Goal: Task Accomplishment & Management: Use online tool/utility

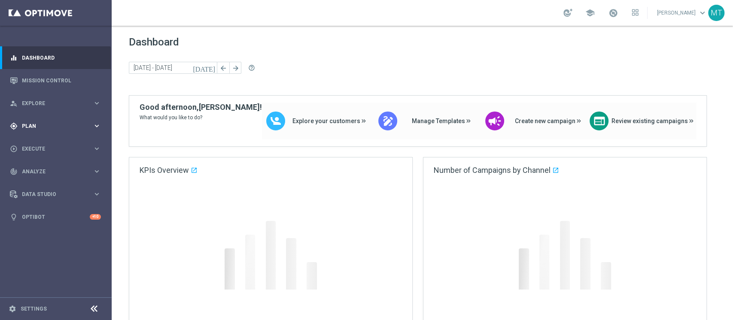
click at [41, 130] on div "gps_fixed Plan keyboard_arrow_right" at bounding box center [55, 126] width 111 height 23
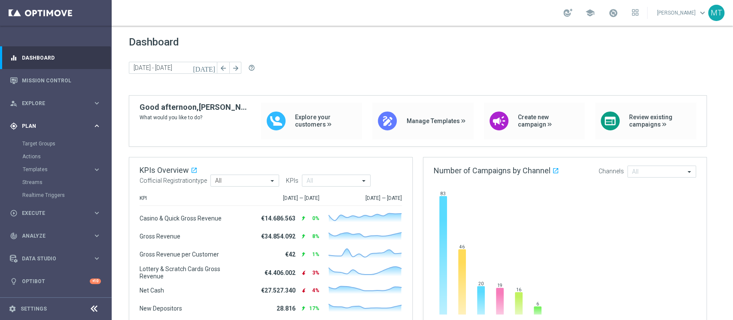
click at [41, 115] on div "gps_fixed Plan keyboard_arrow_right" at bounding box center [55, 126] width 111 height 23
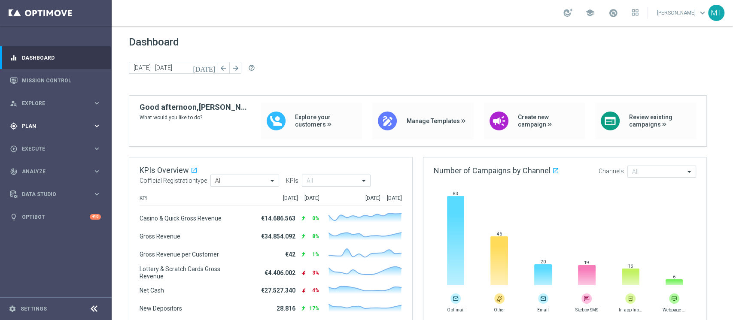
click at [41, 115] on div "gps_fixed Plan keyboard_arrow_right" at bounding box center [55, 126] width 111 height 23
click at [35, 145] on link "Target Groups" at bounding box center [55, 143] width 67 height 7
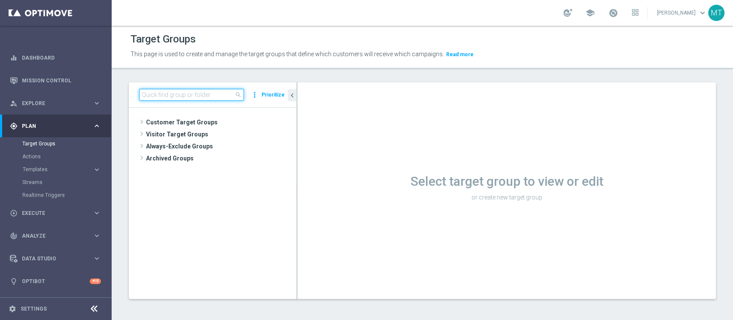
click at [180, 94] on input at bounding box center [191, 95] width 105 height 12
click at [186, 93] on input at bounding box center [191, 95] width 105 height 12
click at [179, 108] on tree-viewport "Customer Target Groups library_add create_new_folder" at bounding box center [212, 203] width 167 height 191
click at [186, 97] on input at bounding box center [191, 95] width 105 height 12
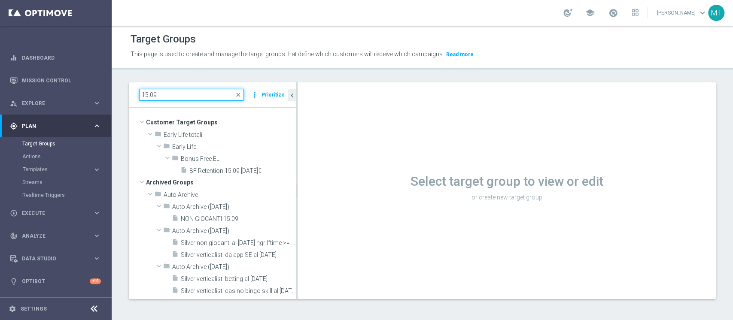
click at [145, 97] on input "15.09" at bounding box center [191, 95] width 105 height 12
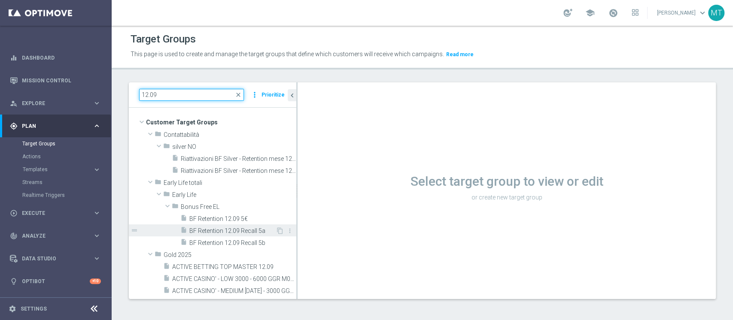
type input "12.09"
click at [253, 231] on span "BF Retention 12.09 Recall 5a" at bounding box center [232, 231] width 86 height 7
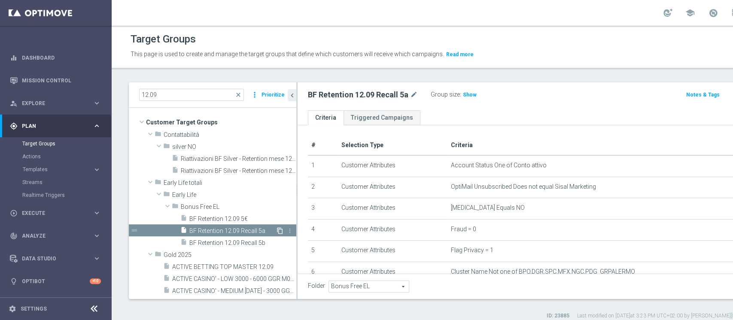
click at [277, 230] on icon "content_copy" at bounding box center [280, 231] width 7 height 7
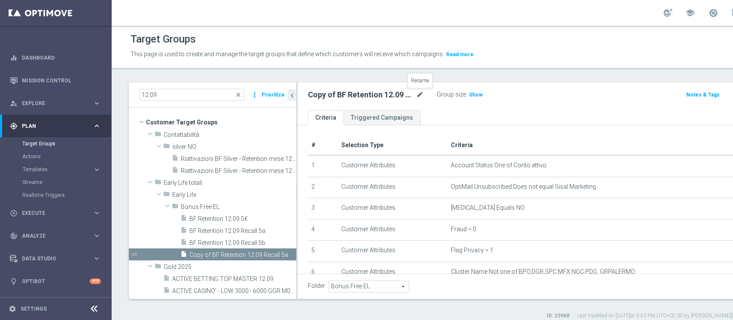
click at [420, 97] on icon "mode_edit" at bounding box center [420, 95] width 8 height 10
drag, startPoint x: 340, startPoint y: 94, endPoint x: 329, endPoint y: 95, distance: 11.6
click at [340, 94] on input "Copy of BF Retention 12.09 Recall 5a" at bounding box center [366, 96] width 116 height 12
click at [332, 95] on input "Copy of BF Retention 12.09 Recall 5a" at bounding box center [366, 96] width 116 height 12
drag, startPoint x: 332, startPoint y: 96, endPoint x: 225, endPoint y: 96, distance: 106.9
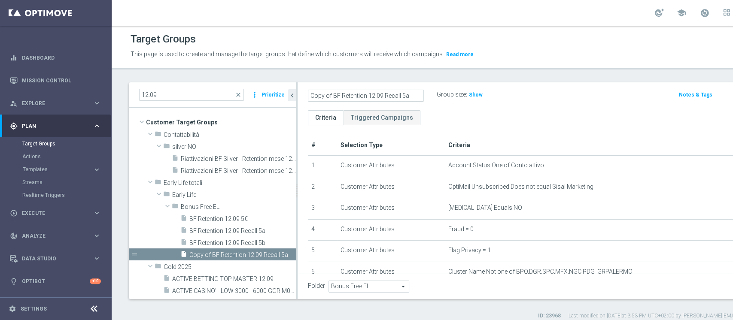
click at [225, 96] on as-split "12.09 close more_vert Prioritize Customer Target Groups library_add create_new_…" at bounding box center [468, 190] width 678 height 217
click at [350, 95] on input "BF Retention 12.09 Recall 5a" at bounding box center [366, 96] width 116 height 12
type input "BF Retention 15.09 Recall 5a"
drag, startPoint x: 331, startPoint y: 94, endPoint x: 364, endPoint y: 94, distance: 32.6
click at [364, 94] on h2 "BF Retention 15.09 Recall 5a" at bounding box center [358, 95] width 100 height 10
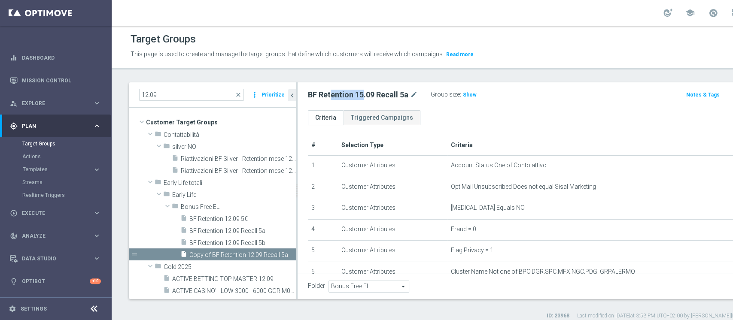
click at [364, 94] on h2 "BF Retention 15.09 Recall 5a" at bounding box center [358, 95] width 100 height 10
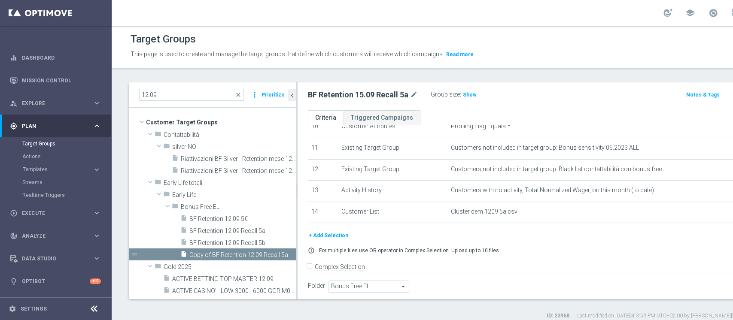
scroll to position [244, 0]
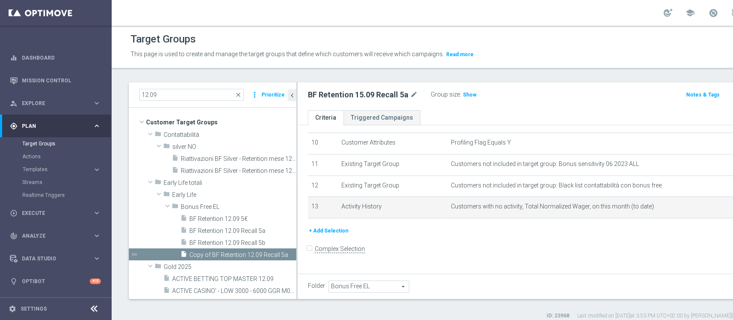
scroll to position [209, 0]
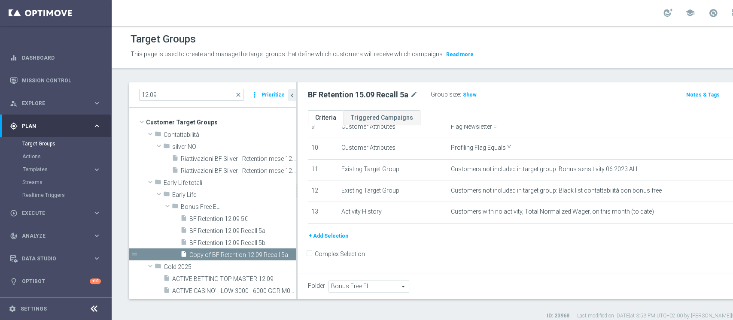
click at [344, 240] on button "+ Add Selection" at bounding box center [328, 235] width 41 height 9
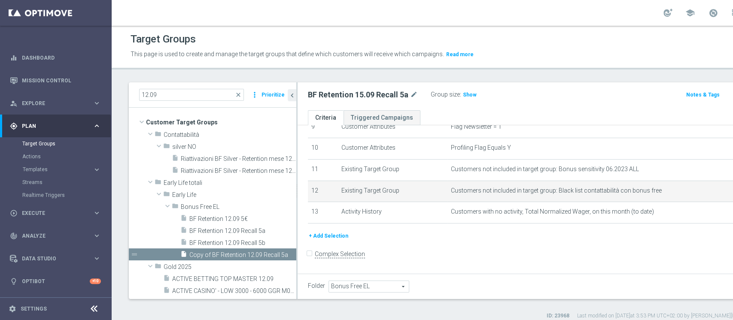
scroll to position [200, 0]
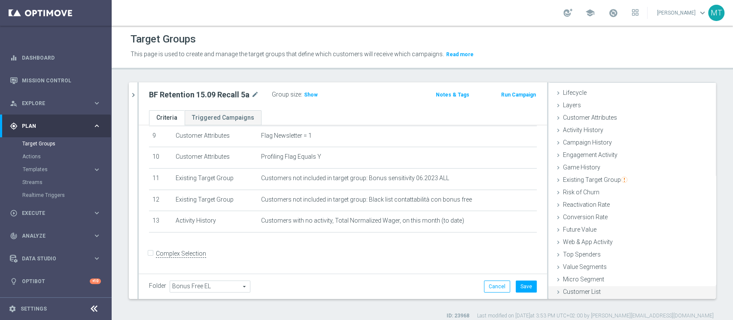
click at [585, 289] on span "Customer List" at bounding box center [582, 292] width 38 height 7
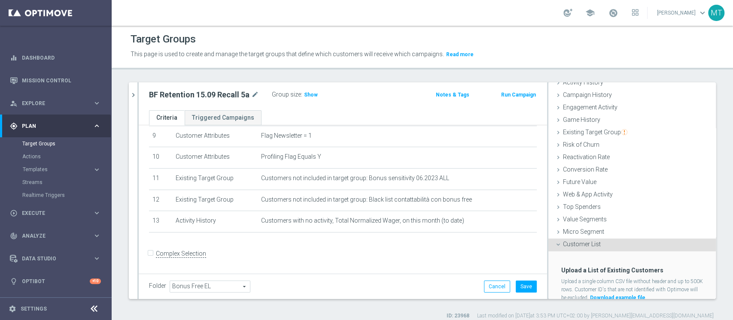
scroll to position [93, 0]
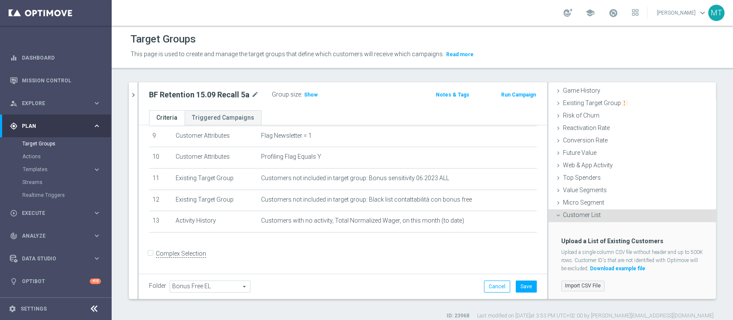
click at [581, 284] on label "Import CSV File" at bounding box center [582, 286] width 43 height 11
click at [0, 0] on input "Import CSV File" at bounding box center [0, 0] width 0 height 0
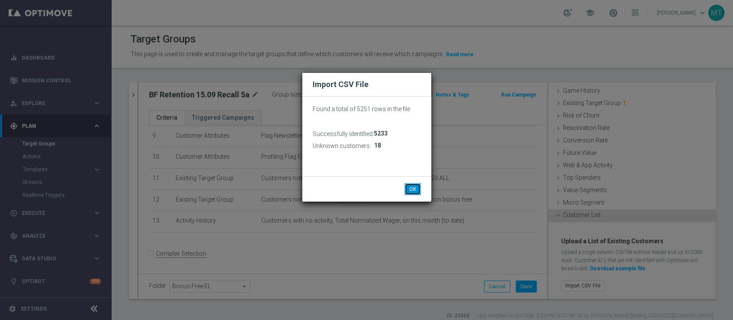
click at [416, 189] on button "OK" at bounding box center [413, 189] width 16 height 12
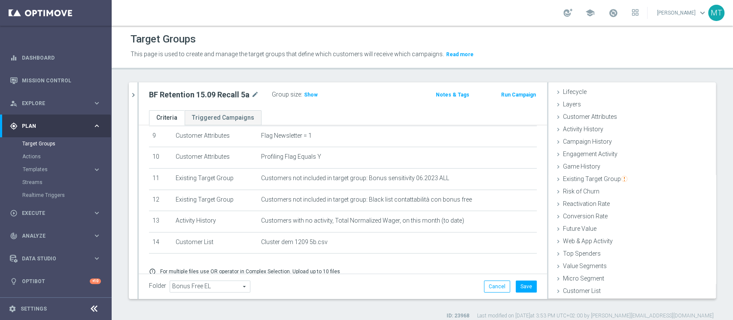
scroll to position [16, 0]
click at [522, 285] on button "Save" at bounding box center [526, 287] width 21 height 12
click at [308, 94] on span "Show" at bounding box center [311, 95] width 14 height 6
click at [234, 91] on h2 "BF Retention 15.09 Recall 5a" at bounding box center [199, 95] width 100 height 10
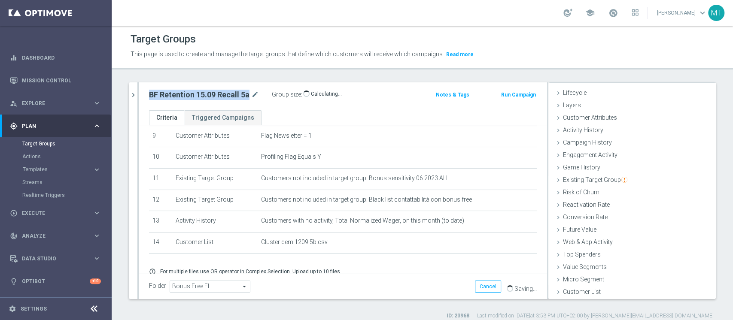
click at [234, 91] on h2 "BF Retention 15.09 Recall 5a" at bounding box center [199, 95] width 100 height 10
copy div "BF Retention 15.09 Recall 5a"
click at [133, 87] on button "chevron_right" at bounding box center [133, 94] width 9 height 25
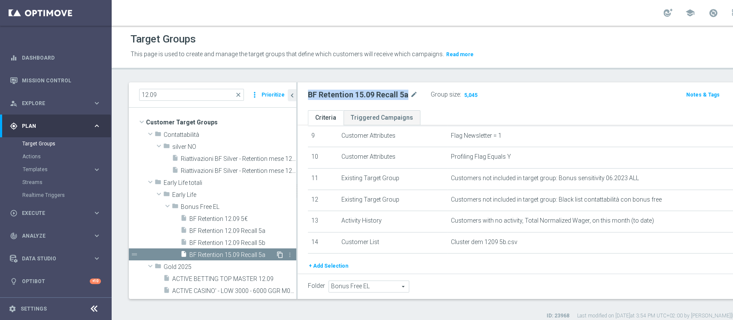
click at [277, 256] on icon "content_copy" at bounding box center [280, 255] width 7 height 7
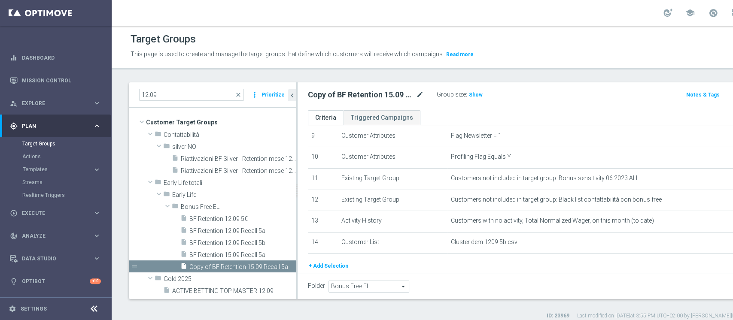
click at [417, 94] on icon "mode_edit" at bounding box center [420, 95] width 8 height 10
click at [324, 98] on input "Copy of BF Retention 15.09 Recall 5a" at bounding box center [366, 96] width 116 height 12
click at [334, 97] on input "Copy of BF Retention 15.09 Recall 5a" at bounding box center [366, 96] width 116 height 12
drag, startPoint x: 332, startPoint y: 96, endPoint x: 227, endPoint y: 92, distance: 105.3
click at [229, 94] on as-split "12.09 close more_vert Prioritize Customer Target Groups library_add create_new_…" at bounding box center [468, 190] width 678 height 217
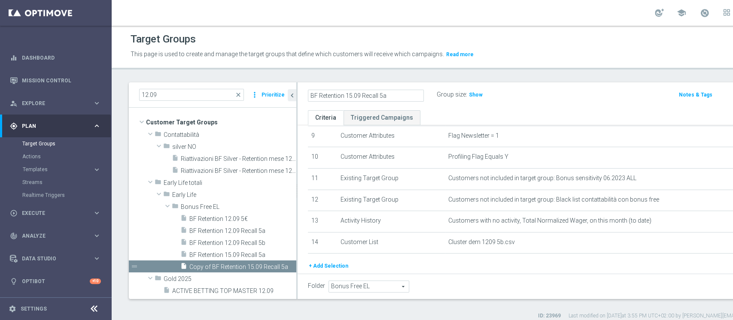
click at [399, 94] on input "BF Retention 15.09 Recall 5a" at bounding box center [366, 96] width 116 height 12
type input "BF Retention 15.09 Recall 5b"
click at [546, 104] on div "BF Retention 15.09 Recall 5b Group size : Show Notes & Tags Run Campaign" at bounding box center [553, 96] width 510 height 28
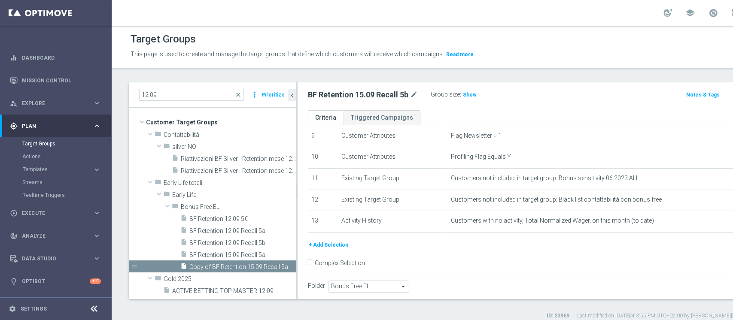
click at [336, 240] on div "# Selection Type Criteria delete_forever 1 Customer Attributes Account Status O…" at bounding box center [556, 88] width 511 height 305
click at [336, 245] on button "+ Add Selection" at bounding box center [328, 244] width 41 height 9
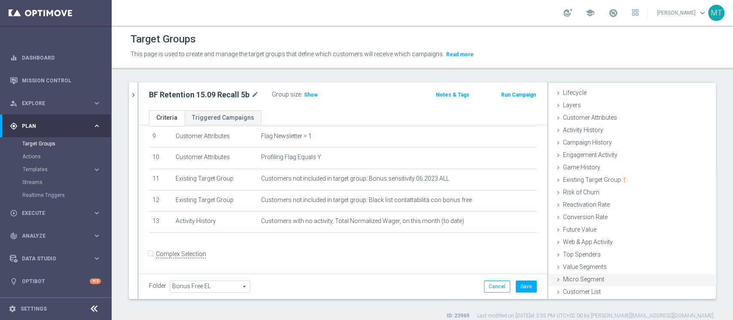
scroll to position [7, 0]
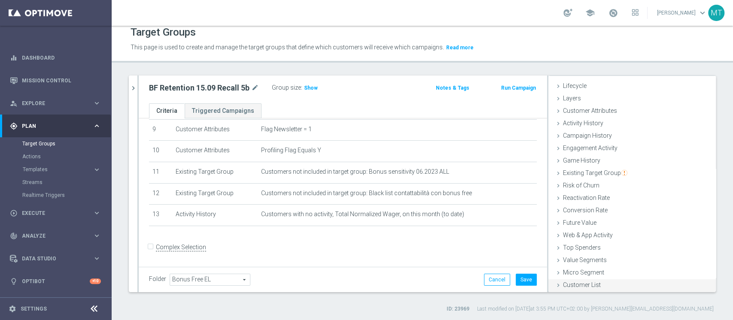
click at [573, 282] on span "Customer List" at bounding box center [582, 285] width 38 height 7
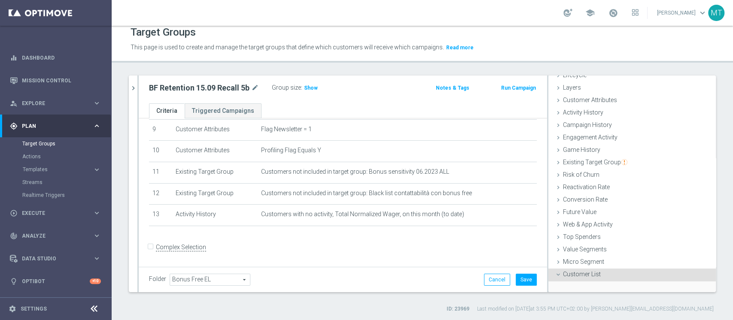
scroll to position [93, 0]
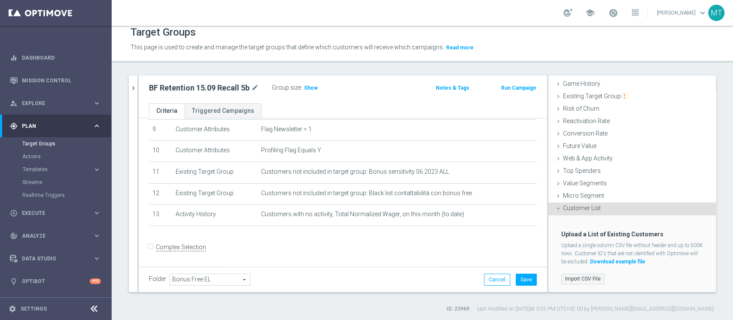
click at [575, 275] on label "Import CSV File" at bounding box center [582, 279] width 43 height 11
click at [0, 0] on input "Import CSV File" at bounding box center [0, 0] width 0 height 0
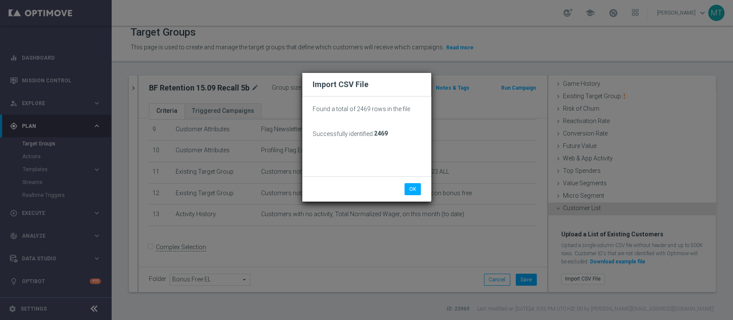
click at [371, 140] on div "Found a total of 2469 rows in the file Successfully identified: 2469" at bounding box center [367, 139] width 108 height 73
click at [412, 188] on button "OK" at bounding box center [413, 189] width 16 height 12
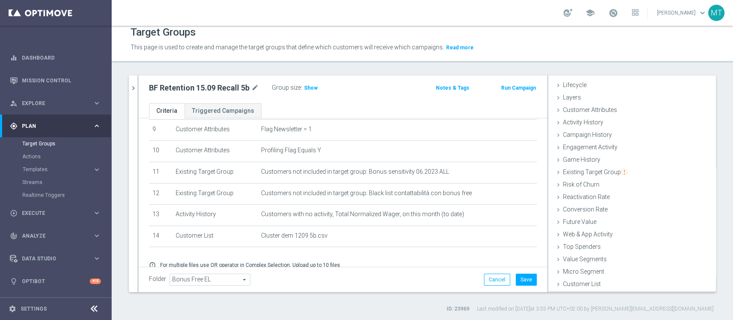
scroll to position [16, 0]
click at [518, 281] on button "Save" at bounding box center [526, 280] width 21 height 12
click at [197, 87] on h2 "BF Retention 15.09 Recall 5b" at bounding box center [199, 88] width 100 height 10
click at [197, 88] on h2 "BF Retention 15.09 Recall 5b" at bounding box center [199, 88] width 100 height 10
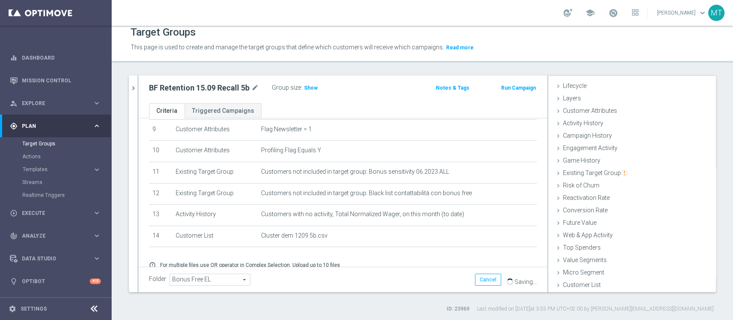
click at [234, 93] on div "BF Retention 15.09 Recall 5b mode_edit" at bounding box center [210, 88] width 123 height 12
click at [233, 86] on h2 "BF Retention 15.09 Recall 5b" at bounding box center [199, 88] width 100 height 10
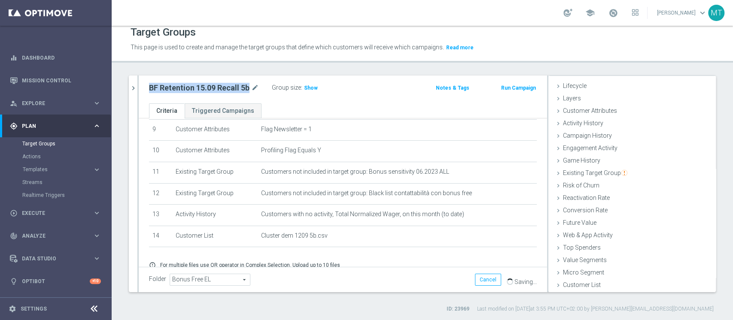
click at [233, 86] on h2 "BF Retention 15.09 Recall 5b" at bounding box center [199, 88] width 100 height 10
copy div "BF Retention 15.09 Recall 5b"
click at [306, 88] on span "Show" at bounding box center [311, 88] width 14 height 6
click at [356, 95] on div "BF Retention 15.09 Recall 5b mode_edit Group size : 2,414 Notes & Tags Run Camp…" at bounding box center [343, 90] width 408 height 28
click at [131, 94] on button "chevron_right" at bounding box center [133, 88] width 9 height 25
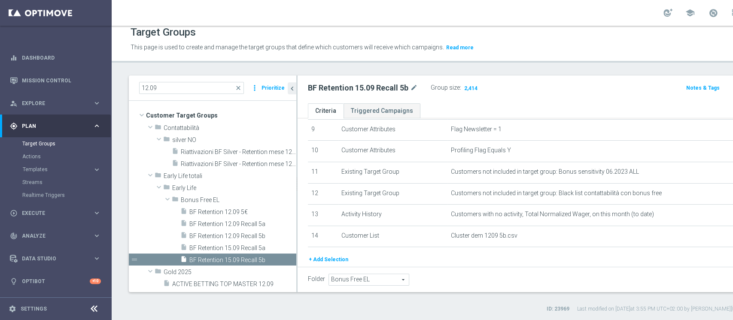
scroll to position [32, 0]
click at [277, 259] on icon "content_copy" at bounding box center [280, 260] width 7 height 7
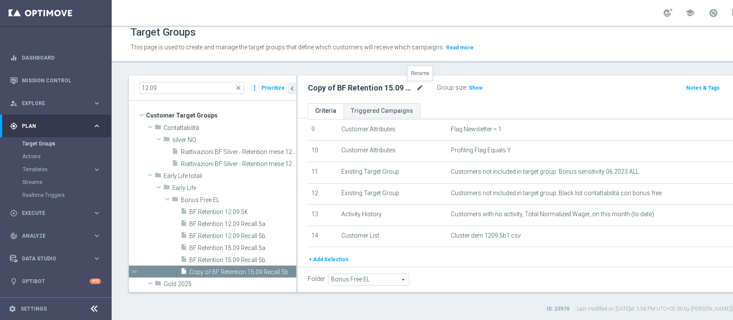
click at [420, 86] on icon "mode_edit" at bounding box center [420, 88] width 8 height 10
click at [319, 91] on input "Copy of BF Retention 15.09 Recall 5b" at bounding box center [366, 89] width 116 height 12
drag, startPoint x: 333, startPoint y: 88, endPoint x: 159, endPoint y: 99, distance: 173.8
click at [160, 99] on as-split "12.09 close more_vert Prioritize Customer Target Groups library_add create_new_…" at bounding box center [468, 184] width 678 height 217
click at [379, 89] on input "BF Retention 15.09 Recall 5b" at bounding box center [366, 89] width 116 height 12
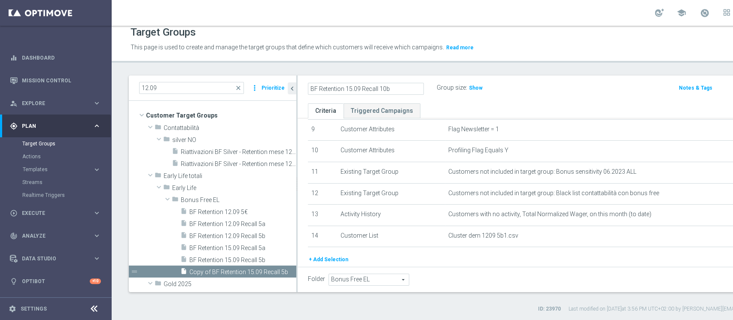
type input "BF Retention 15.09 Recall 10b"
click at [0, 0] on icon "delete_forever" at bounding box center [0, 0] width 0 height 0
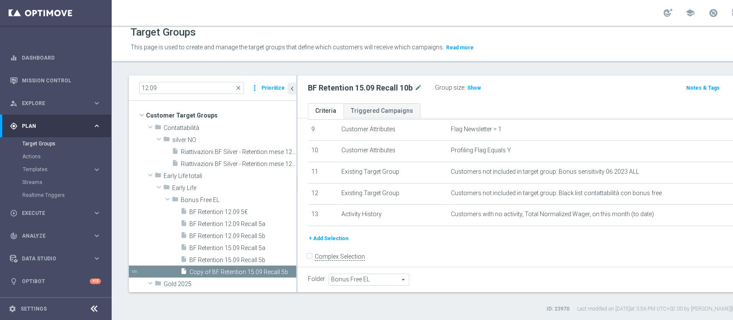
click at [345, 238] on button "+ Add Selection" at bounding box center [328, 238] width 41 height 9
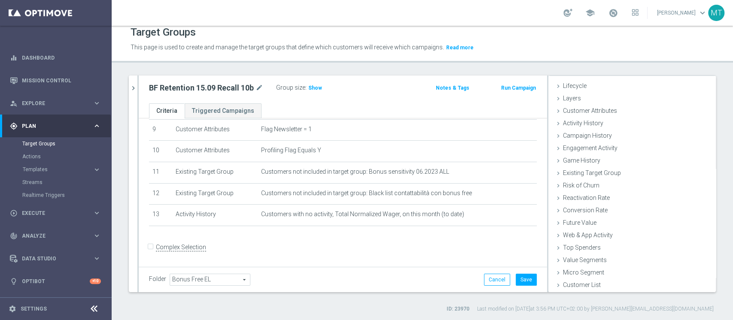
scroll to position [16, 0]
click at [577, 289] on div "Customer List done selection saved" at bounding box center [631, 286] width 167 height 13
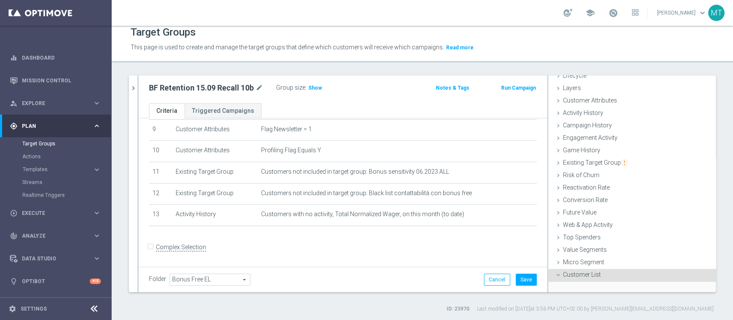
scroll to position [93, 0]
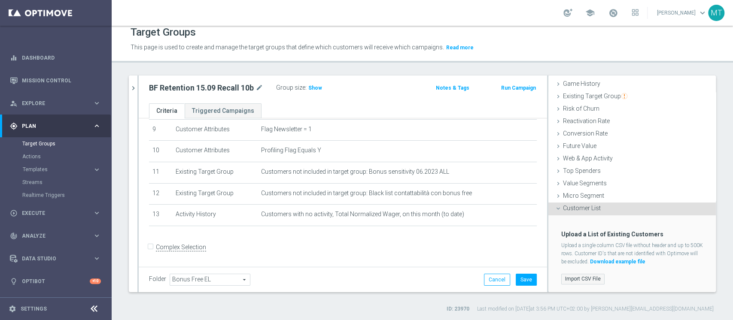
click at [578, 278] on label "Import CSV File" at bounding box center [582, 279] width 43 height 11
click at [0, 0] on input "Import CSV File" at bounding box center [0, 0] width 0 height 0
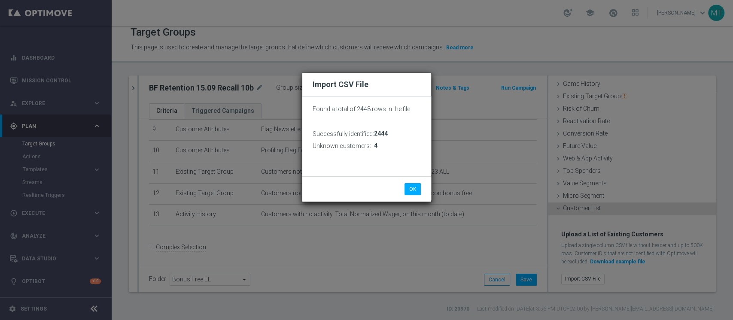
click at [396, 185] on div "OK Cancel" at bounding box center [366, 189] width 121 height 12
click at [410, 187] on button "OK" at bounding box center [413, 189] width 16 height 12
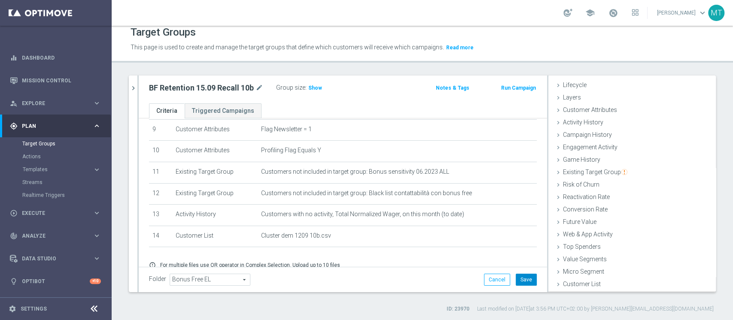
scroll to position [16, 0]
click at [519, 281] on button "Save" at bounding box center [526, 280] width 21 height 12
click at [316, 88] on span "Show" at bounding box center [315, 88] width 14 height 6
click at [240, 85] on h2 "BF Retention 15.09 Recall 10b" at bounding box center [201, 88] width 105 height 10
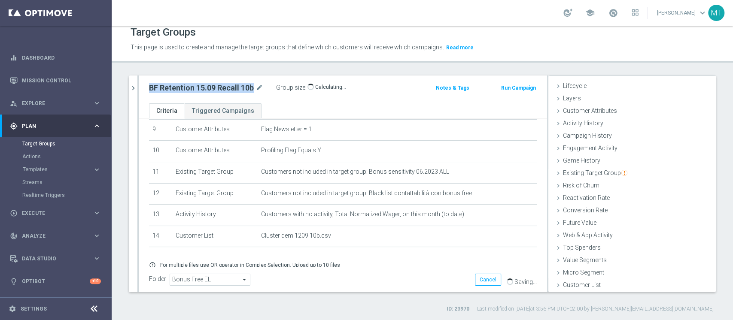
click at [240, 85] on h2 "BF Retention 15.09 Recall 10b" at bounding box center [201, 88] width 105 height 10
copy div "BF Retention 15.09 Recall 10b"
click at [330, 94] on div "Group size : 2,374" at bounding box center [319, 89] width 86 height 14
click at [49, 172] on span "Templates" at bounding box center [53, 169] width 61 height 5
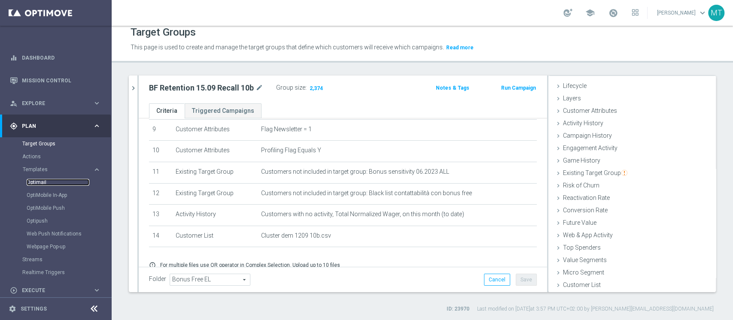
click at [43, 180] on link "Optimail" at bounding box center [58, 182] width 63 height 7
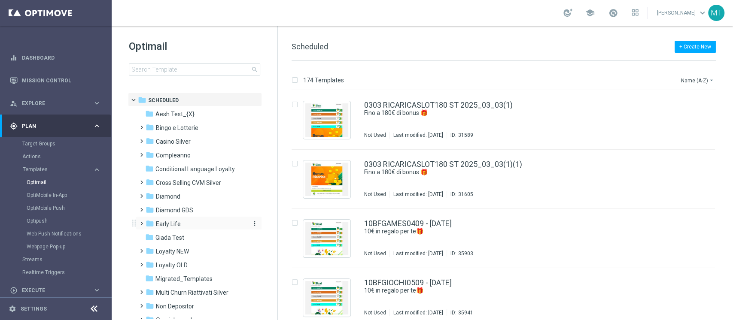
click at [176, 219] on div "folder Early Life" at bounding box center [195, 224] width 99 height 10
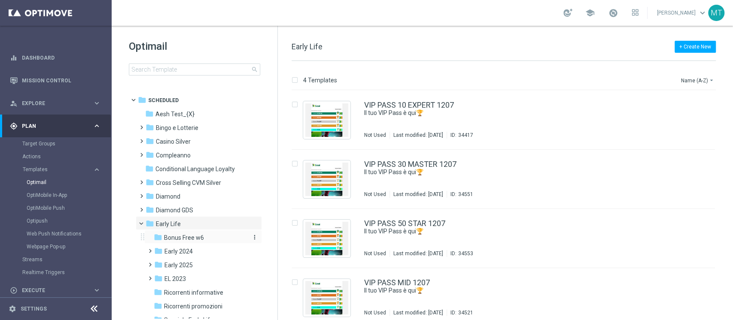
click at [180, 240] on span "Bonus Free w6" at bounding box center [184, 238] width 40 height 8
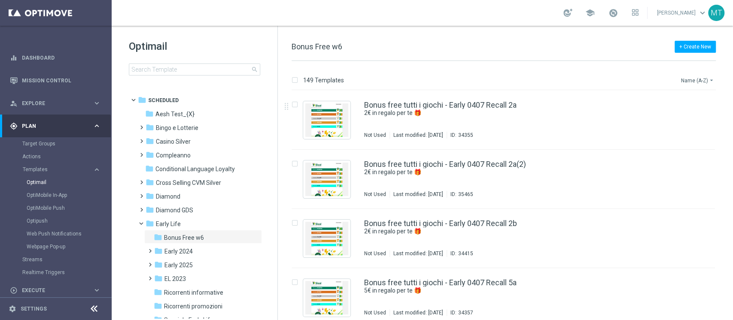
click at [691, 85] on div "149 Templates Name (A-Z) arrow_drop_down" at bounding box center [504, 82] width 424 height 15
click at [694, 83] on button "Name (A-Z) arrow_drop_down" at bounding box center [698, 80] width 36 height 10
click at [692, 117] on span "Date Modified (Newest)" at bounding box center [683, 119] width 58 height 6
click at [691, 105] on icon "file_copy" at bounding box center [691, 103] width 7 height 7
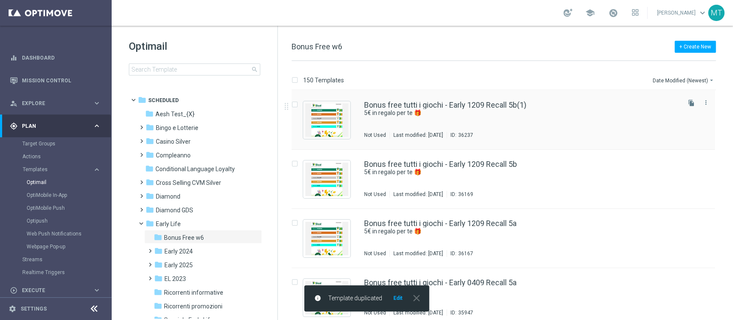
click at [532, 103] on div "Bonus free tutti i giochi - Early 1209 Recall 5b(1)" at bounding box center [521, 105] width 315 height 8
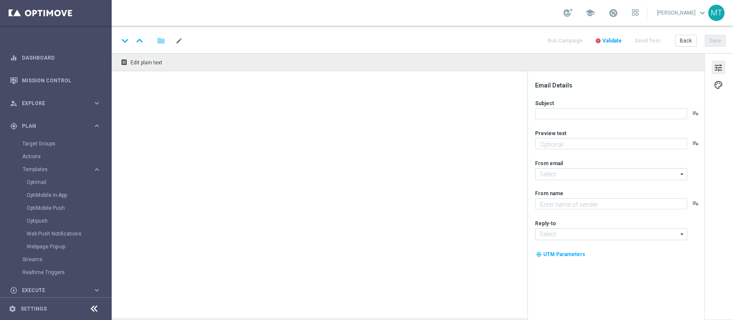
type textarea "5€ in regalo per te 🎁"
type input "newsletter@comunicazioni.sisal.it"
type textarea "Sisal"
type input "info@sisal.it"
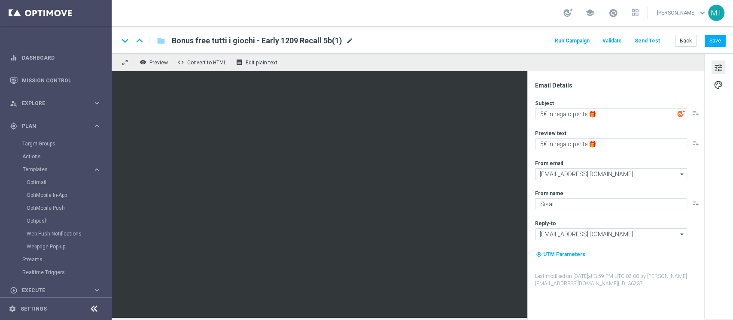
click at [347, 44] on span "mode_edit" at bounding box center [350, 41] width 8 height 8
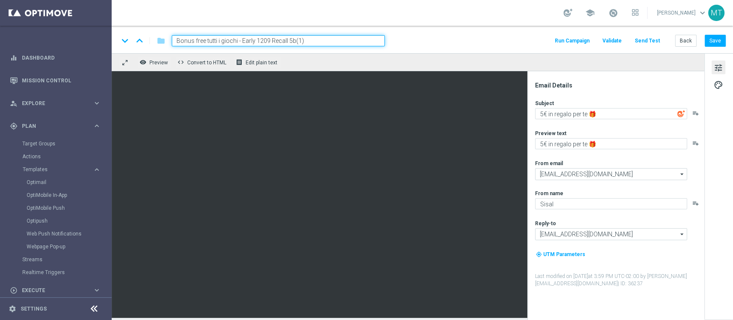
click at [262, 40] on input "Bonus free tutti i giochi - Early 1209 Recall 5b(1)" at bounding box center [278, 40] width 213 height 11
type input "Bonus free tutti i giochi - Early 1509 Recall 5a"
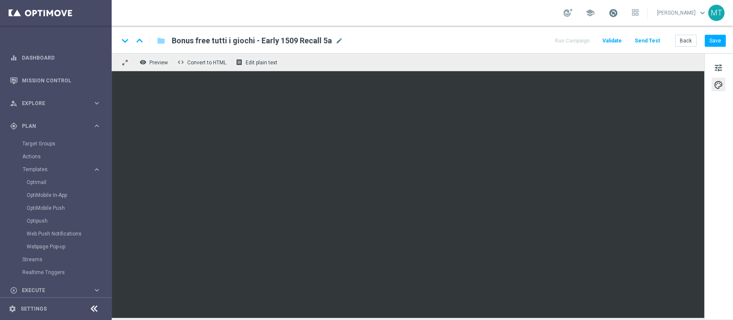
click at [618, 13] on span at bounding box center [613, 12] width 9 height 9
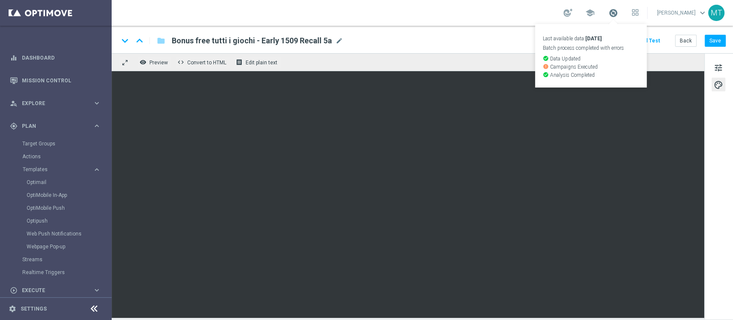
click at [618, 13] on span at bounding box center [613, 12] width 9 height 9
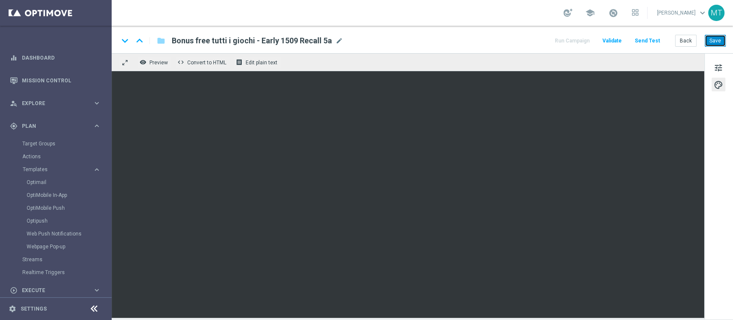
click at [716, 36] on button "Save" at bounding box center [715, 41] width 21 height 12
click at [155, 64] on span "Preview" at bounding box center [158, 63] width 18 height 6
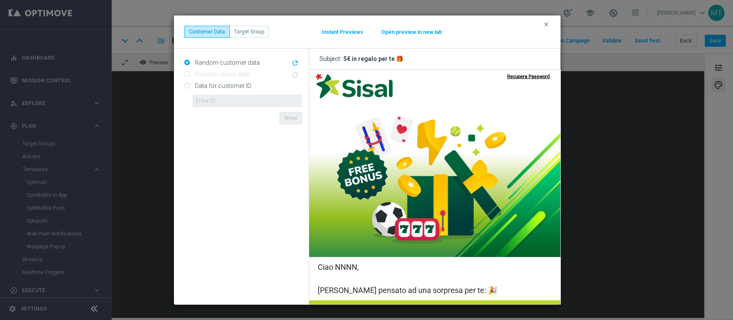
click at [417, 34] on button "Open preview in new tab" at bounding box center [411, 32] width 61 height 7
click at [549, 26] on icon "clear" at bounding box center [546, 24] width 7 height 7
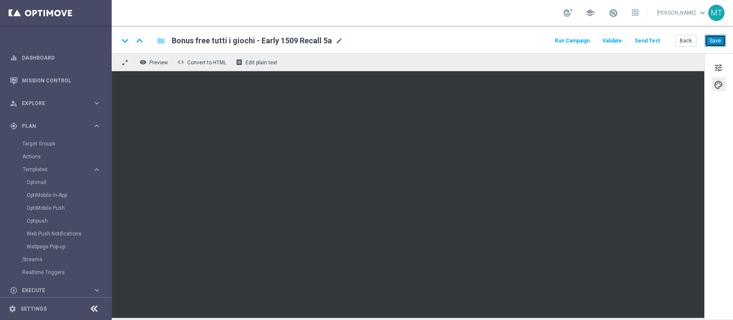
click at [717, 43] on button "Save" at bounding box center [715, 41] width 21 height 12
click at [579, 38] on button "Run Campaign" at bounding box center [572, 41] width 37 height 12
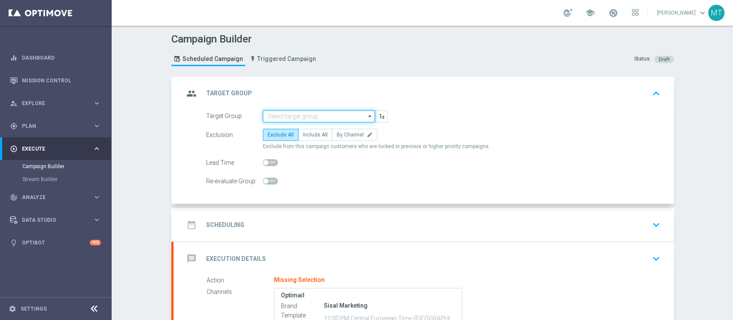
click at [305, 117] on input at bounding box center [319, 116] width 112 height 12
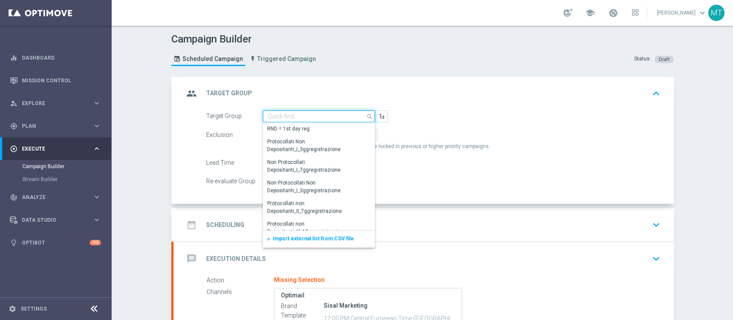
paste input "BF Retention 15.09 Recall 5a"
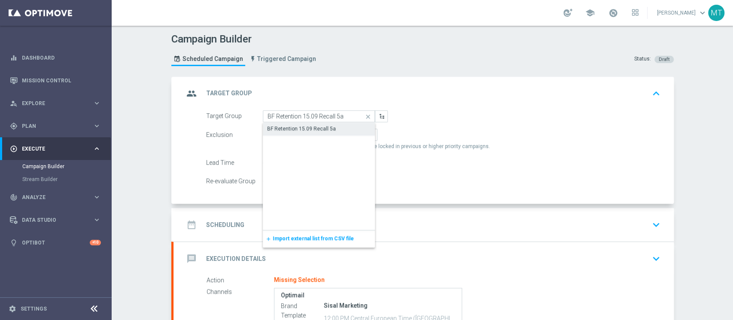
click at [302, 126] on div "BF Retention 15.09 Recall 5a" at bounding box center [301, 129] width 69 height 8
type input "BF Retention 15.09 Recall 5a"
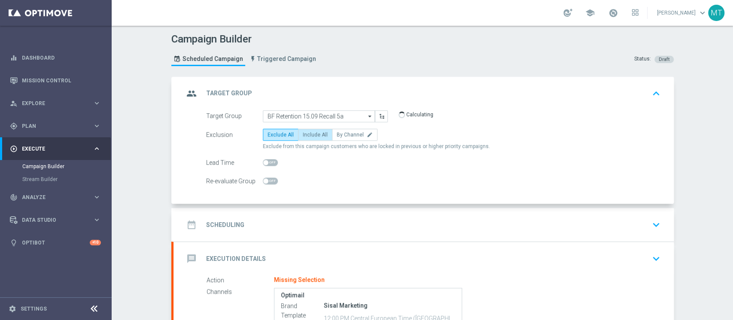
click at [313, 134] on span "Include All" at bounding box center [315, 135] width 25 height 6
click at [308, 134] on input "Include All" at bounding box center [306, 137] width 6 height 6
radio input "true"
click at [323, 222] on div "date_range Scheduling keyboard_arrow_down" at bounding box center [424, 225] width 480 height 16
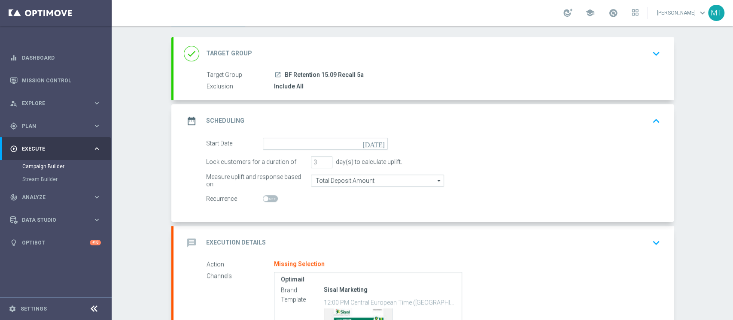
scroll to position [57, 0]
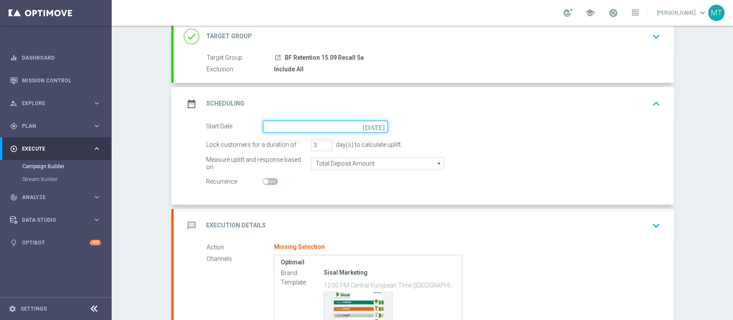
click at [307, 124] on input at bounding box center [325, 127] width 125 height 12
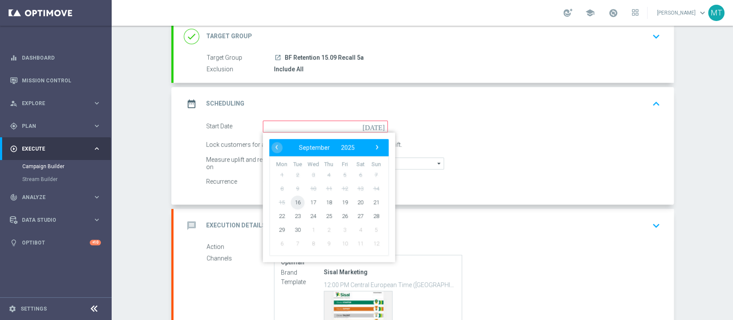
click at [290, 201] on span "16" at bounding box center [297, 202] width 14 height 14
type input "16 Sep 2025"
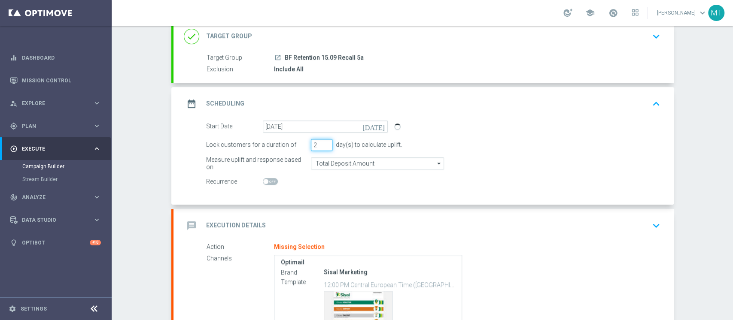
click at [322, 147] on input "2" at bounding box center [321, 145] width 21 height 12
click at [322, 146] on input "1" at bounding box center [321, 145] width 21 height 12
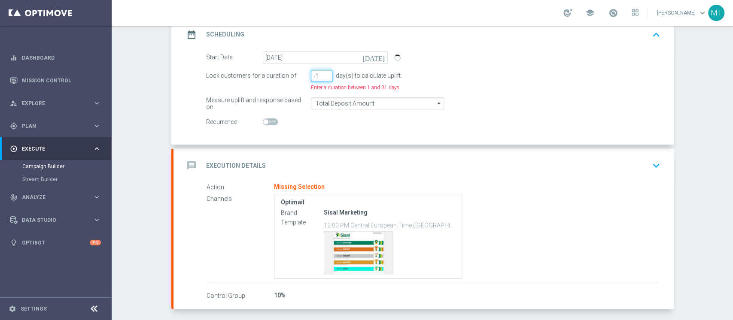
scroll to position [152, 0]
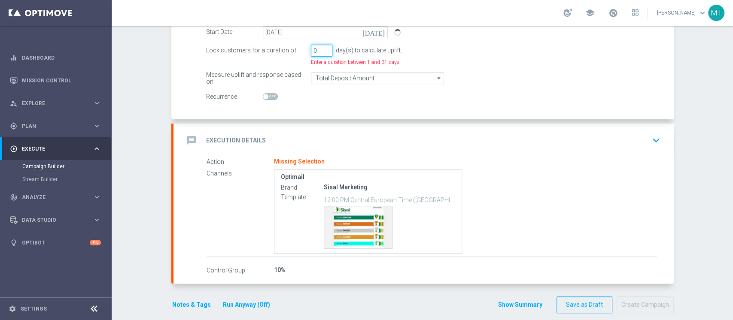
click at [322, 49] on input "0" at bounding box center [321, 51] width 21 height 12
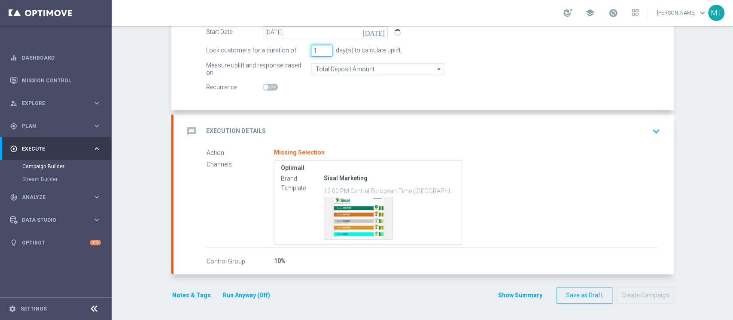
type input "1"
click at [322, 49] on input "1" at bounding box center [321, 51] width 21 height 12
click at [287, 129] on div "message Execution Details keyboard_arrow_down" at bounding box center [424, 132] width 480 height 16
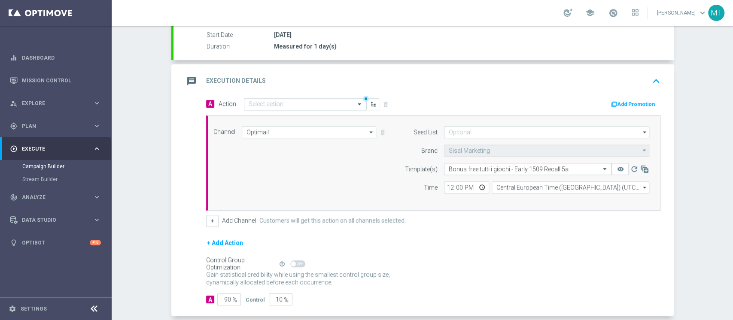
click at [304, 99] on div "Select action" at bounding box center [305, 104] width 122 height 12
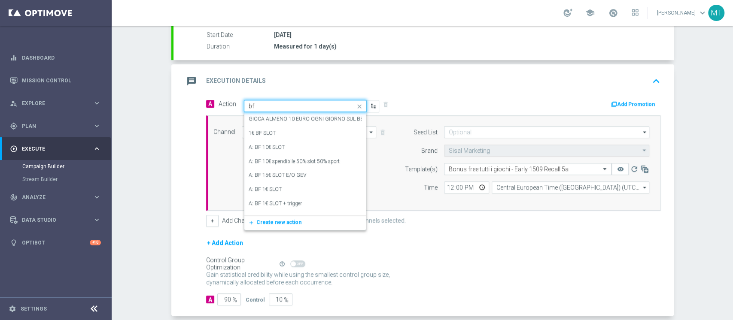
type input "bf e"
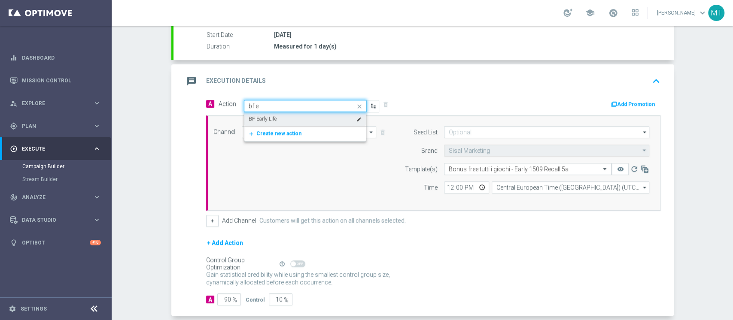
click at [257, 118] on label "BF Early Life" at bounding box center [263, 119] width 28 height 7
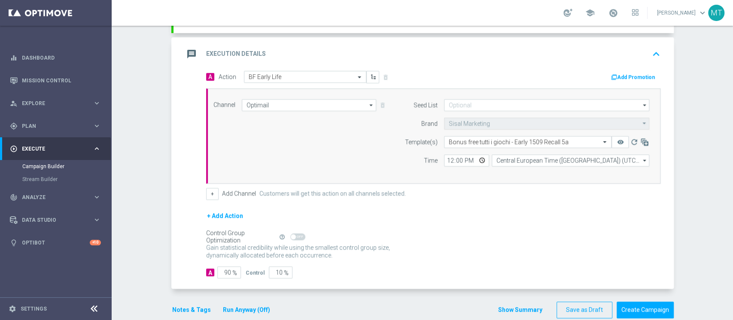
scroll to position [185, 0]
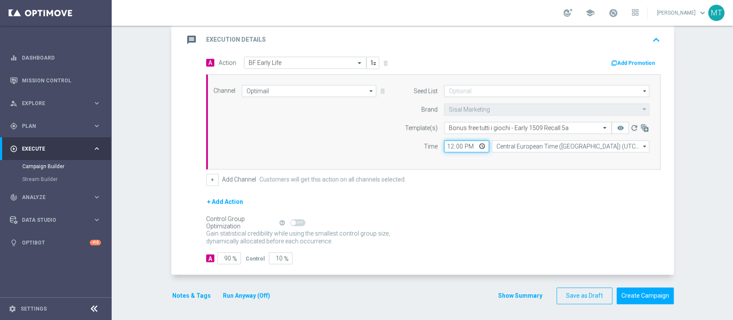
click at [446, 146] on input "12:00" at bounding box center [466, 146] width 45 height 12
click at [458, 143] on input "17:00" at bounding box center [466, 146] width 45 height 12
click at [453, 143] on input "17:00" at bounding box center [466, 146] width 45 height 12
type input "17:30"
click at [217, 257] on input "90" at bounding box center [229, 259] width 24 height 12
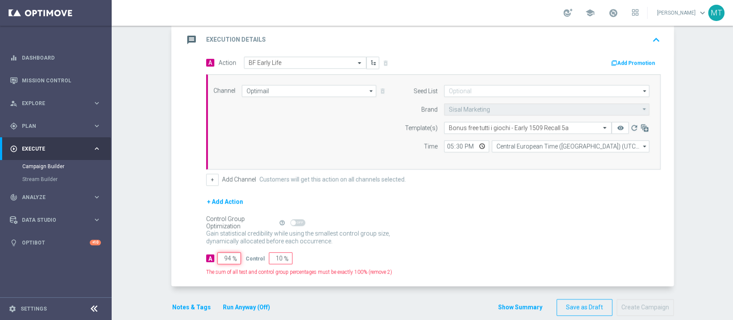
type input "95"
type input "5"
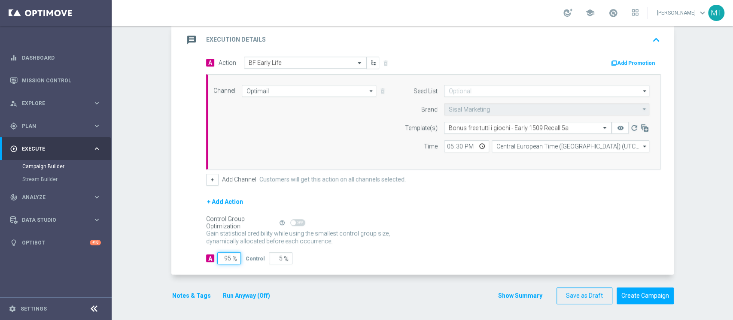
type input "96"
type input "4"
type input "97"
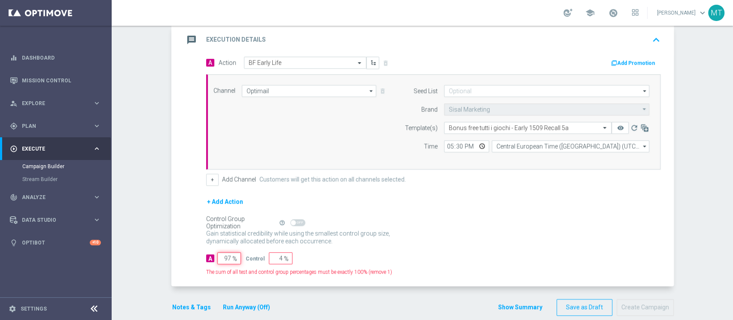
type input "3"
type input "98"
type input "2"
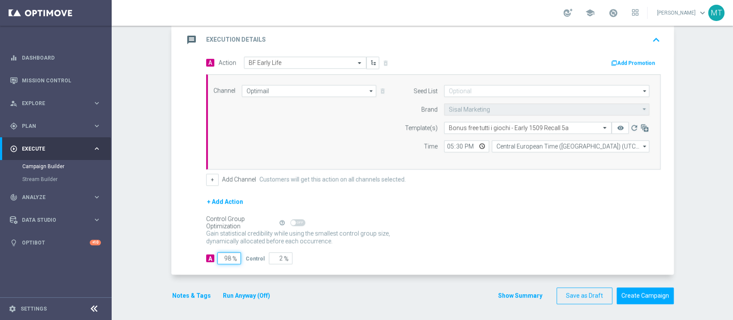
type input "99"
type input "1"
type input "100"
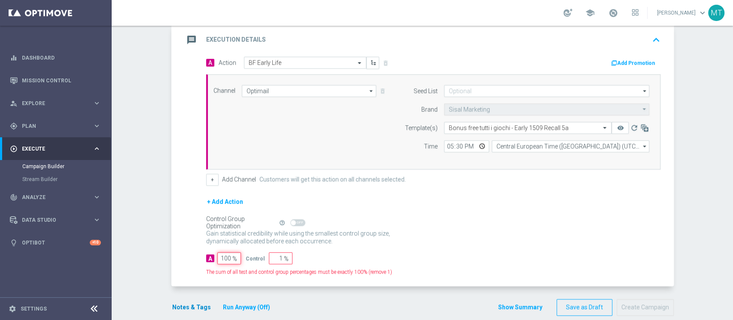
type input "0"
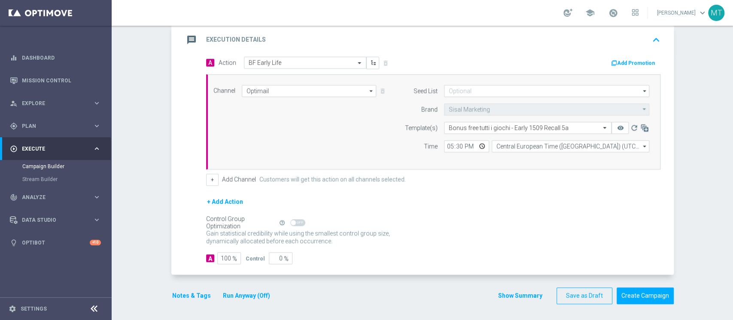
click at [192, 294] on button "Notes & Tags" at bounding box center [191, 296] width 40 height 11
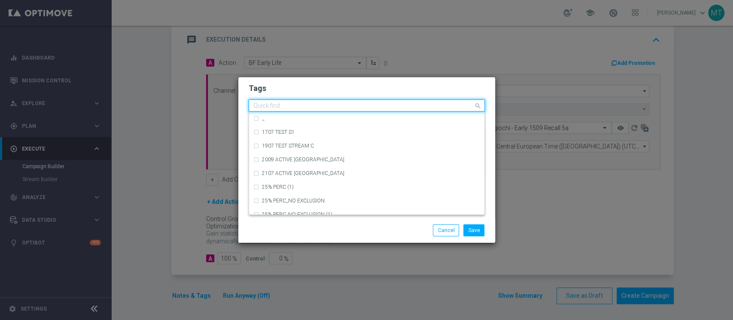
click at [306, 103] on input "text" at bounding box center [363, 106] width 220 height 7
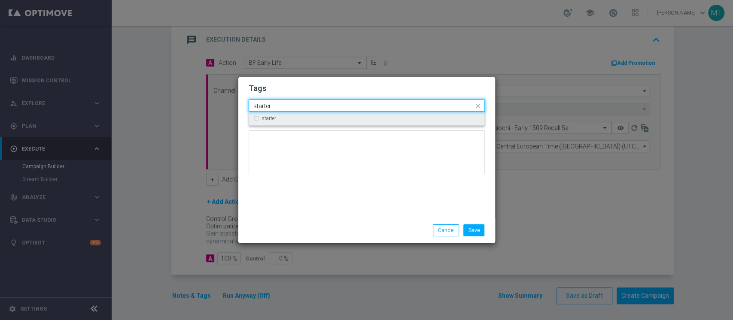
click at [273, 120] on label "starter" at bounding box center [269, 118] width 14 height 5
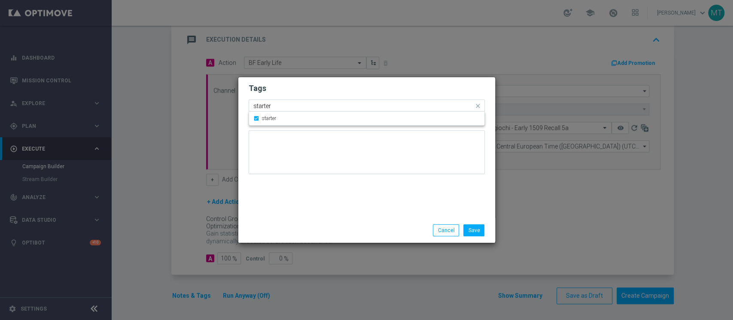
click at [282, 104] on input "starter" at bounding box center [363, 106] width 220 height 7
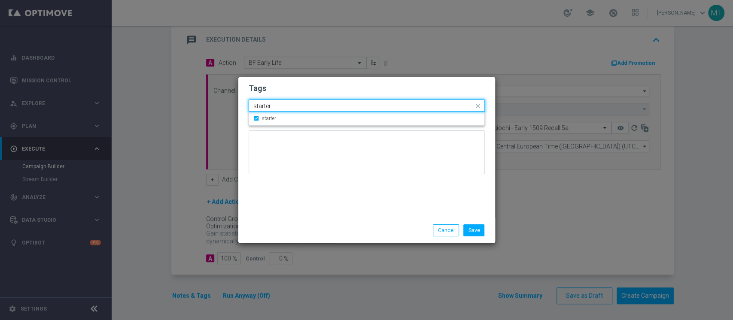
click at [282, 104] on input "starter" at bounding box center [363, 106] width 220 height 7
type input "a"
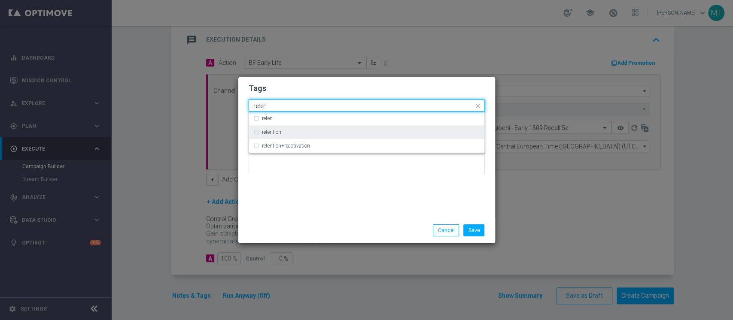
click at [274, 132] on label "retention" at bounding box center [271, 132] width 19 height 5
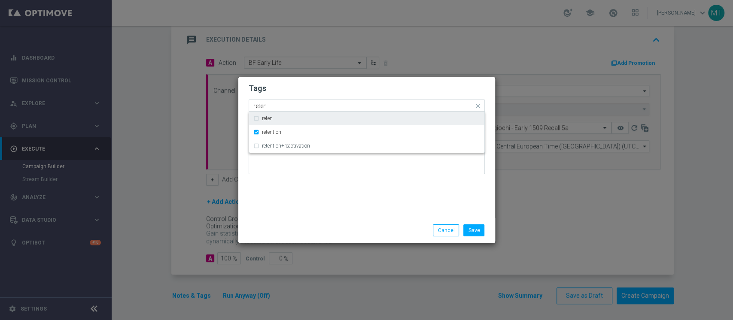
click at [277, 108] on input "reten" at bounding box center [363, 106] width 220 height 7
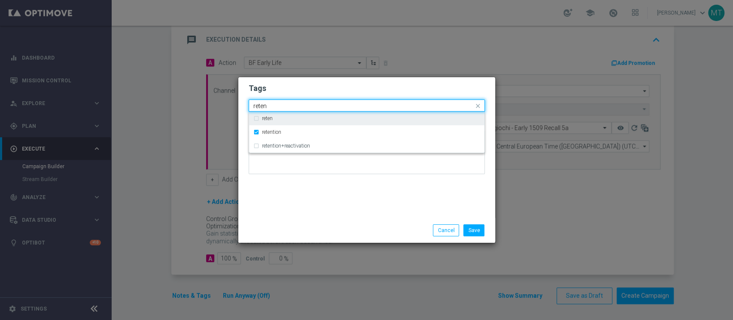
click at [277, 108] on input "reten" at bounding box center [363, 106] width 220 height 7
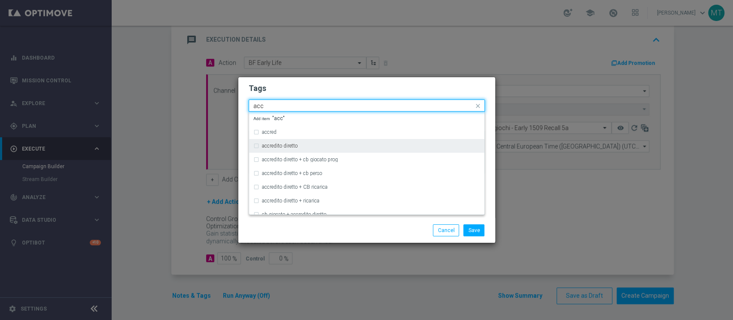
click at [290, 146] on label "accredito diretto" at bounding box center [280, 145] width 36 height 5
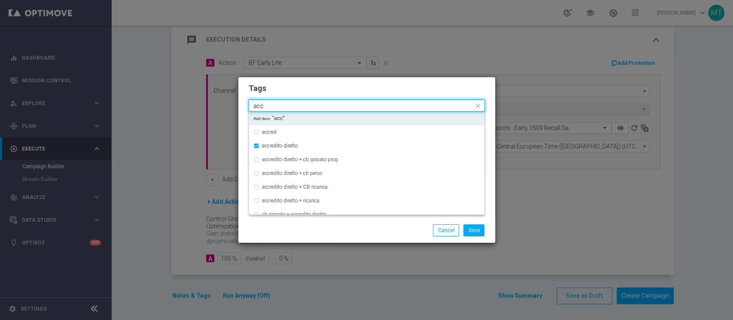
click at [289, 106] on input "acc" at bounding box center [363, 106] width 220 height 7
click at [289, 105] on input "acc" at bounding box center [363, 106] width 220 height 7
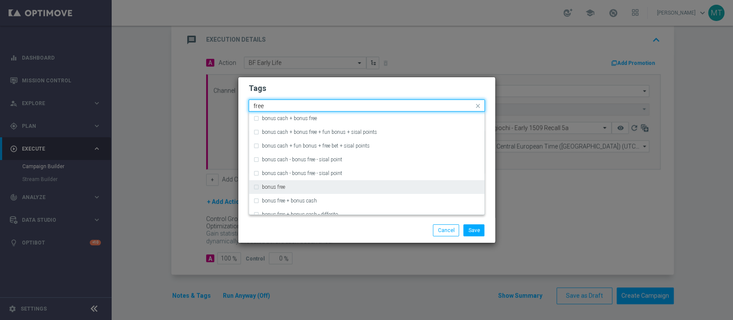
click at [276, 182] on div "bonus free" at bounding box center [366, 187] width 227 height 14
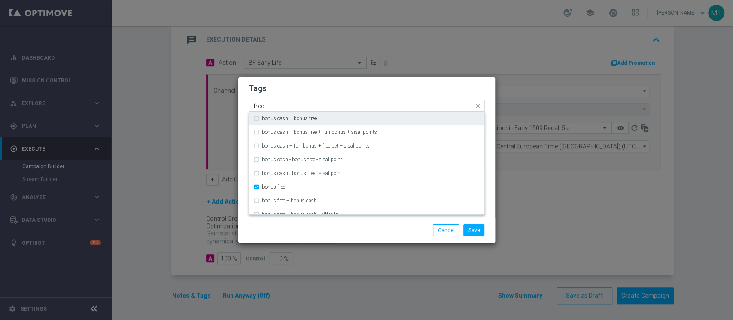
click at [285, 106] on input "free" at bounding box center [363, 106] width 220 height 7
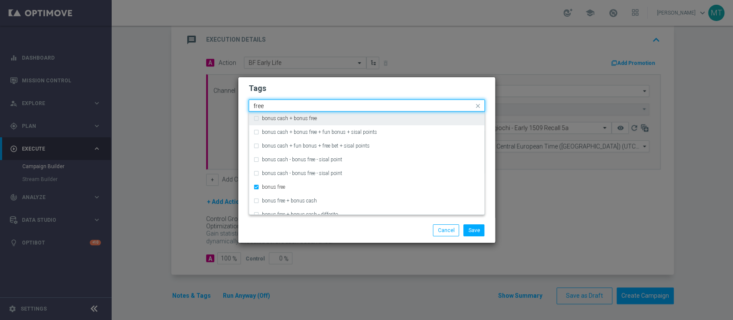
click at [285, 106] on input "free" at bounding box center [363, 106] width 220 height 7
click at [282, 121] on div "all" at bounding box center [366, 119] width 227 height 14
type input "all"
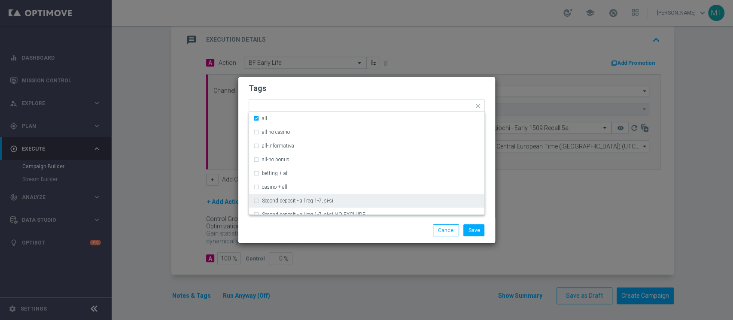
click at [421, 227] on div "Save Cancel" at bounding box center [408, 231] width 166 height 12
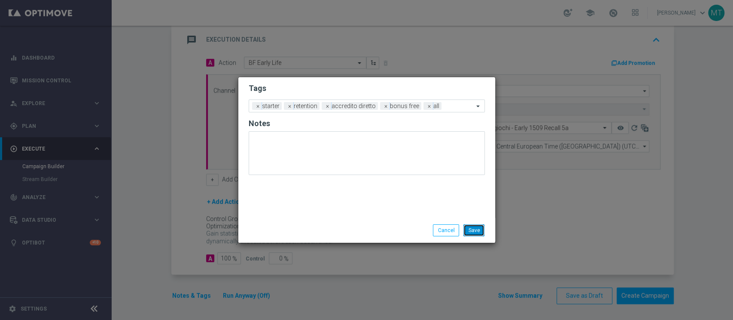
click at [476, 230] on button "Save" at bounding box center [473, 231] width 21 height 12
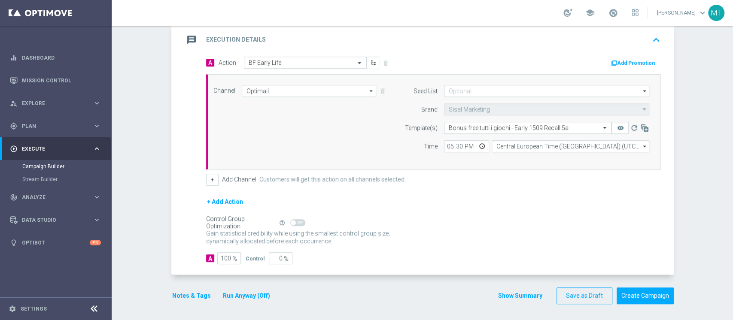
scroll to position [0, 0]
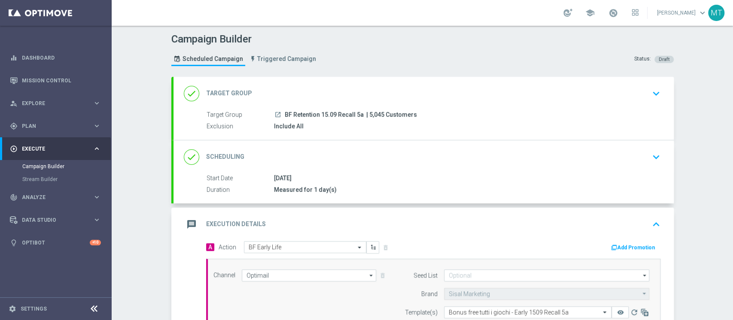
click at [385, 91] on div "done Target Group keyboard_arrow_down" at bounding box center [424, 93] width 480 height 16
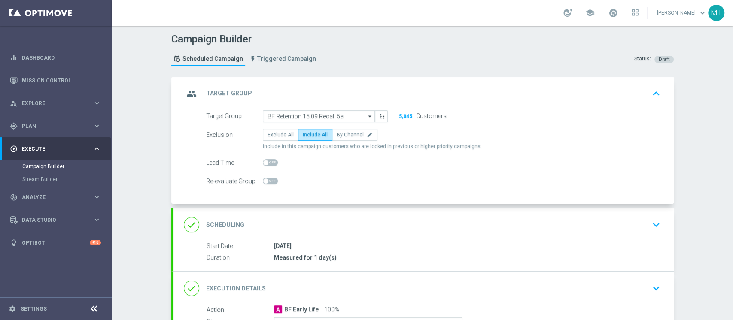
click at [402, 94] on div "group Target Group keyboard_arrow_up" at bounding box center [424, 93] width 480 height 16
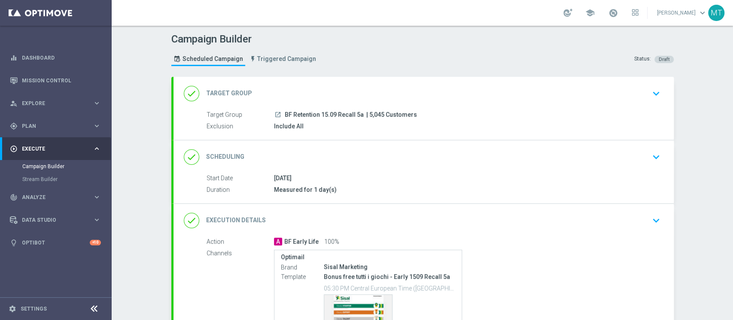
click at [345, 143] on div "done Scheduling keyboard_arrow_down" at bounding box center [423, 156] width 500 height 33
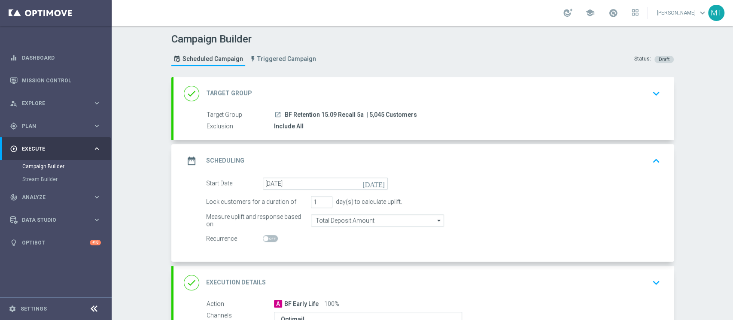
click at [374, 154] on div "date_range Scheduling keyboard_arrow_up" at bounding box center [424, 161] width 480 height 16
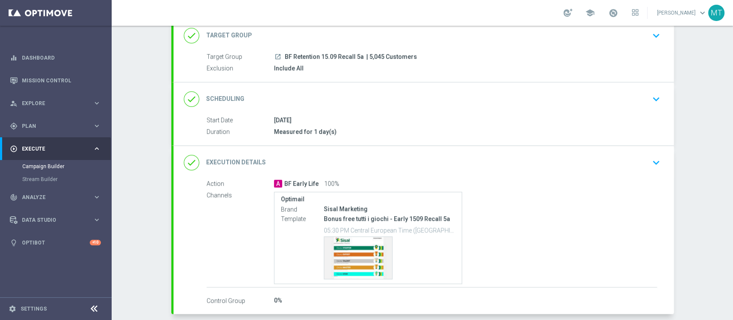
scroll to position [97, 0]
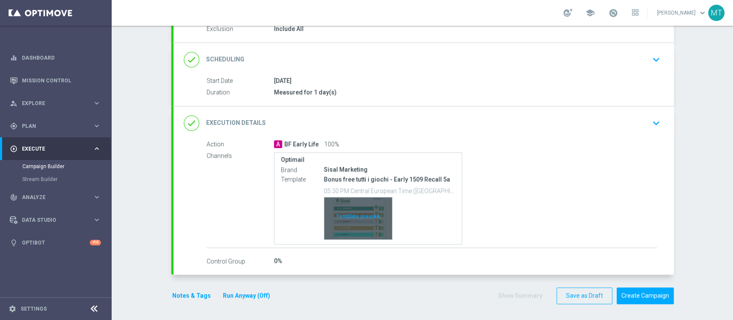
click at [371, 212] on div "Template preview" at bounding box center [358, 219] width 68 height 42
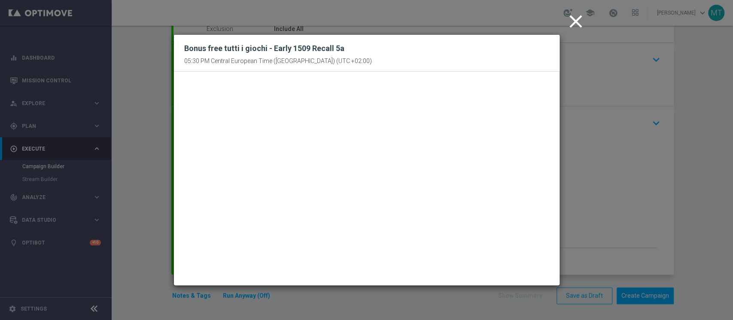
click at [574, 21] on icon "close" at bounding box center [575, 21] width 21 height 21
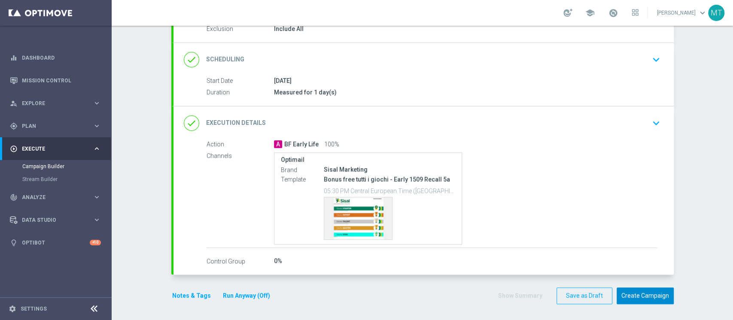
click at [633, 292] on button "Create Campaign" at bounding box center [645, 296] width 57 height 17
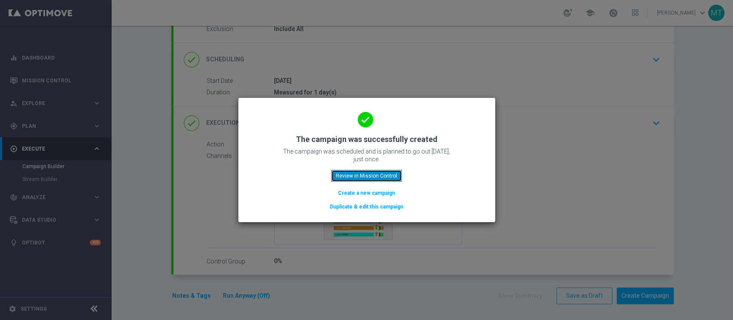
click at [374, 179] on button "Review in Mission Control" at bounding box center [366, 176] width 71 height 12
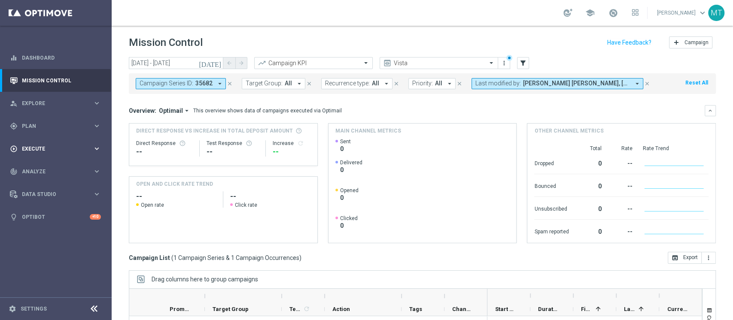
click at [33, 146] on span "Execute" at bounding box center [57, 148] width 71 height 5
click at [36, 117] on div "gps_fixed Plan keyboard_arrow_right" at bounding box center [55, 126] width 111 height 23
click at [39, 144] on link "Target Groups" at bounding box center [55, 143] width 67 height 7
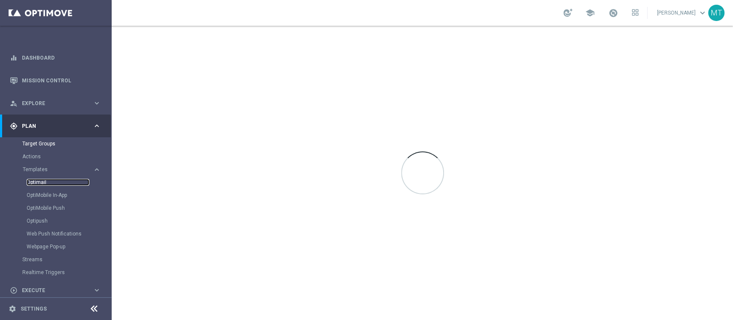
click at [40, 180] on link "Optimail" at bounding box center [58, 182] width 63 height 7
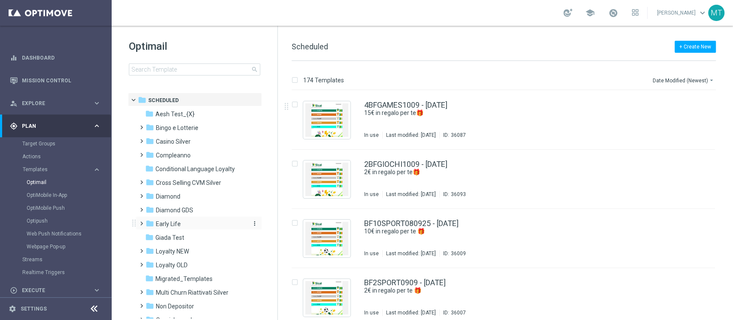
click at [170, 222] on span "Early Life" at bounding box center [168, 224] width 25 height 8
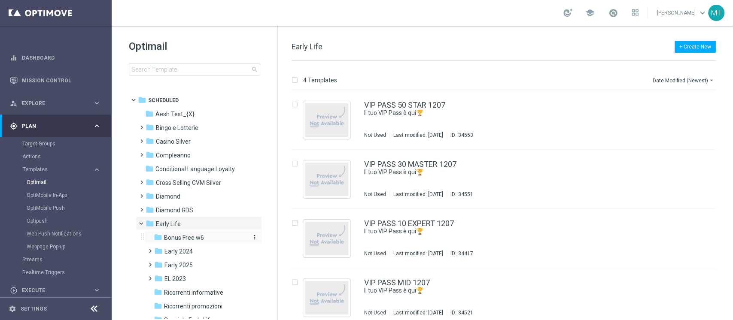
click at [184, 238] on span "Bonus Free w6" at bounding box center [184, 238] width 40 height 8
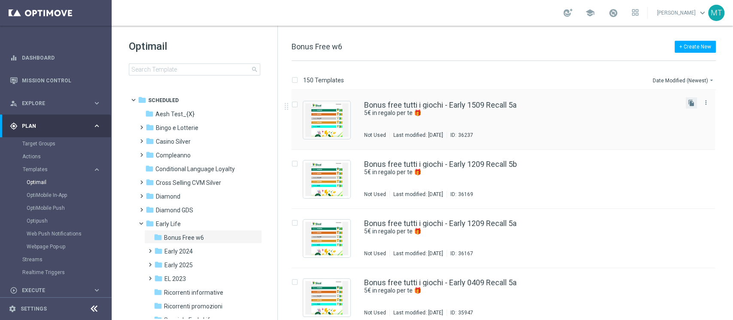
click at [693, 104] on button "file_copy" at bounding box center [691, 102] width 11 height 11
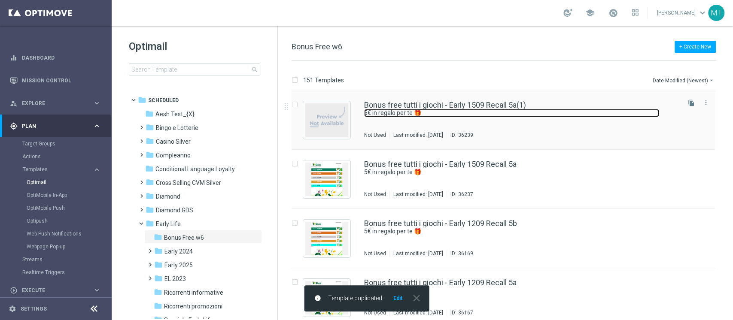
click at [517, 112] on link "5€ in regalo per te 🎁" at bounding box center [511, 113] width 295 height 8
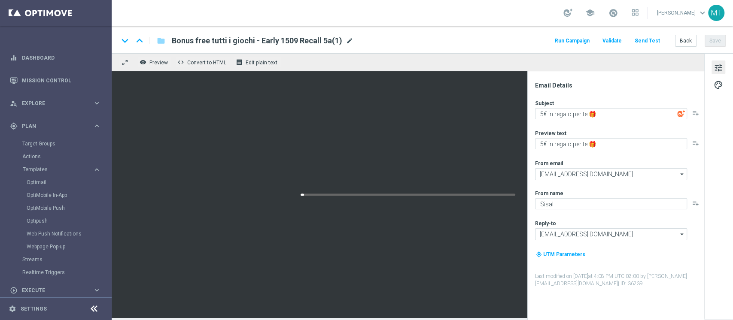
click at [350, 43] on span "mode_edit" at bounding box center [350, 41] width 8 height 8
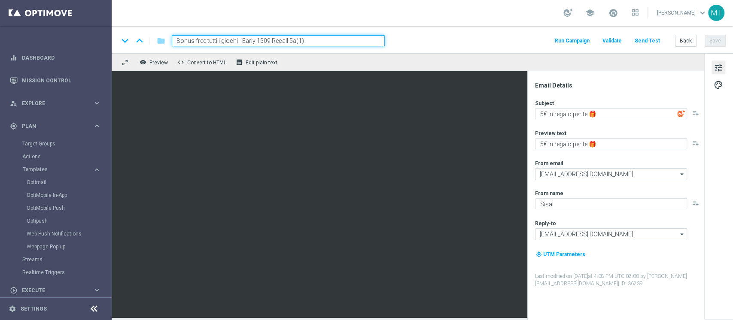
drag, startPoint x: 291, startPoint y: 41, endPoint x: 347, endPoint y: 38, distance: 55.5
click at [347, 38] on input "Bonus free tutti i giochi - Early 1509 Recall 5a(1)" at bounding box center [278, 40] width 213 height 11
type input "Bonus free tutti i giochi - Early 1509 Recall 5b"
click at [438, 42] on div "keyboard_arrow_down keyboard_arrow_up folder Bonus free tutti i giochi - Early …" at bounding box center [422, 40] width 607 height 11
click at [449, 40] on div "keyboard_arrow_down keyboard_arrow_up folder Bonus free tutti i giochi - Early …" at bounding box center [422, 40] width 607 height 11
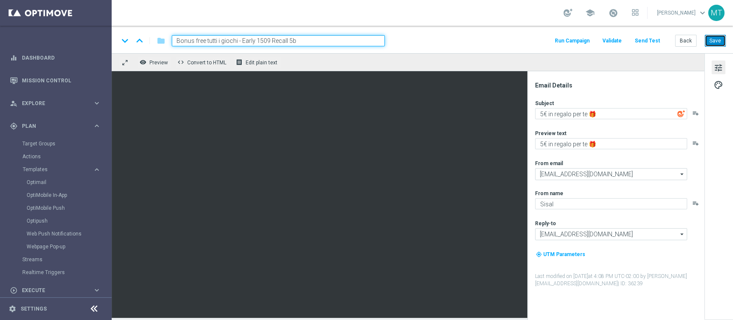
drag, startPoint x: 717, startPoint y: 43, endPoint x: 712, endPoint y: 45, distance: 5.0
click at [716, 43] on button "Save" at bounding box center [715, 41] width 21 height 12
click at [450, 46] on div "keyboard_arrow_down keyboard_arrow_up folder Bonus free tutti i giochi - Early …" at bounding box center [422, 39] width 621 height 27
click at [445, 42] on div "keyboard_arrow_down keyboard_arrow_up folder Bonus free tutti i giochi - Early …" at bounding box center [422, 40] width 607 height 11
click at [287, 38] on input "Bonus free tutti i giochi - Early 1509 Recall 5b" at bounding box center [278, 40] width 213 height 11
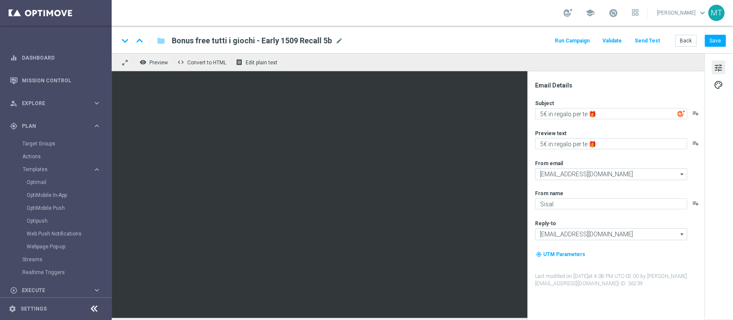
click at [286, 30] on div "keyboard_arrow_down keyboard_arrow_up folder Bonus free tutti i giochi - Early …" at bounding box center [422, 39] width 621 height 27
click at [725, 41] on button "Save" at bounding box center [715, 41] width 21 height 12
click at [579, 40] on button "Run Campaign" at bounding box center [572, 41] width 37 height 12
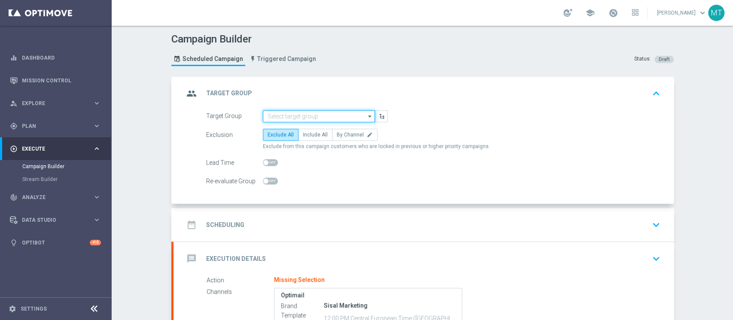
click at [275, 115] on input at bounding box center [319, 116] width 112 height 12
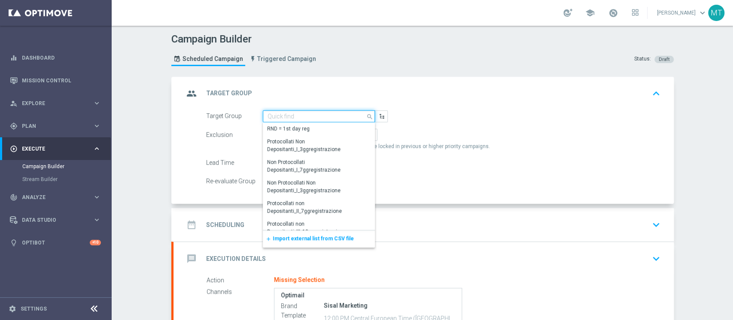
paste input "BF Retention 15.09 Recall 5b"
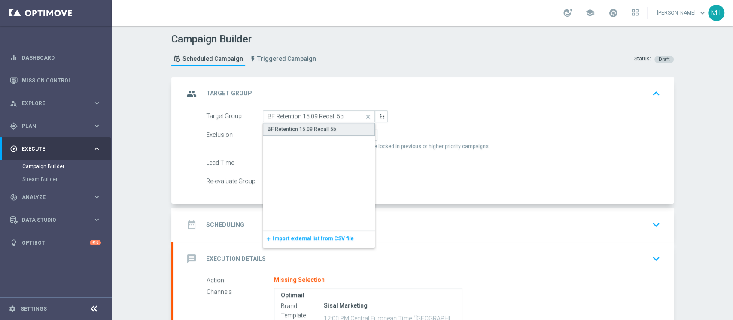
click at [323, 123] on div "BF Retention 15.09 Recall 5b" at bounding box center [319, 129] width 113 height 13
type input "BF Retention 15.09 Recall 5b"
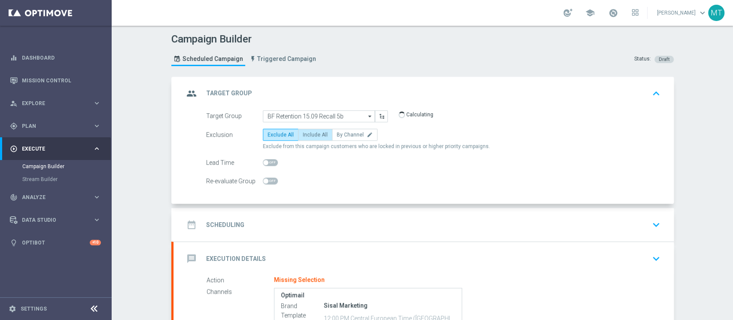
click at [305, 136] on span "Include All" at bounding box center [315, 135] width 25 height 6
click at [305, 136] on input "Include All" at bounding box center [306, 137] width 6 height 6
radio input "true"
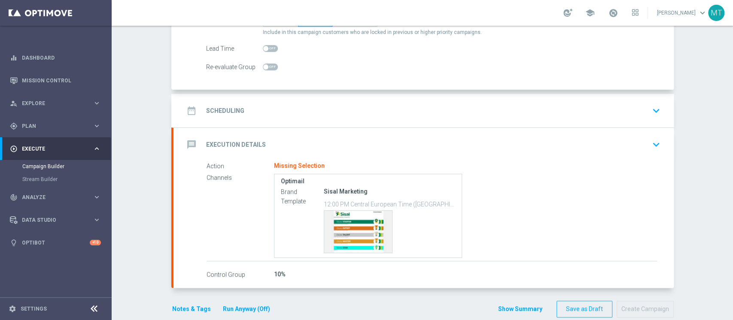
click at [338, 108] on div "date_range Scheduling keyboard_arrow_down" at bounding box center [424, 111] width 480 height 16
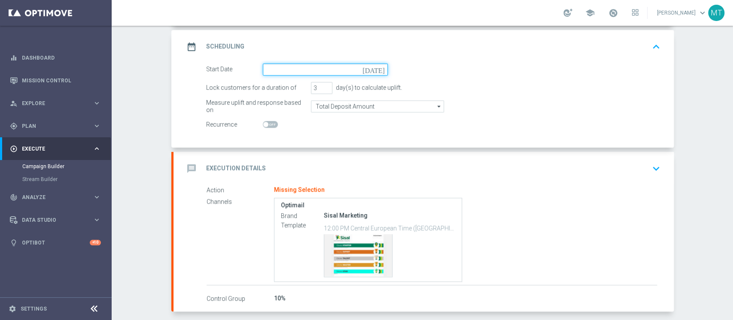
click at [322, 64] on input at bounding box center [325, 70] width 125 height 12
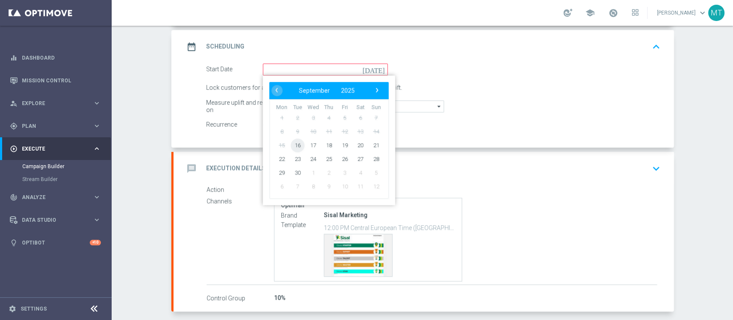
click at [290, 143] on span "16" at bounding box center [297, 145] width 14 height 14
type input "16 Sep 2025"
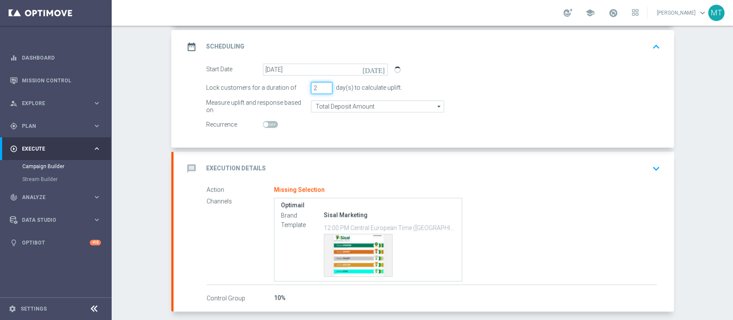
click at [322, 90] on input "2" at bounding box center [321, 88] width 21 height 12
type input "1"
click at [321, 90] on input "1" at bounding box center [321, 88] width 21 height 12
click at [323, 170] on div "message Execution Details keyboard_arrow_down" at bounding box center [424, 169] width 480 height 16
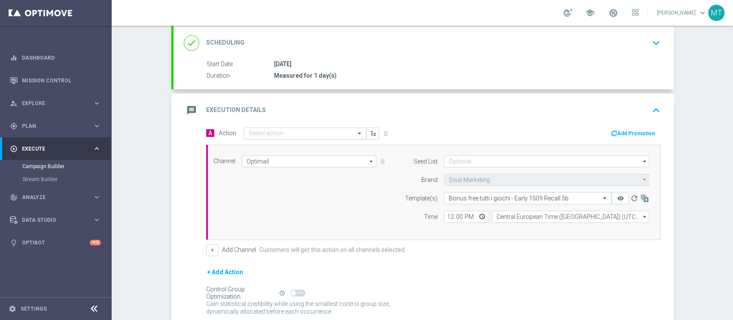
click at [312, 136] on input "text" at bounding box center [297, 133] width 96 height 7
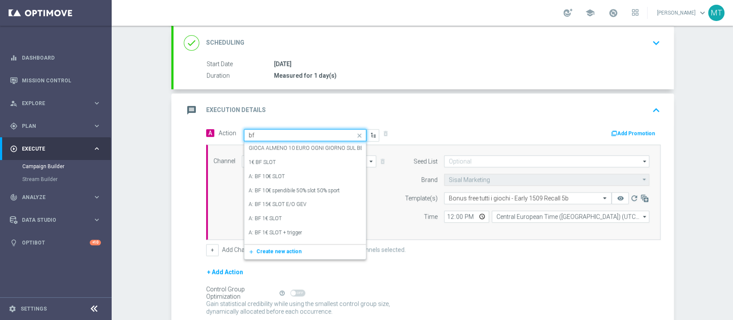
type input "bf e"
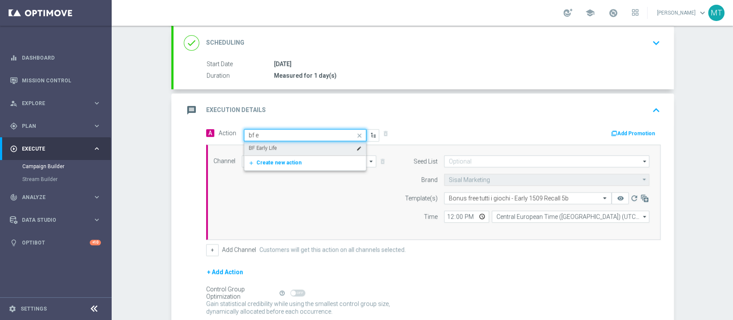
click at [308, 146] on div "BF Early Life edit" at bounding box center [305, 148] width 113 height 14
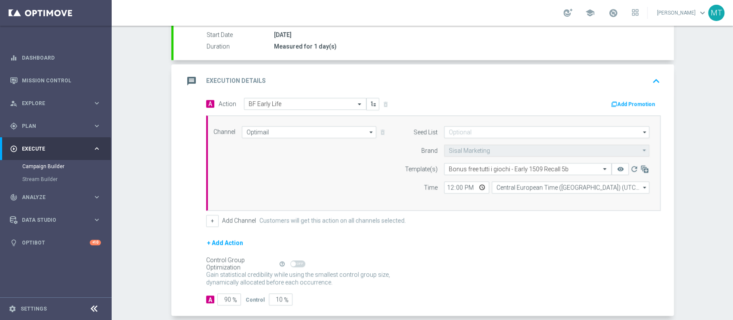
scroll to position [185, 0]
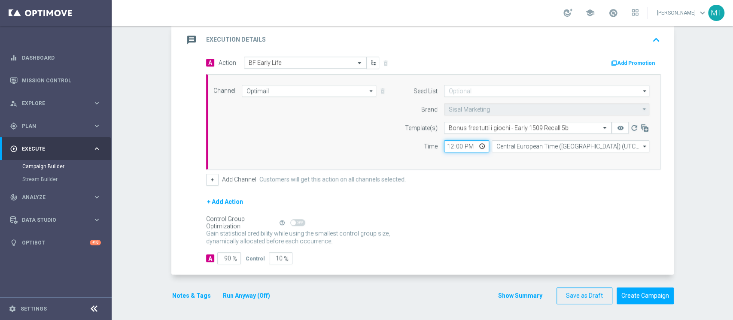
click at [445, 148] on input "12:00" at bounding box center [466, 146] width 45 height 12
type input "17:30"
click at [294, 141] on div "Channel Optimail Optimail arrow_drop_down Drag here to set row groups Drag here…" at bounding box center [431, 122] width 449 height 74
click at [223, 259] on input "90" at bounding box center [229, 259] width 24 height 12
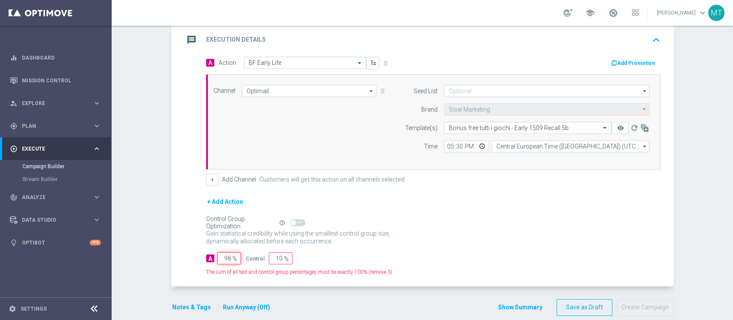
type input "99"
type input "1"
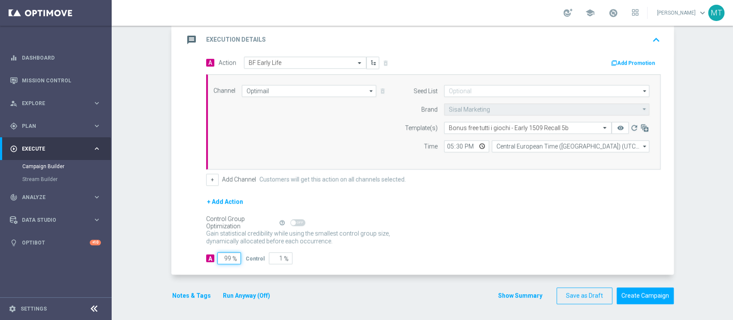
type input "100"
type input "0"
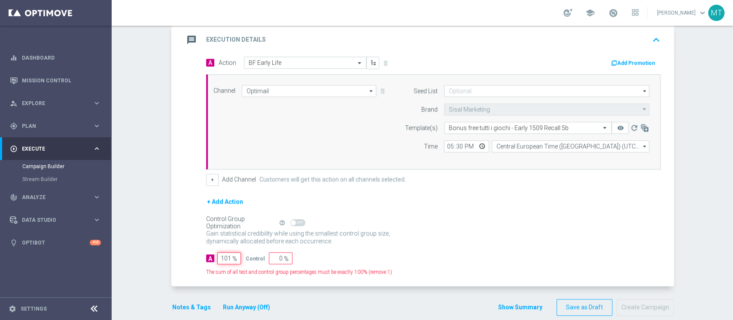
type input "100"
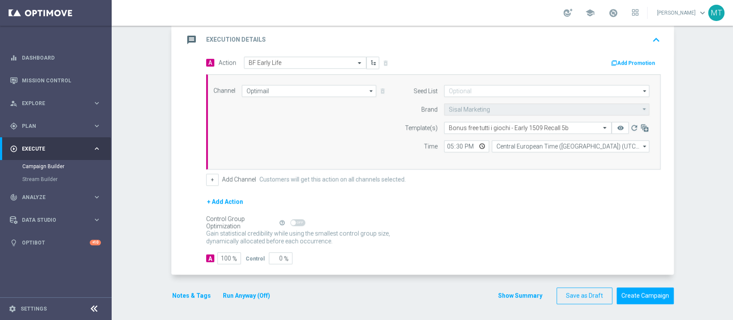
click at [179, 293] on button "Notes & Tags" at bounding box center [191, 296] width 40 height 11
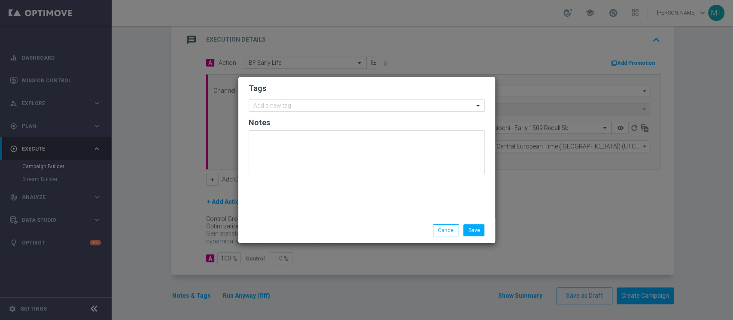
drag, startPoint x: 331, startPoint y: 112, endPoint x: 331, endPoint y: 106, distance: 6.4
click at [331, 111] on form "Tags Add a new tag Notes" at bounding box center [367, 131] width 236 height 100
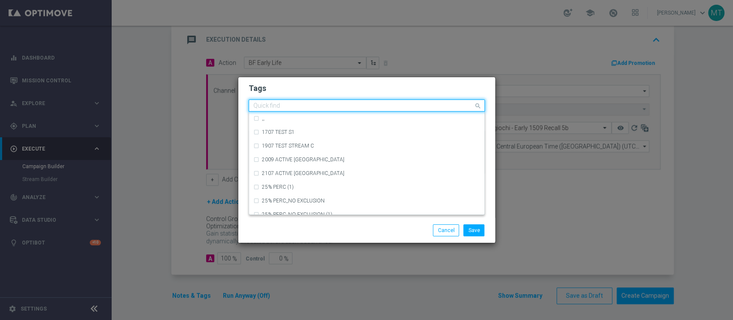
click at [331, 103] on input "text" at bounding box center [363, 106] width 220 height 7
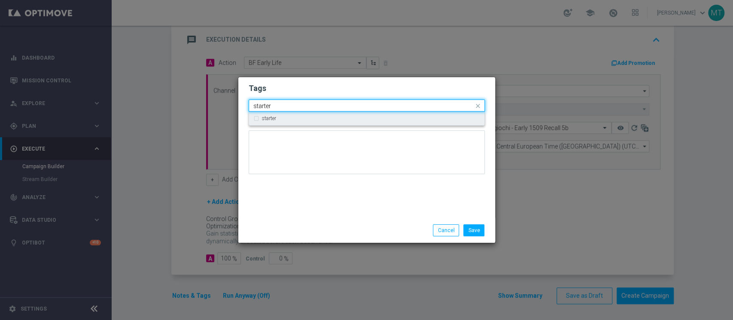
click at [273, 122] on div "starter" at bounding box center [366, 119] width 227 height 14
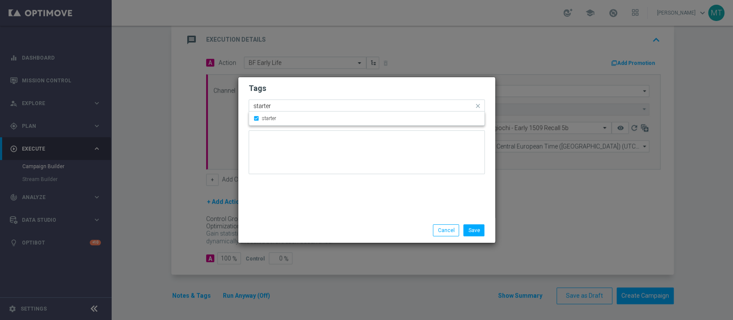
click at [280, 106] on input "starter" at bounding box center [363, 106] width 220 height 7
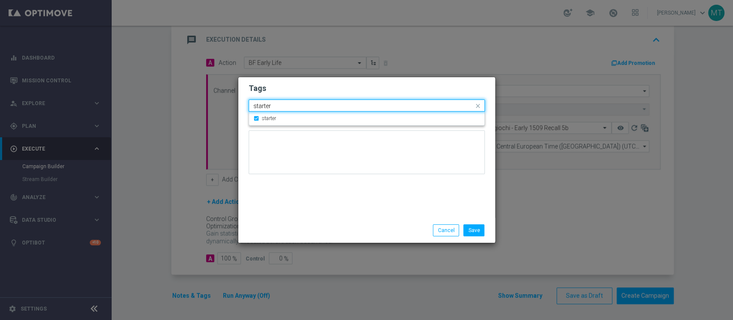
click at [280, 106] on input "starter" at bounding box center [363, 106] width 220 height 7
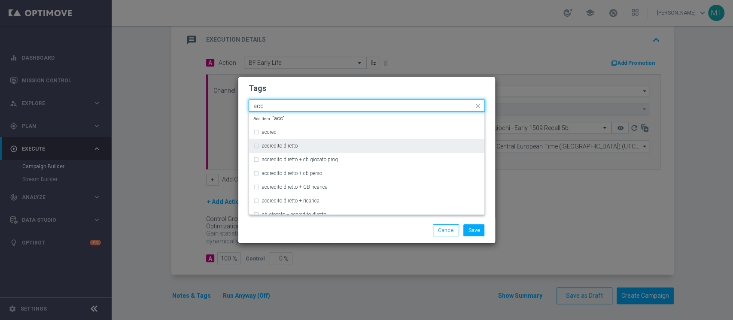
click at [304, 143] on div "accredito diretto" at bounding box center [371, 145] width 218 height 5
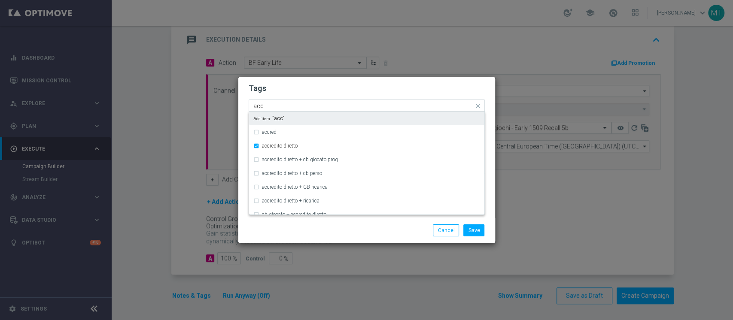
click at [295, 105] on input "acc" at bounding box center [363, 106] width 220 height 7
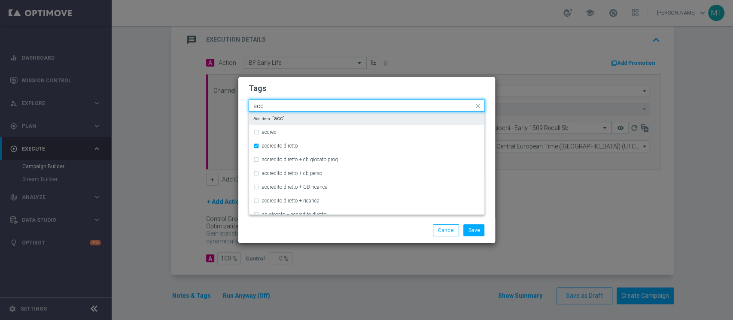
click at [295, 105] on input "acc" at bounding box center [363, 106] width 220 height 7
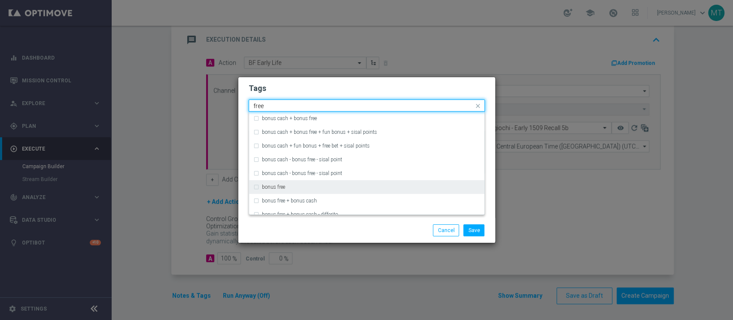
click at [293, 186] on div "bonus free" at bounding box center [371, 187] width 218 height 5
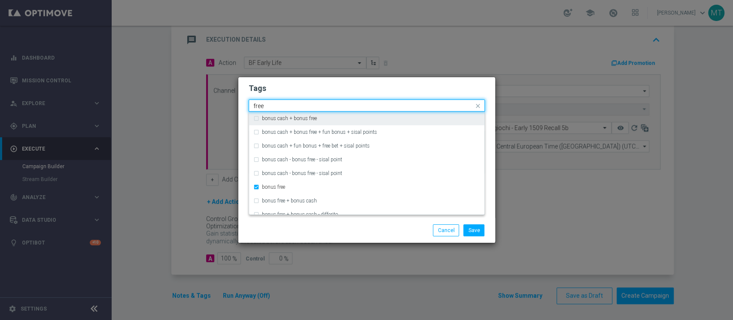
click at [296, 104] on input "free" at bounding box center [363, 106] width 220 height 7
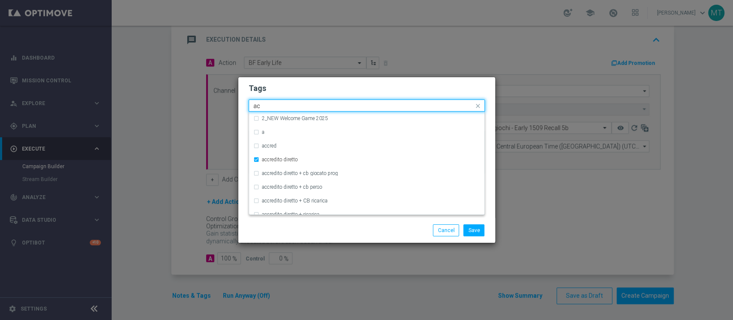
type input "acc"
click at [273, 105] on input "acc" at bounding box center [363, 106] width 220 height 7
click at [281, 96] on form "Tags Quick find × starter × accredito diretto × bonus free ,, 1707 TEST S1 1907…" at bounding box center [367, 131] width 236 height 100
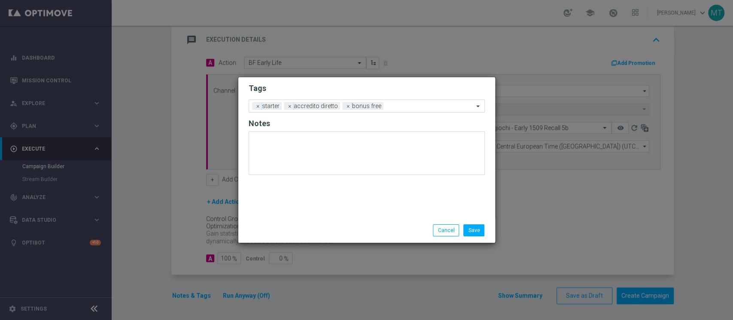
click at [390, 105] on input "text" at bounding box center [430, 106] width 87 height 7
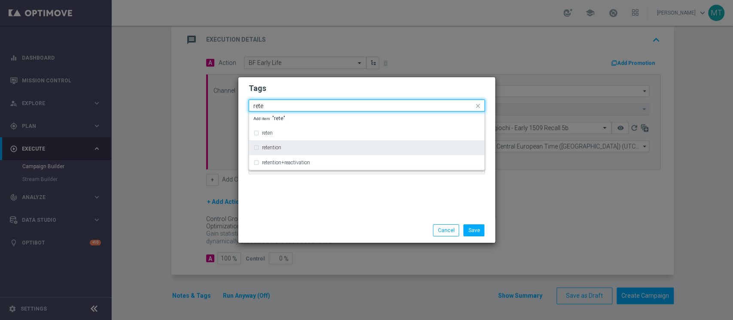
click at [281, 142] on div "retention" at bounding box center [366, 148] width 227 height 14
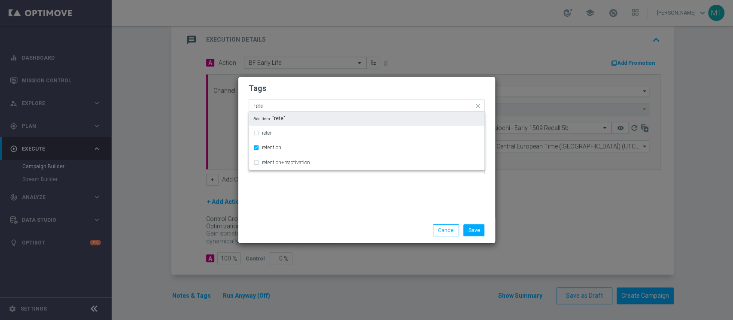
click at [296, 105] on input "rete" at bounding box center [363, 106] width 220 height 7
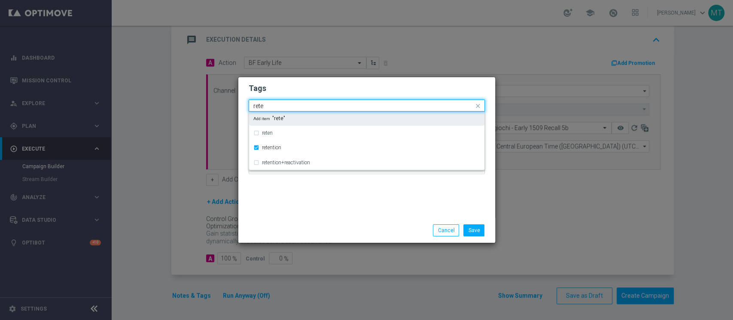
click at [296, 105] on input "rete" at bounding box center [363, 106] width 220 height 7
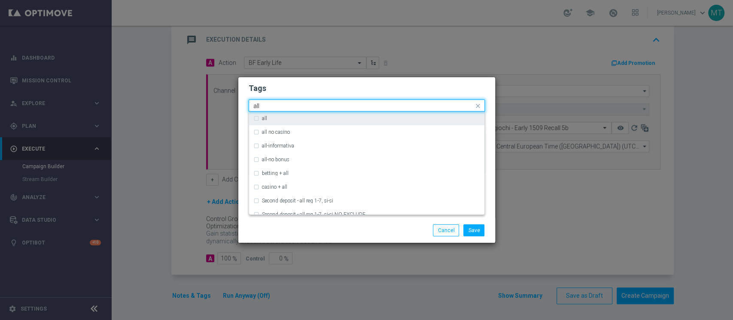
click at [286, 116] on div "all" at bounding box center [371, 118] width 218 height 5
type input "all"
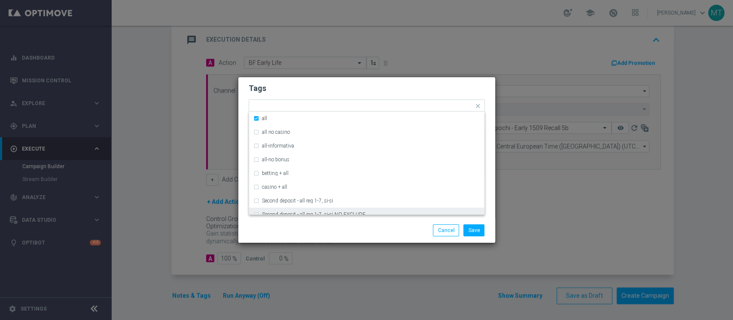
click at [369, 230] on div "Save Cancel" at bounding box center [408, 231] width 166 height 12
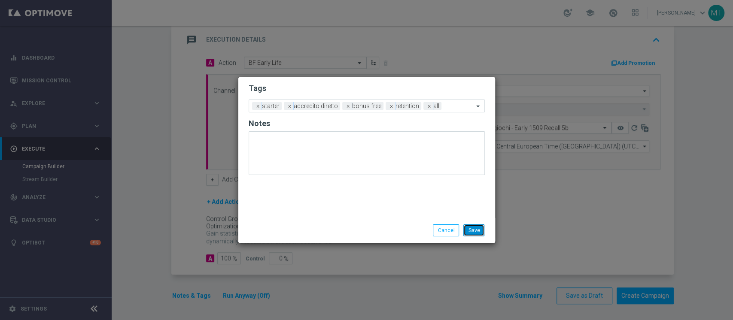
click at [465, 225] on button "Save" at bounding box center [473, 231] width 21 height 12
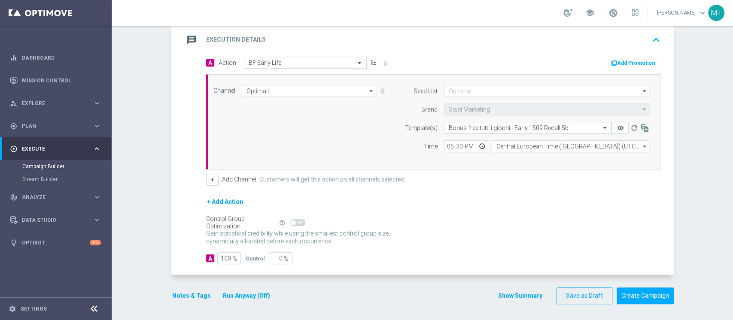
scroll to position [0, 0]
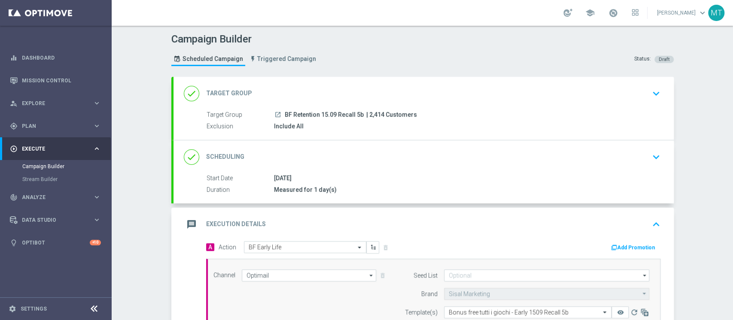
click at [324, 101] on div "done Target Group keyboard_arrow_down" at bounding box center [423, 93] width 500 height 33
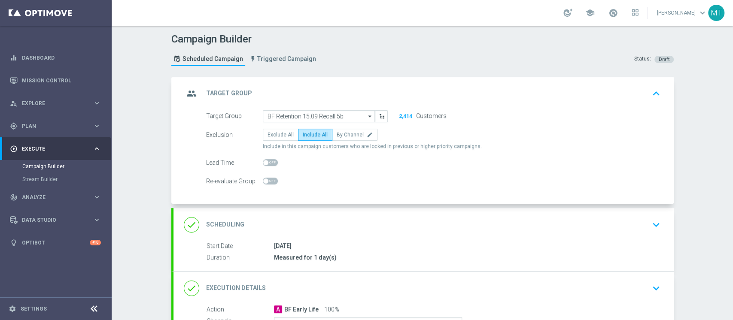
click at [341, 96] on div "group Target Group keyboard_arrow_up Target Group launch BF Retention 15.09 Rec…" at bounding box center [423, 140] width 500 height 127
click at [399, 94] on div "group Target Group keyboard_arrow_up" at bounding box center [424, 93] width 480 height 16
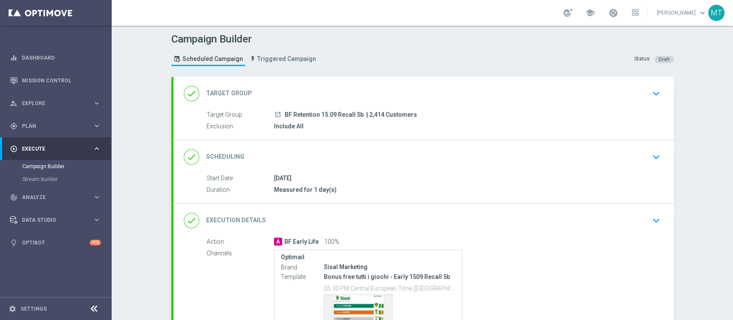
drag, startPoint x: 337, startPoint y: 154, endPoint x: 348, endPoint y: 157, distance: 11.1
click at [340, 157] on div "done Scheduling keyboard_arrow_down" at bounding box center [424, 157] width 480 height 16
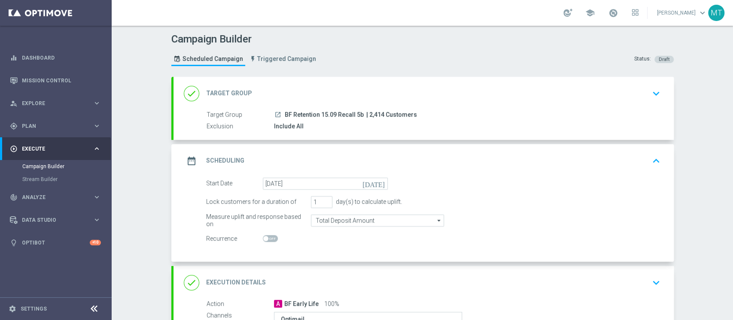
click at [381, 156] on div "date_range Scheduling keyboard_arrow_up" at bounding box center [424, 161] width 480 height 16
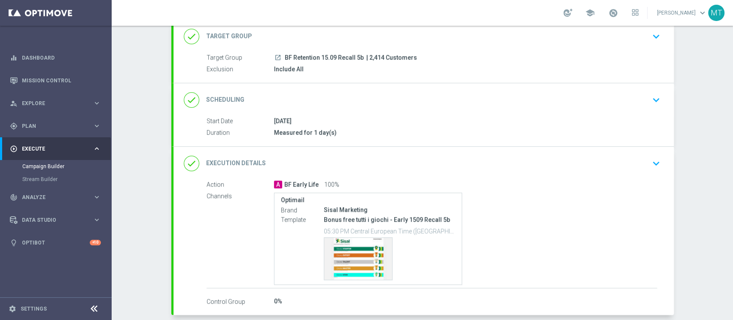
scroll to position [97, 0]
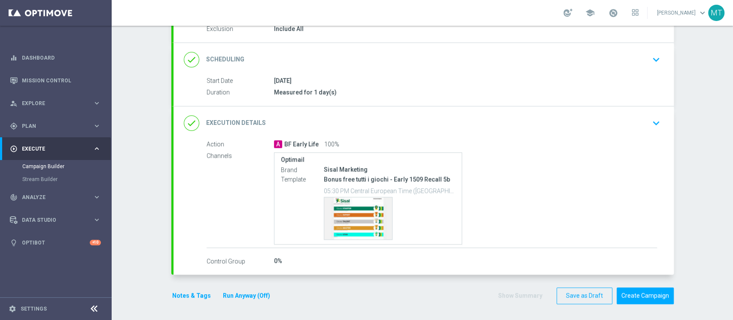
click at [212, 294] on run-anyway-button "Run Anyway (Off)" at bounding box center [247, 296] width 70 height 11
click at [202, 293] on button "Notes & Tags" at bounding box center [191, 296] width 40 height 11
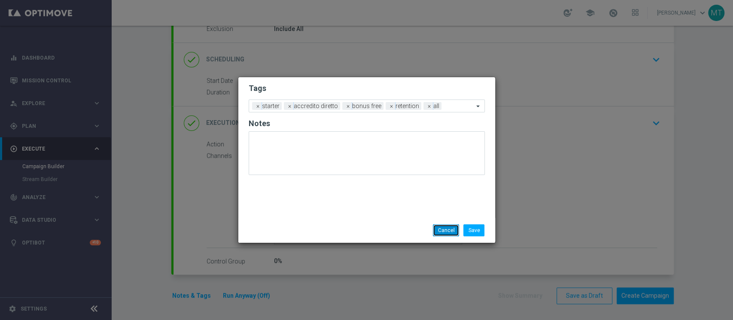
click at [440, 231] on button "Cancel" at bounding box center [446, 231] width 26 height 12
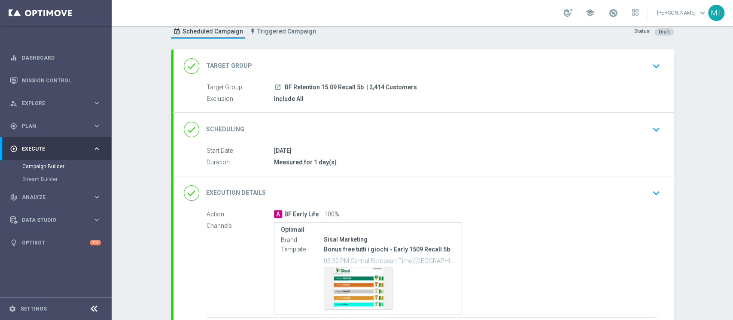
scroll to position [0, 0]
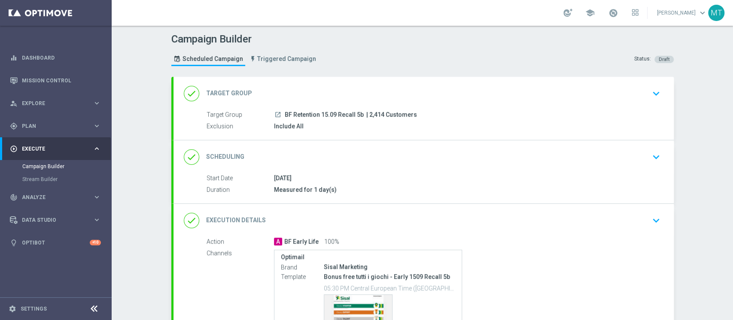
click at [408, 86] on div "done Target Group keyboard_arrow_down" at bounding box center [423, 93] width 500 height 33
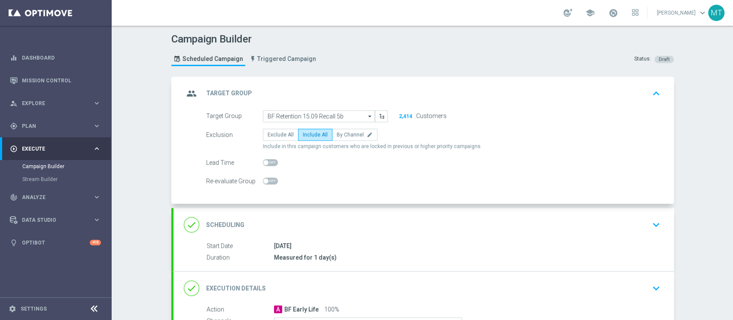
click at [422, 90] on div "group Target Group keyboard_arrow_up" at bounding box center [424, 93] width 480 height 16
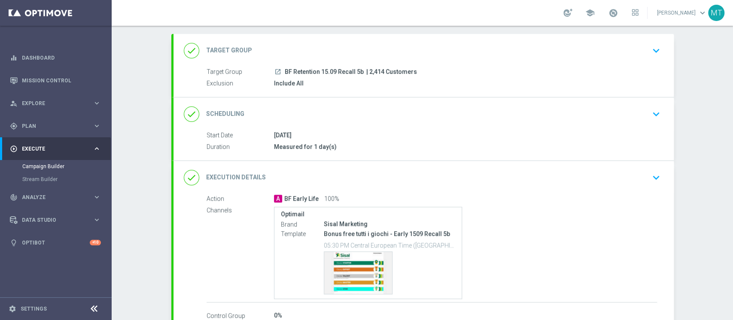
scroll to position [97, 0]
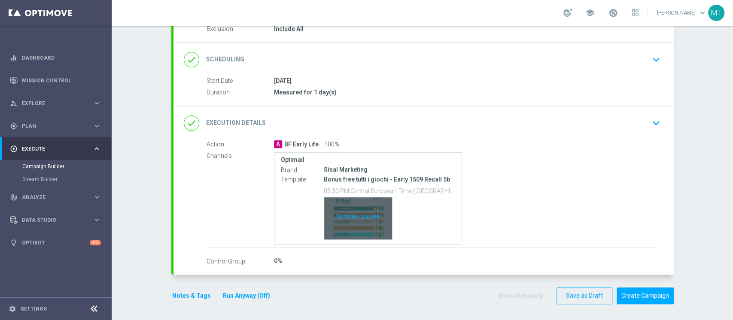
click at [366, 224] on div "Template preview" at bounding box center [358, 219] width 68 height 42
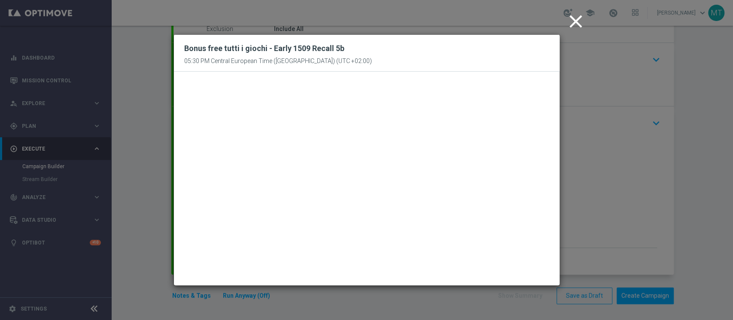
click at [583, 21] on icon "close" at bounding box center [575, 21] width 21 height 21
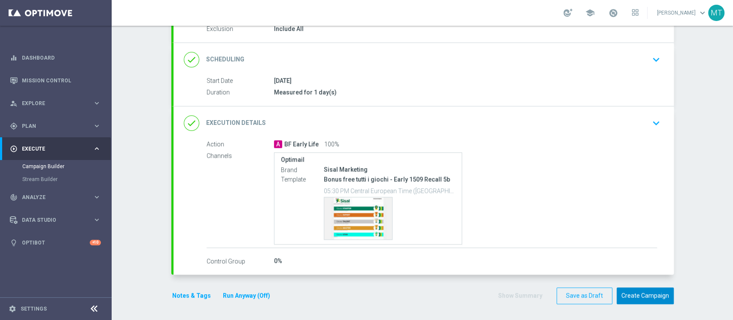
click at [636, 291] on button "Create Campaign" at bounding box center [645, 296] width 57 height 17
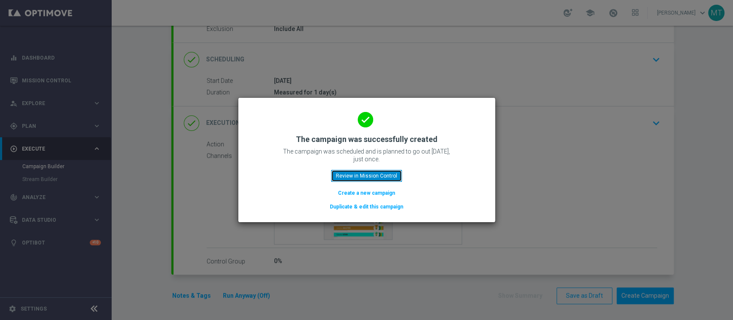
drag, startPoint x: 378, startPoint y: 175, endPoint x: 354, endPoint y: 164, distance: 26.5
click at [379, 176] on button "Review in Mission Control" at bounding box center [366, 176] width 71 height 12
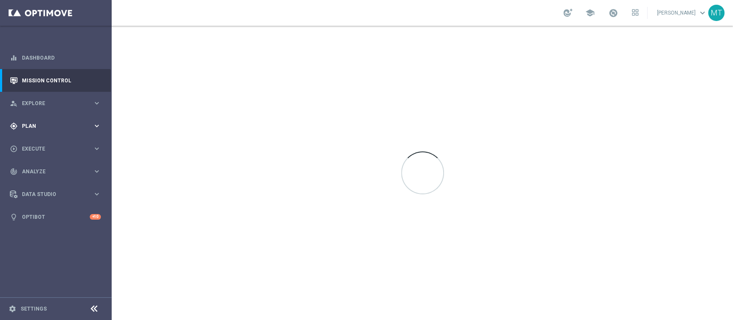
click at [40, 120] on div "gps_fixed Plan keyboard_arrow_right" at bounding box center [55, 126] width 111 height 23
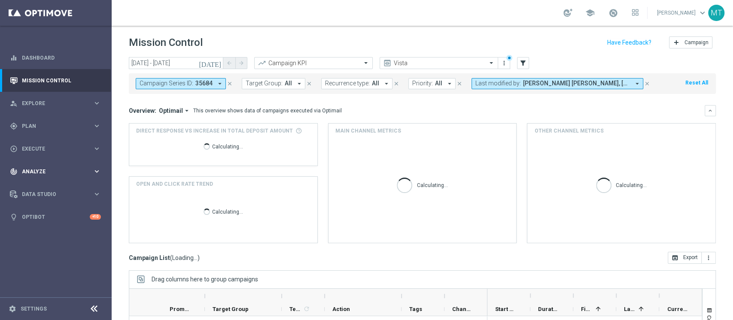
click at [44, 180] on div "track_changes Analyze keyboard_arrow_right" at bounding box center [55, 171] width 111 height 23
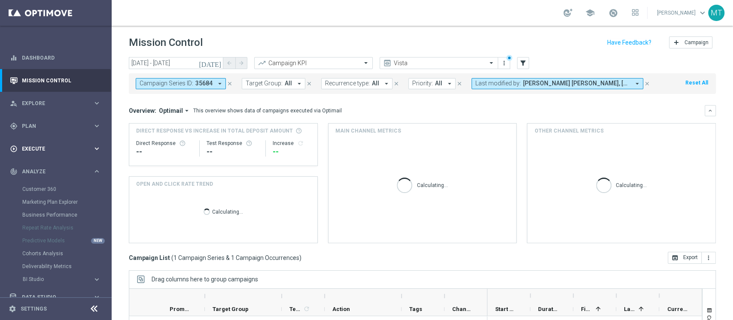
click at [42, 140] on div "play_circle_outline Execute keyboard_arrow_right" at bounding box center [55, 148] width 111 height 23
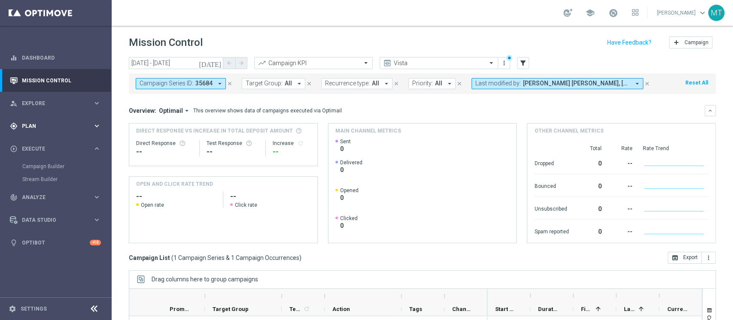
click at [44, 126] on span "Plan" at bounding box center [57, 126] width 71 height 5
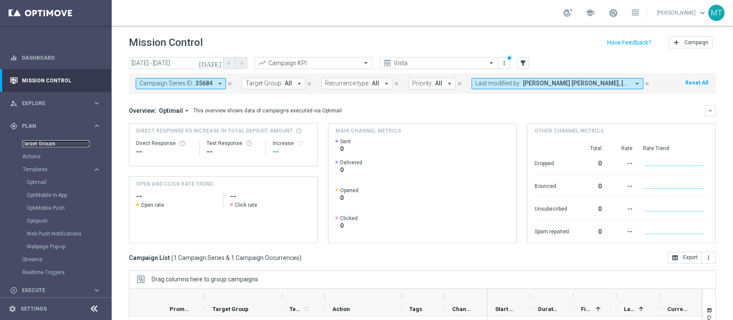
click at [47, 143] on link "Target Groups" at bounding box center [55, 143] width 67 height 7
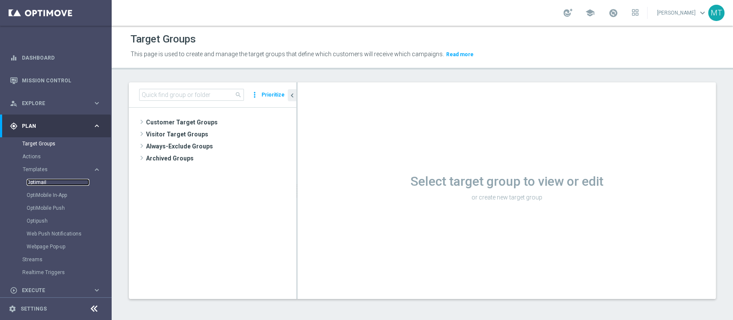
click at [40, 184] on link "Optimail" at bounding box center [58, 182] width 63 height 7
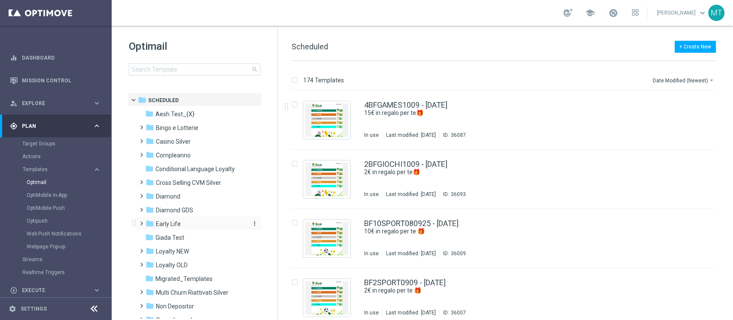
click at [173, 223] on span "Early Life" at bounding box center [168, 224] width 25 height 8
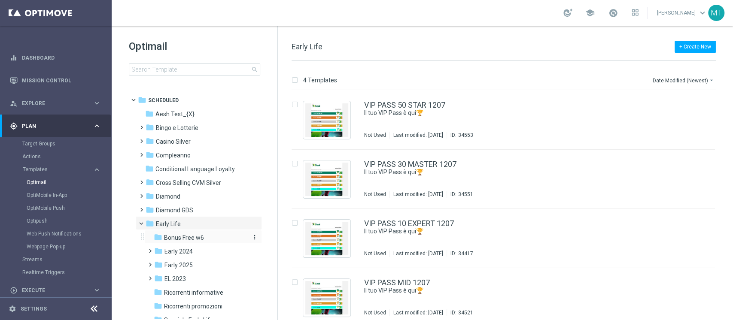
click at [186, 243] on div "folder Bonus Free w6" at bounding box center [199, 238] width 91 height 10
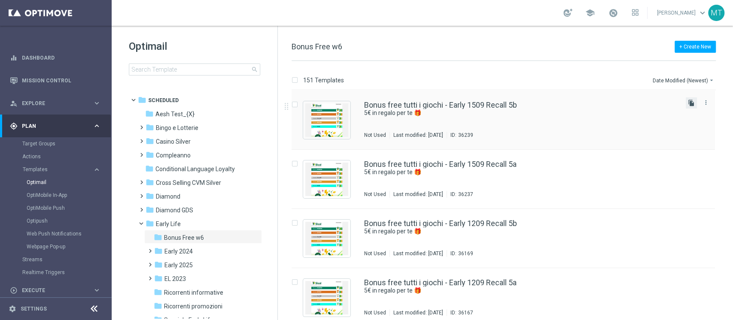
click at [690, 103] on icon "file_copy" at bounding box center [691, 103] width 7 height 7
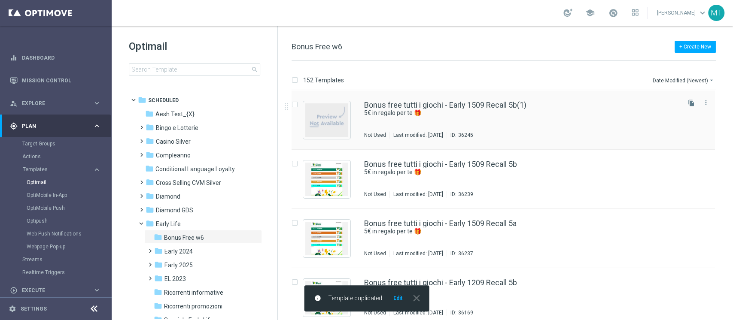
click at [527, 98] on div "Bonus free tutti i giochi - Early 1509 Recall 5b(1) 5€ in regalo per te 🎁 Not U…" at bounding box center [503, 120] width 423 height 59
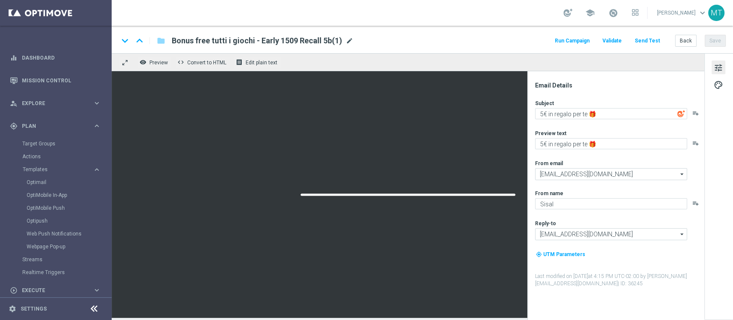
click at [350, 38] on span "mode_edit" at bounding box center [350, 41] width 8 height 8
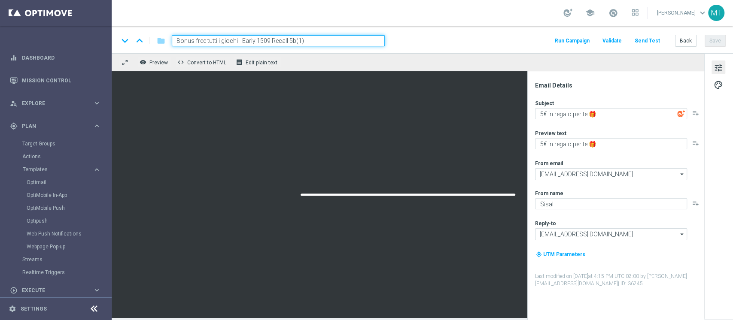
click at [317, 39] on input "Bonus free tutti i giochi - Early 1509 Recall 5b(1)" at bounding box center [278, 40] width 213 height 11
drag, startPoint x: 293, startPoint y: 40, endPoint x: 328, endPoint y: 40, distance: 34.4
click at [328, 40] on input "Bonus free tutti i giochi - Early 1509 Recall 5b(1)" at bounding box center [278, 40] width 213 height 11
type input "Bonus free tutti i giochi - Early 1509 Recall 10b"
click at [410, 40] on div "keyboard_arrow_down keyboard_arrow_up folder Bonus free tutti i giochi - Early …" at bounding box center [422, 40] width 607 height 11
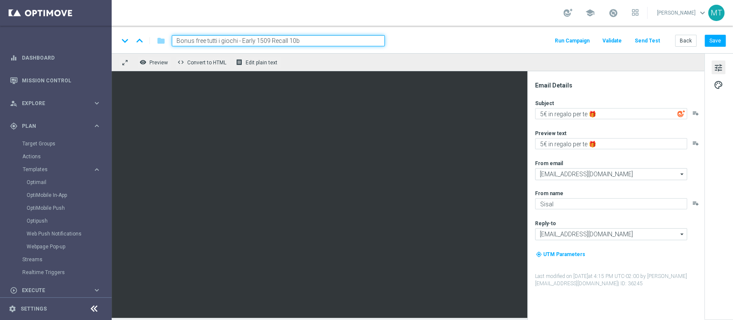
click at [425, 38] on div "keyboard_arrow_down keyboard_arrow_up folder Bonus free tutti i giochi - Early …" at bounding box center [422, 40] width 607 height 11
click at [392, 44] on div "keyboard_arrow_down keyboard_arrow_up folder Bonus free tutti i giochi - Early …" at bounding box center [422, 40] width 607 height 11
click at [388, 40] on div "keyboard_arrow_down keyboard_arrow_up folder Bonus free tutti i giochi - Early …" at bounding box center [422, 40] width 607 height 11
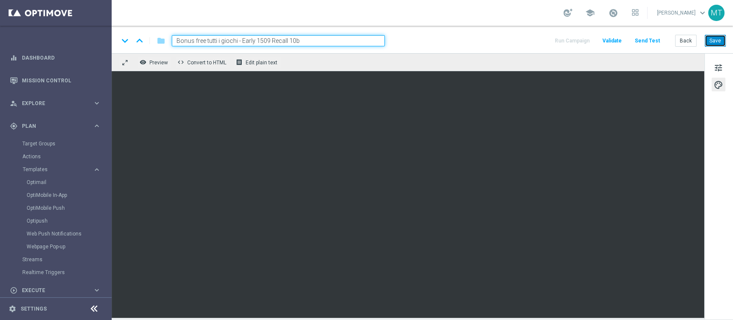
click at [724, 43] on button "Save" at bounding box center [715, 41] width 21 height 12
click at [720, 46] on button "Save" at bounding box center [715, 41] width 21 height 12
click at [715, 47] on div "keyboard_arrow_down keyboard_arrow_up folder Bonus free tutti i giochi - Early …" at bounding box center [422, 39] width 621 height 27
click at [715, 42] on button "Save" at bounding box center [715, 41] width 21 height 12
click at [158, 65] on span "Preview" at bounding box center [158, 63] width 18 height 6
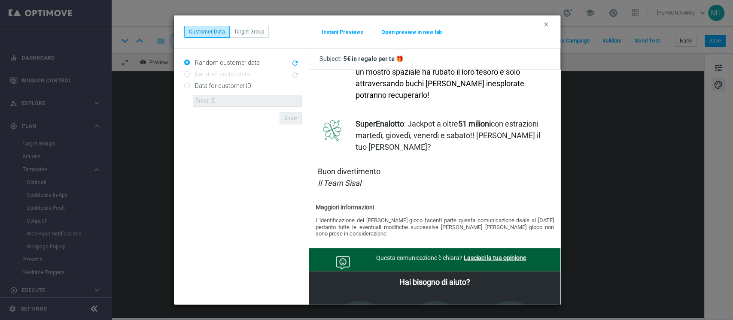
scroll to position [515, 0]
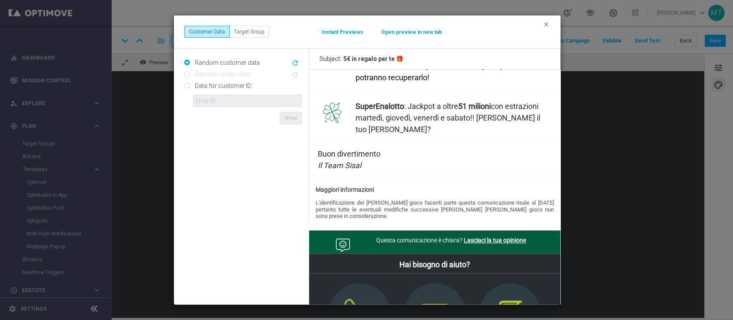
click at [550, 26] on button "clear" at bounding box center [547, 25] width 10 height 8
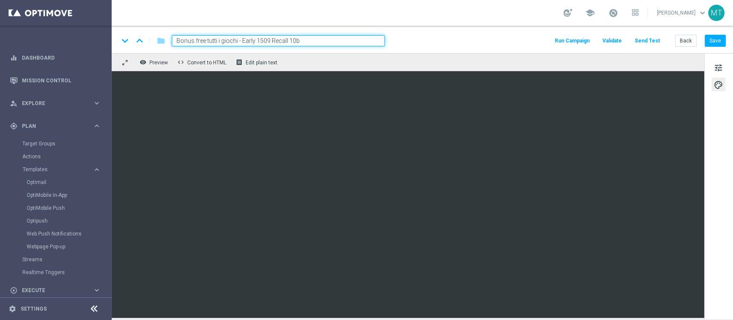
click at [474, 52] on div "keyboard_arrow_down keyboard_arrow_up folder Bonus free tutti i giochi - Early …" at bounding box center [422, 39] width 621 height 27
click at [454, 57] on div "remove_red_eye Preview code Convert to HTML receipt Edit plain text" at bounding box center [408, 62] width 593 height 18
click at [725, 45] on button "Save" at bounding box center [715, 41] width 21 height 12
click at [574, 37] on button "Run Campaign" at bounding box center [572, 41] width 37 height 12
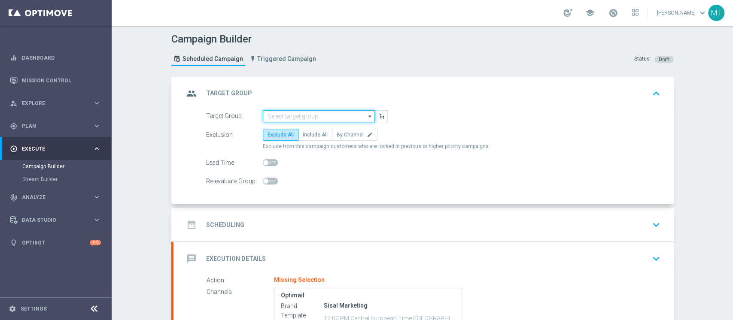
click at [310, 115] on input at bounding box center [319, 116] width 112 height 12
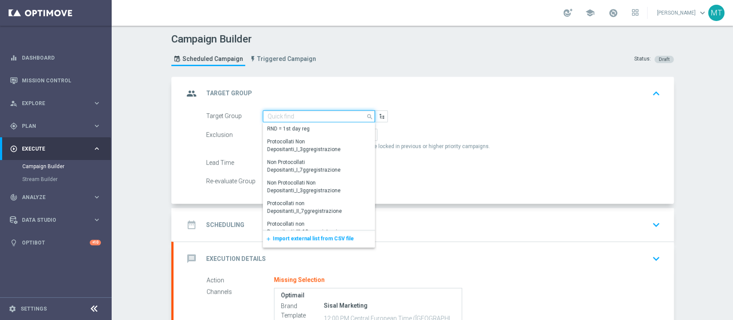
paste input "BF Retention 15.09 Recall 10b"
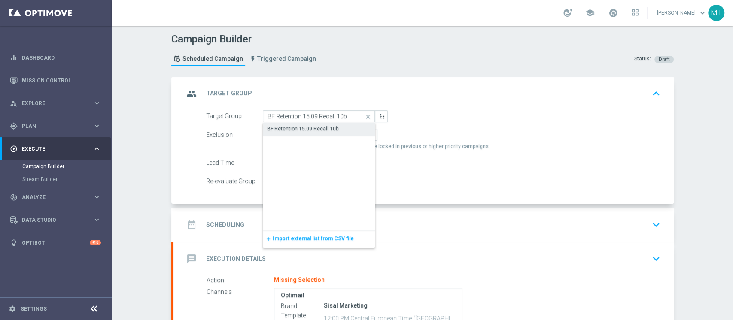
click at [320, 128] on div "BF Retention 15.09 Recall 10b" at bounding box center [302, 129] width 71 height 8
type input "BF Retention 15.09 Recall 10b"
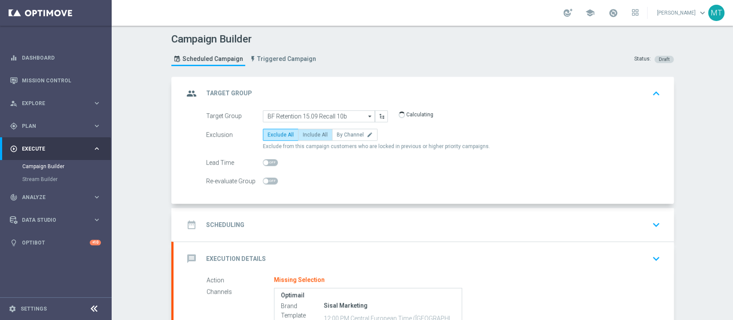
click at [312, 136] on span "Include All" at bounding box center [315, 135] width 25 height 6
click at [308, 136] on input "Include All" at bounding box center [306, 137] width 6 height 6
radio input "true"
click at [307, 224] on div "date_range Scheduling keyboard_arrow_down" at bounding box center [424, 225] width 480 height 16
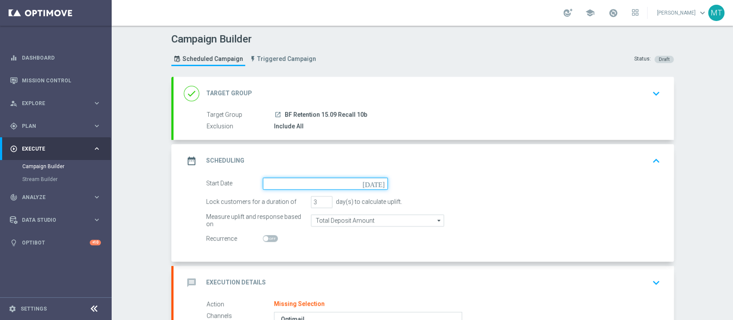
click at [295, 189] on input at bounding box center [325, 184] width 125 height 12
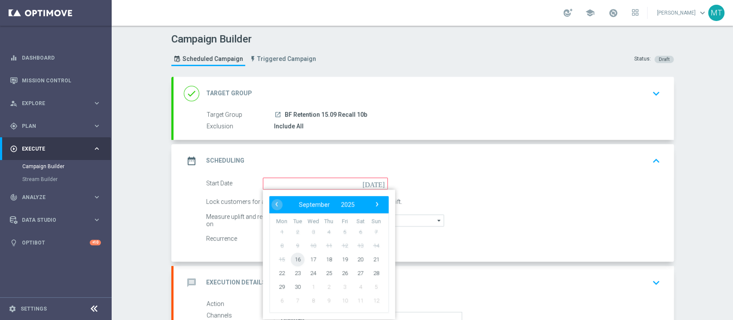
click at [292, 259] on span "16" at bounding box center [297, 260] width 14 height 14
type input "16 Sep 2025"
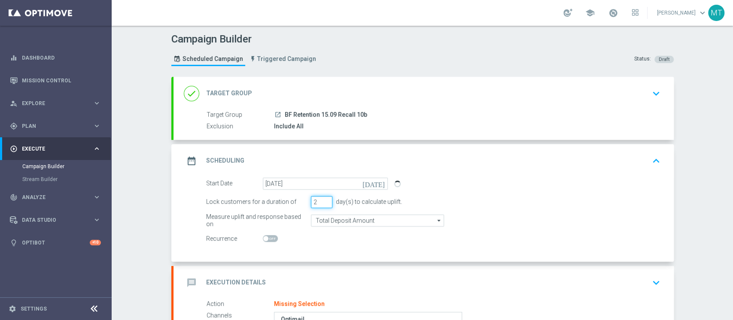
click at [321, 203] on input "2" at bounding box center [321, 202] width 21 height 12
type input "1"
click at [321, 203] on input "1" at bounding box center [321, 202] width 21 height 12
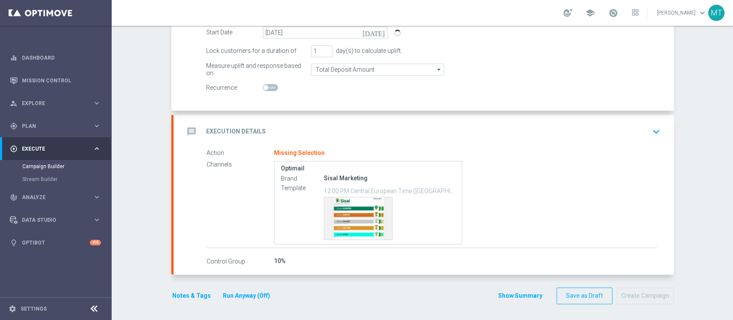
click at [384, 134] on div "message Execution Details keyboard_arrow_down" at bounding box center [424, 132] width 480 height 16
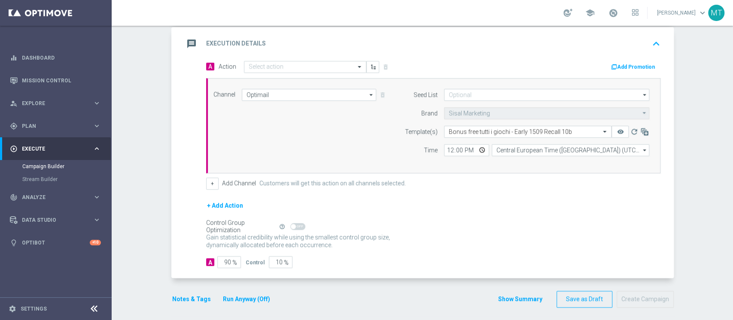
scroll to position [143, 0]
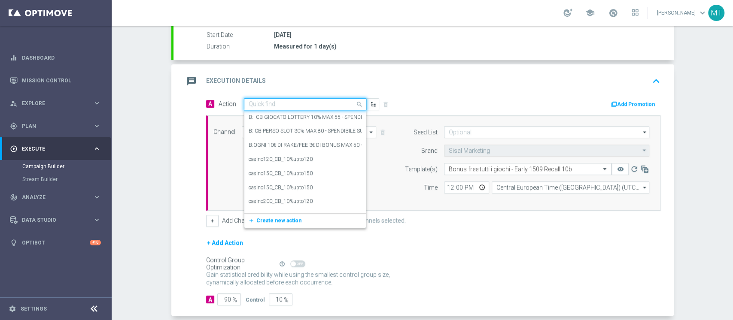
click at [341, 101] on div at bounding box center [305, 104] width 122 height 7
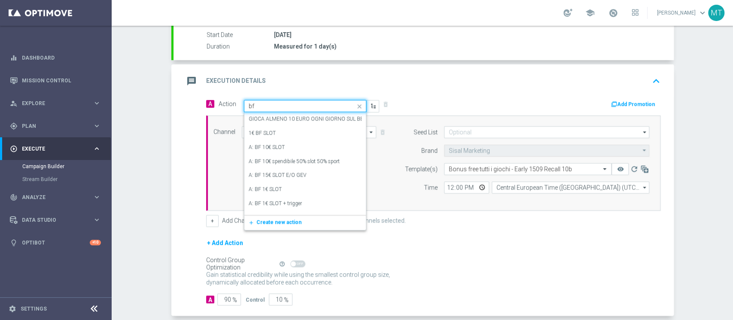
type input "bf e"
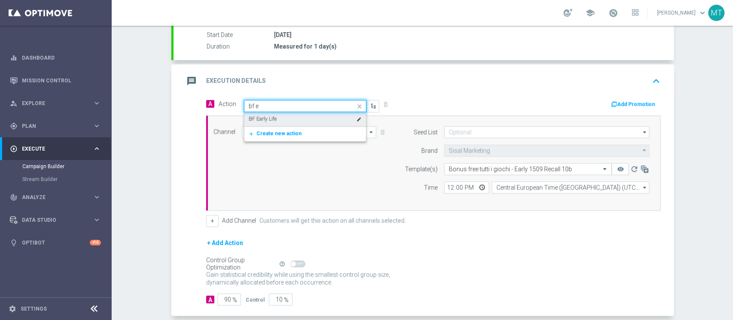
click at [283, 120] on div "BF Early Life edit" at bounding box center [305, 119] width 113 height 14
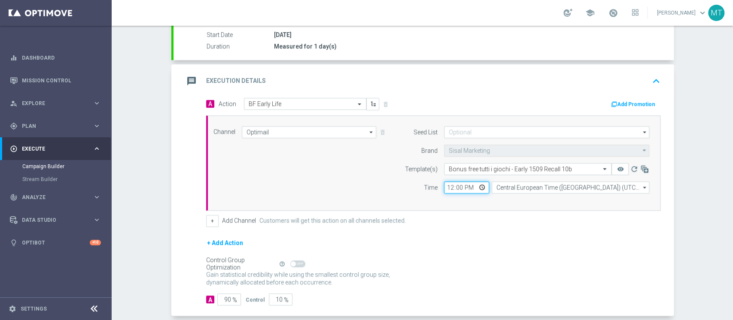
click at [448, 189] on input "12:00" at bounding box center [466, 188] width 45 height 12
type input "17:30"
click at [224, 301] on input "90" at bounding box center [229, 300] width 24 height 12
type input "91"
type input "9"
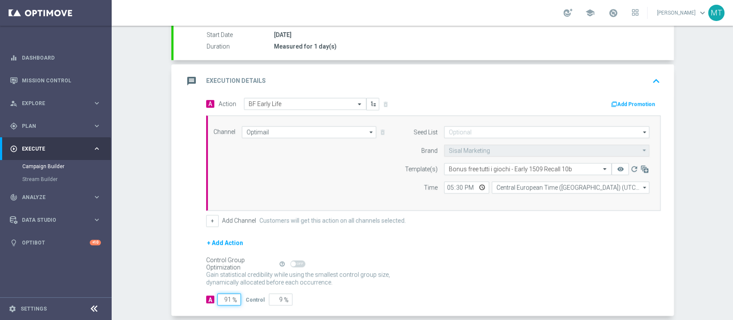
type input "92"
type input "8"
type input "93"
type input "7"
type input "94"
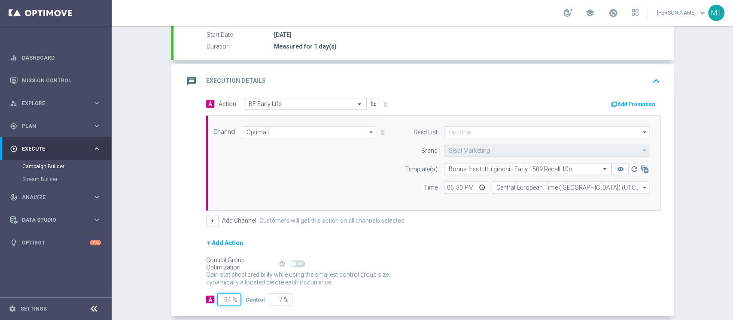
type input "6"
type input "95"
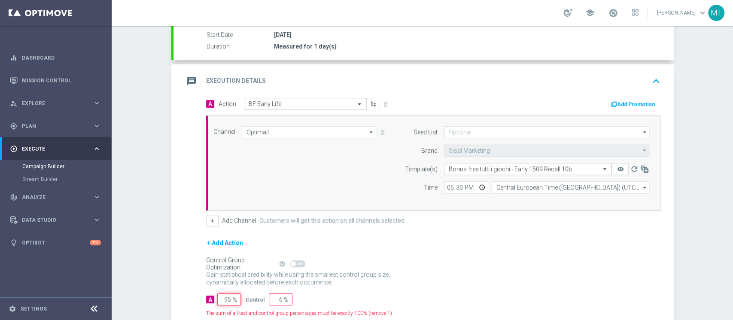
type input "5"
type input "96"
type input "4"
type input "97"
type input "3"
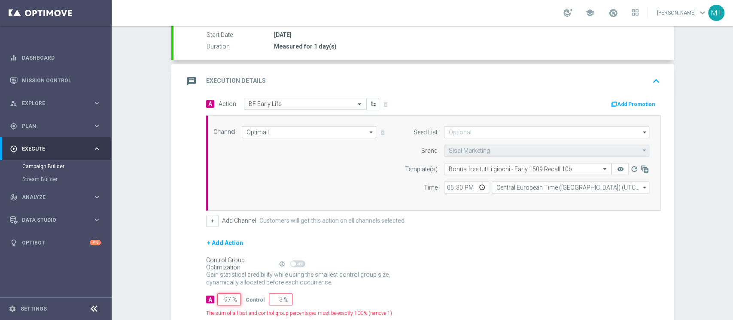
type input "98"
type input "2"
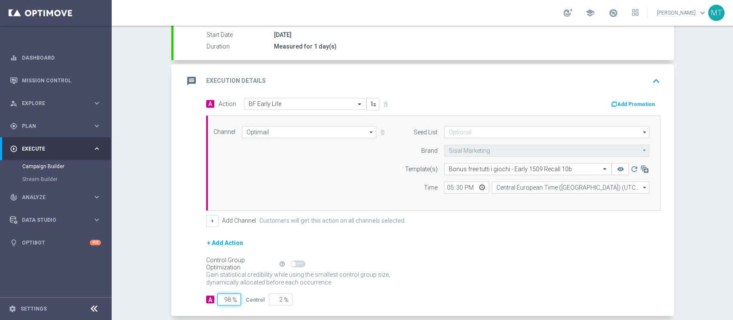
type input "99"
type input "1"
type input "100"
type input "0"
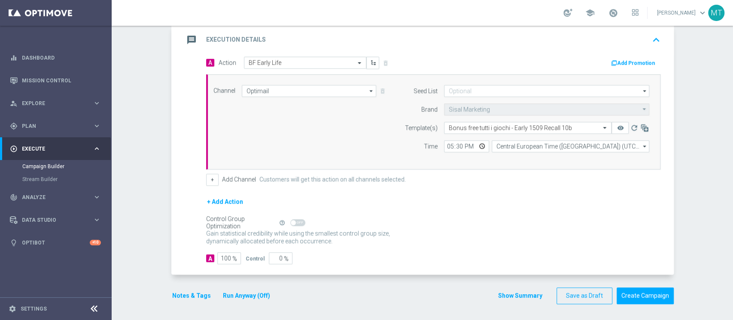
click at [189, 296] on button "Notes & Tags" at bounding box center [191, 296] width 40 height 11
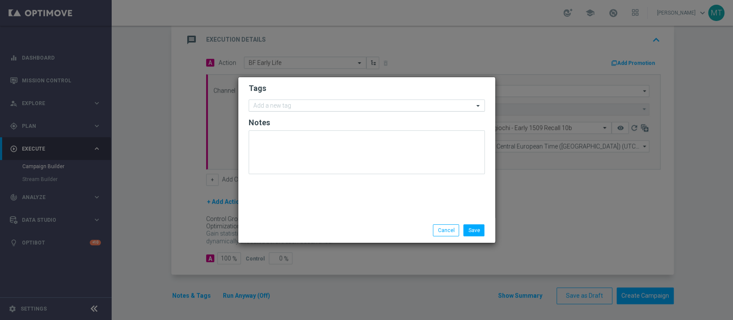
click at [318, 101] on div "Add a new tag" at bounding box center [361, 105] width 225 height 11
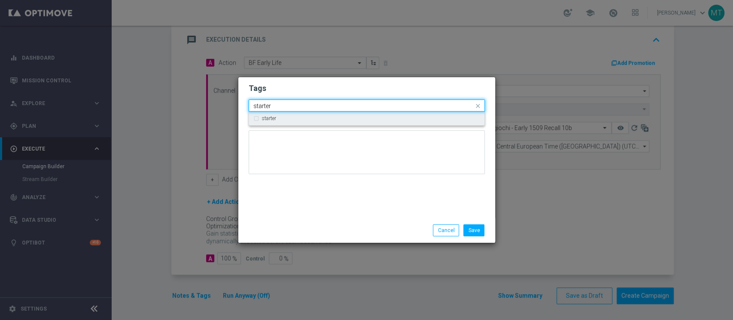
click at [288, 117] on div "starter" at bounding box center [371, 118] width 218 height 5
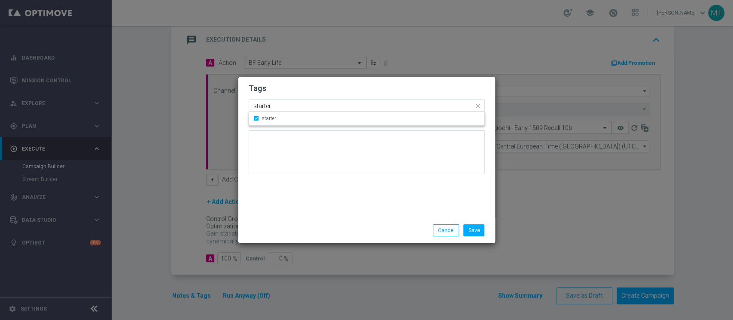
click at [289, 104] on input "starter" at bounding box center [363, 106] width 220 height 7
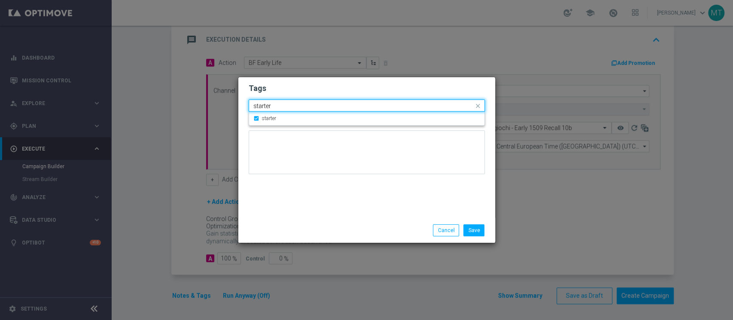
click at [289, 104] on input "starter" at bounding box center [363, 106] width 220 height 7
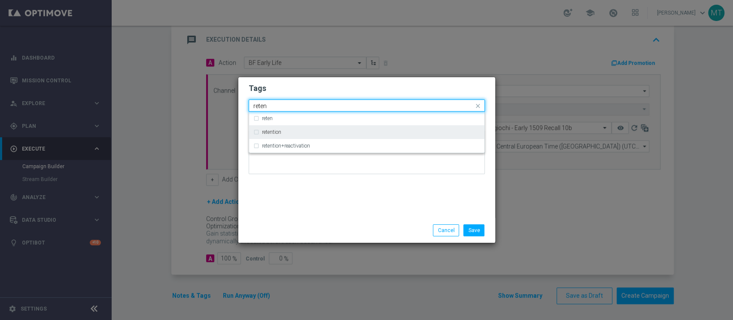
click at [279, 131] on label "retention" at bounding box center [271, 132] width 19 height 5
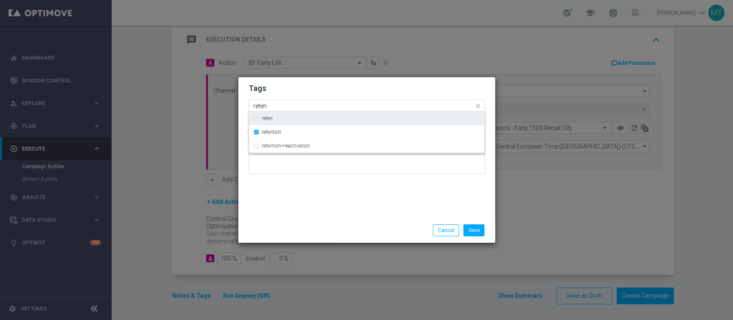
click at [280, 110] on div "reten" at bounding box center [363, 107] width 222 height 9
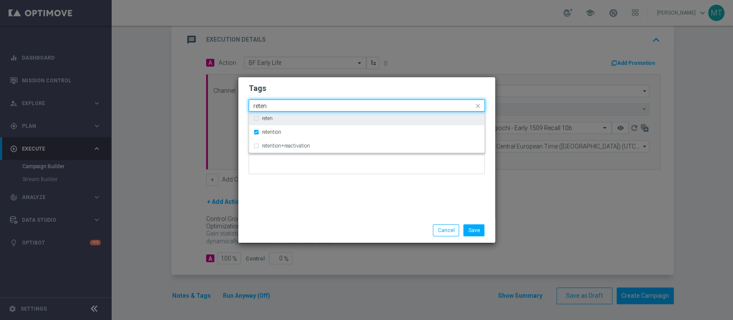
click at [280, 110] on div "reten" at bounding box center [363, 107] width 222 height 9
click at [283, 105] on input "reten" at bounding box center [363, 106] width 220 height 7
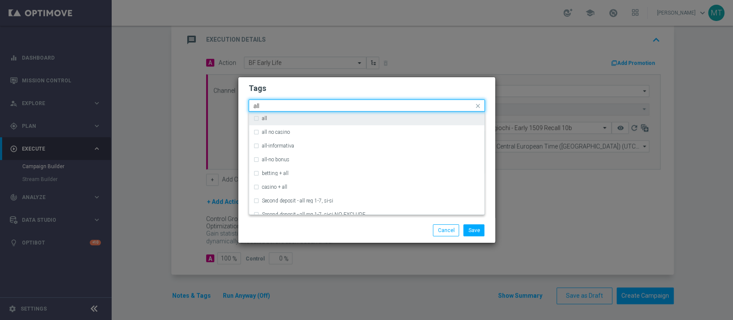
click at [268, 119] on div "all" at bounding box center [371, 118] width 218 height 5
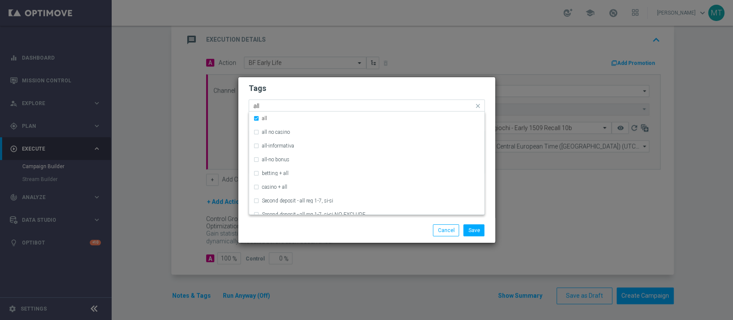
click at [276, 106] on input "all" at bounding box center [363, 106] width 220 height 7
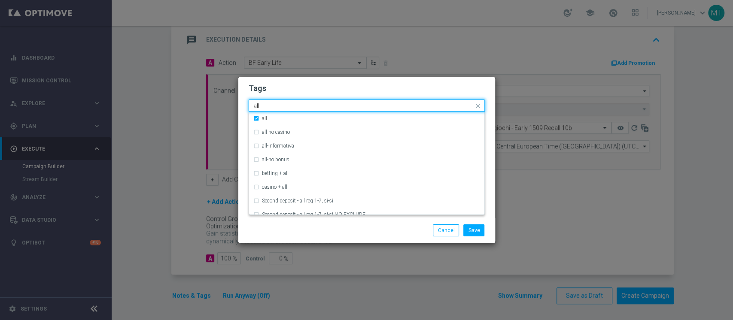
click at [276, 106] on input "all" at bounding box center [363, 106] width 220 height 7
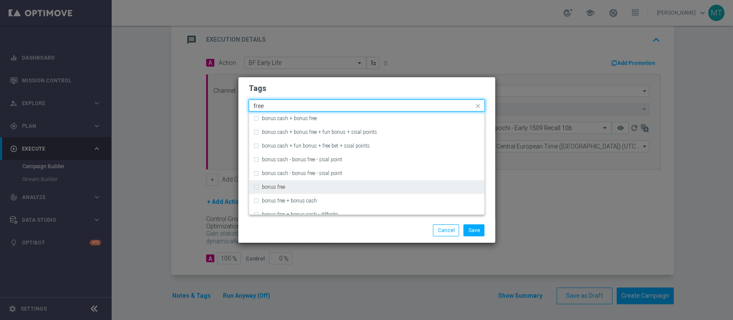
click at [284, 189] on label "bonus free" at bounding box center [273, 187] width 23 height 5
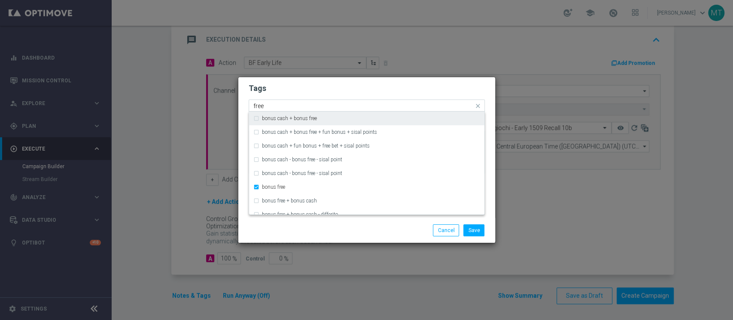
click at [294, 104] on input "free" at bounding box center [363, 106] width 220 height 7
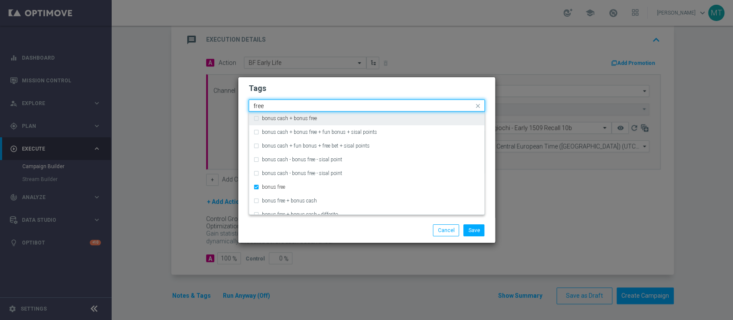
click at [294, 104] on input "free" at bounding box center [363, 106] width 220 height 7
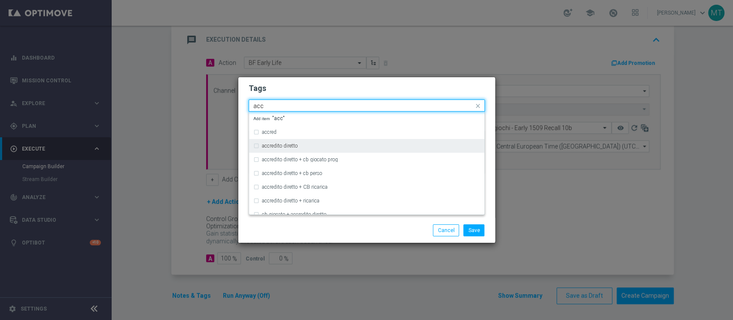
click at [295, 148] on label "accredito diretto" at bounding box center [280, 145] width 36 height 5
type input "acc"
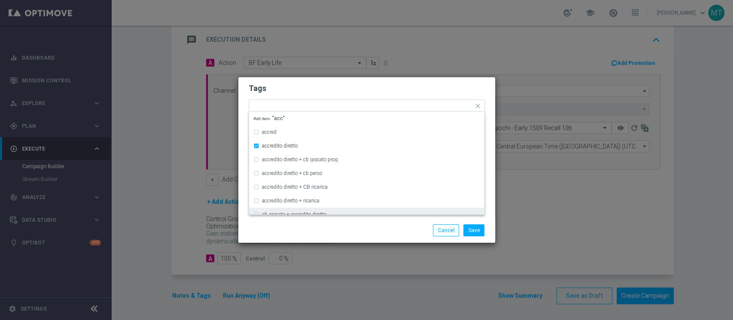
click at [389, 232] on div "Save Cancel" at bounding box center [408, 231] width 166 height 12
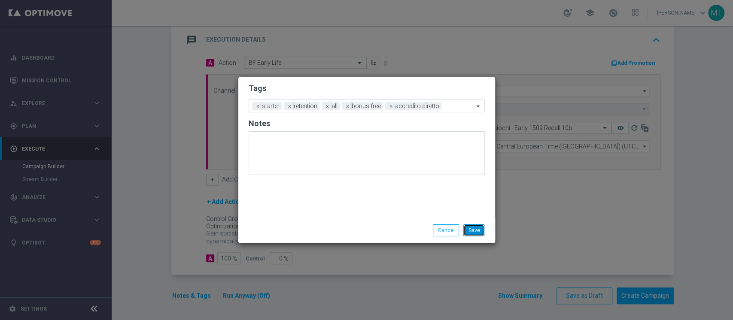
click at [482, 232] on button "Save" at bounding box center [473, 231] width 21 height 12
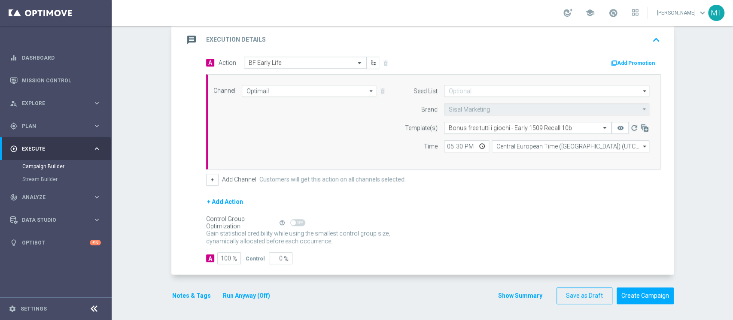
click at [186, 302] on div "Notes & Tags Run Anyway (Off)" at bounding box center [226, 296] width 110 height 17
click at [188, 297] on button "Notes & Tags" at bounding box center [191, 296] width 40 height 11
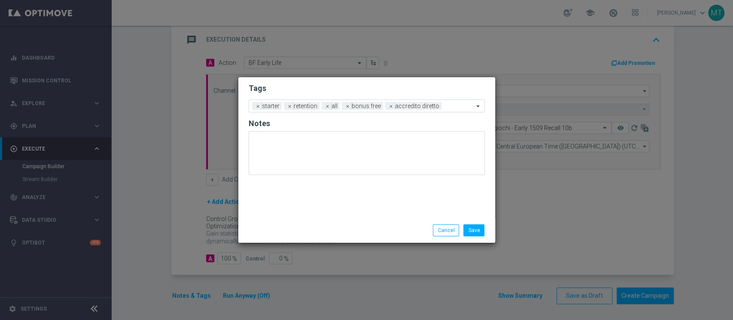
click at [449, 239] on div "Save Cancel" at bounding box center [366, 230] width 257 height 25
click at [447, 236] on button "Cancel" at bounding box center [446, 231] width 26 height 12
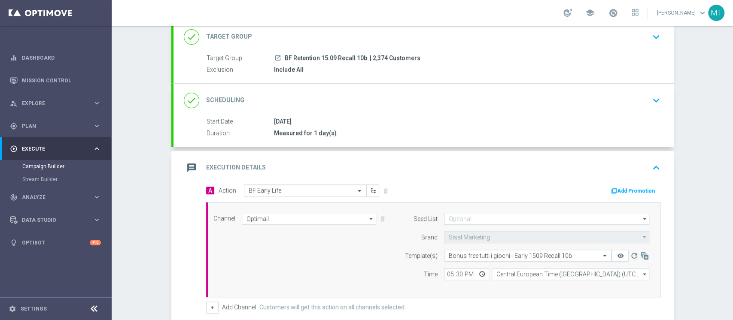
scroll to position [0, 0]
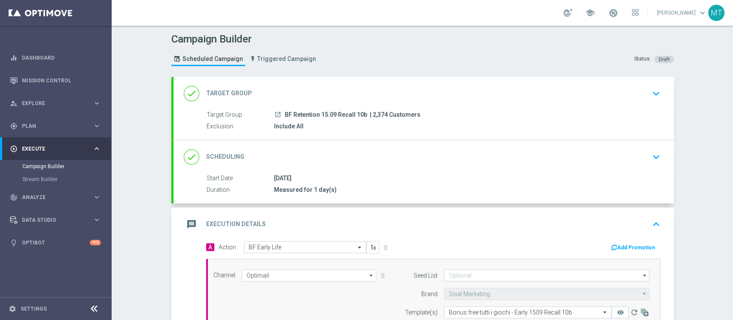
click at [354, 93] on div "done Target Group keyboard_arrow_down" at bounding box center [424, 93] width 480 height 16
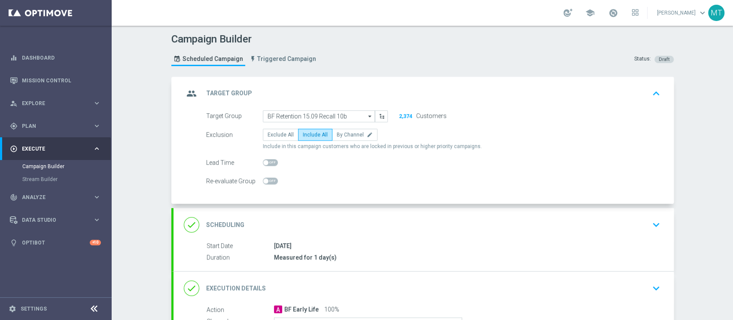
click at [374, 92] on div "group Target Group keyboard_arrow_up" at bounding box center [424, 93] width 480 height 16
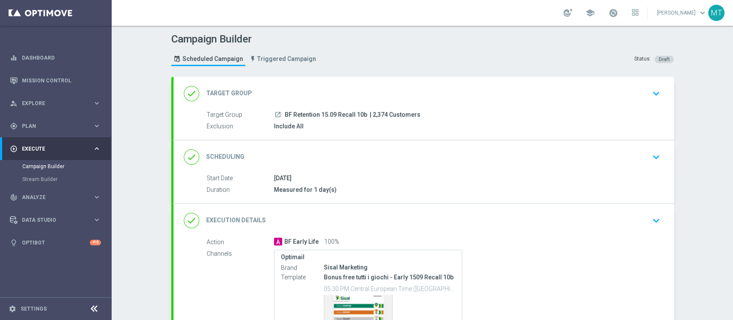
click at [346, 186] on div "Measured for 1 day(s)" at bounding box center [465, 190] width 383 height 9
click at [361, 168] on div "done Scheduling keyboard_arrow_down" at bounding box center [423, 156] width 500 height 33
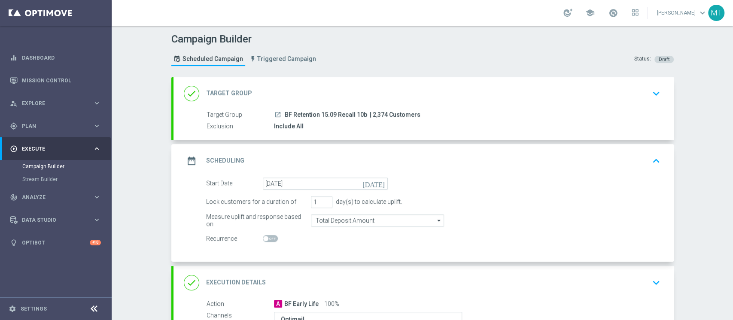
click at [367, 155] on div "date_range Scheduling keyboard_arrow_up" at bounding box center [424, 161] width 480 height 16
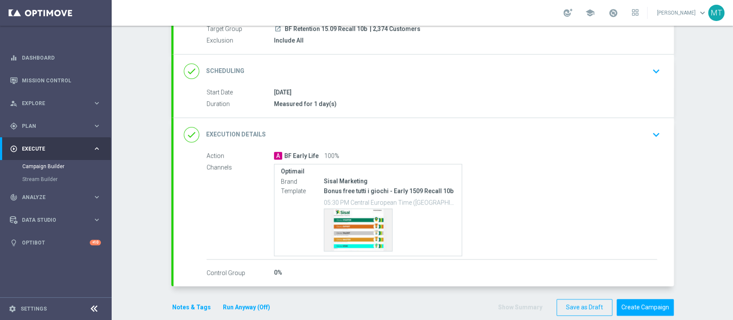
scroll to position [97, 0]
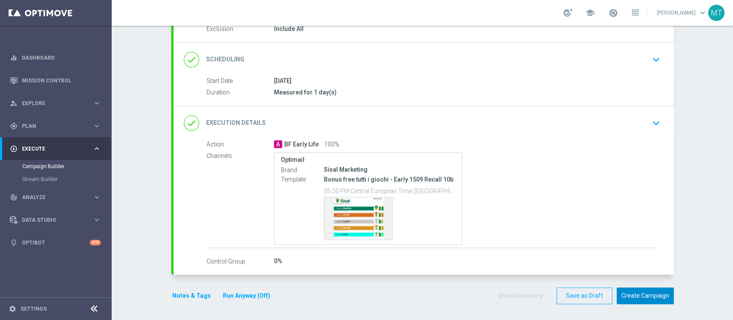
click at [648, 298] on button "Create Campaign" at bounding box center [645, 296] width 57 height 17
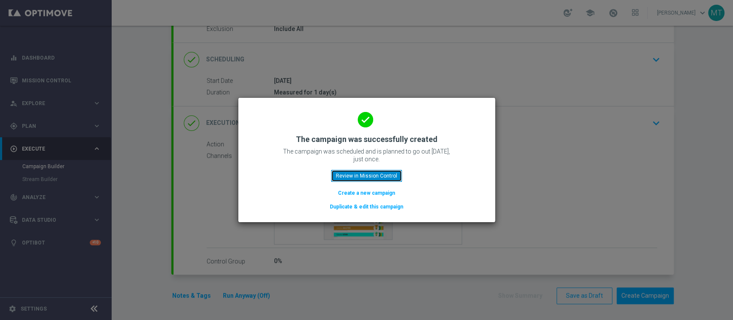
click at [384, 177] on button "Review in Mission Control" at bounding box center [366, 176] width 71 height 12
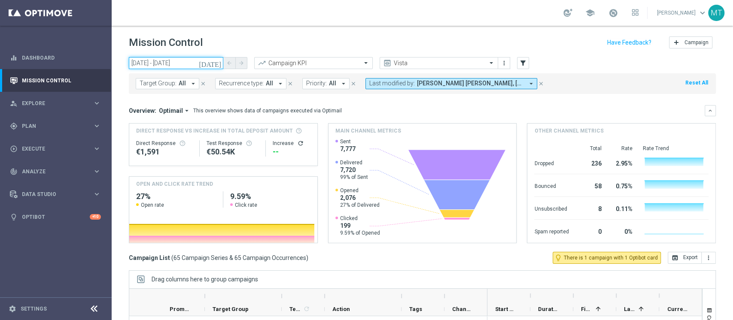
click at [163, 60] on input "12 Sep 2025 - 12 Sep 2025" at bounding box center [176, 63] width 94 height 12
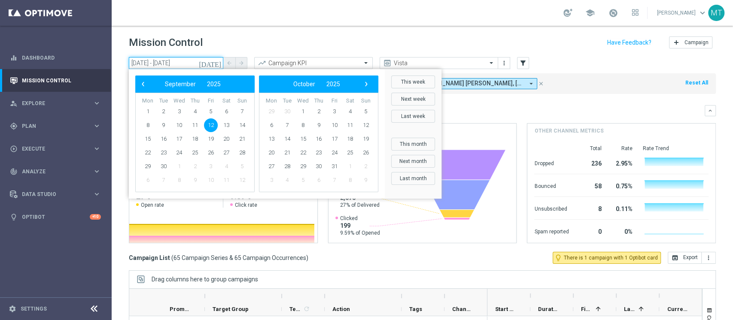
click at [179, 60] on input "12 Sep 2025 - 12 Sep 2025" at bounding box center [176, 63] width 94 height 12
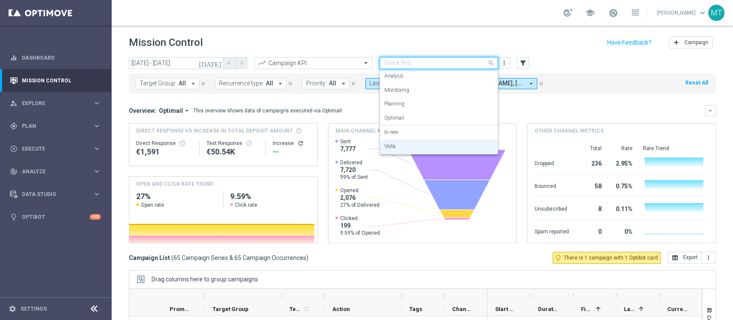
click at [444, 63] on input "text" at bounding box center [430, 63] width 92 height 7
click at [400, 137] on div "Io new" at bounding box center [438, 132] width 109 height 14
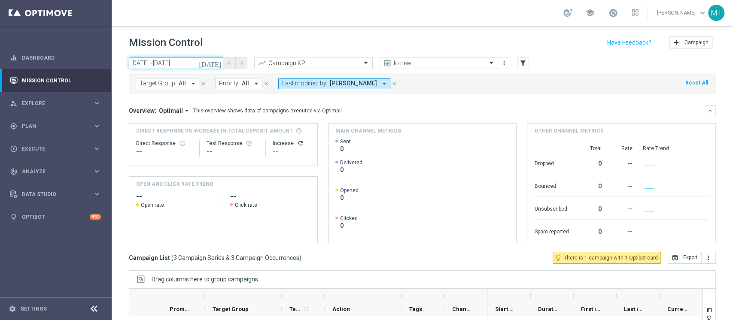
click at [194, 67] on input "12 Sep 2025 - 12 Sep 2025" at bounding box center [176, 63] width 94 height 12
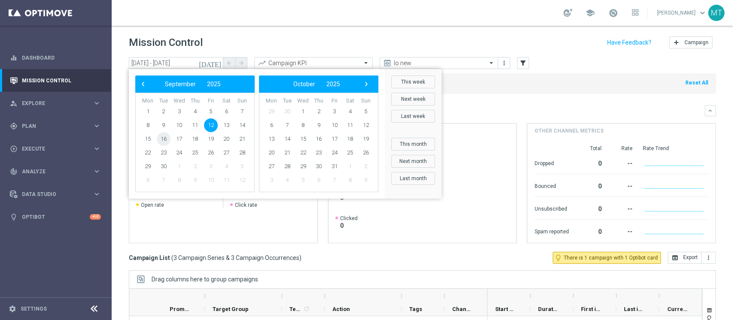
click at [164, 141] on span "16" at bounding box center [164, 139] width 14 height 14
click at [164, 138] on span "16" at bounding box center [164, 139] width 14 height 14
type input "16 Sep 2025 - 16 Sep 2025"
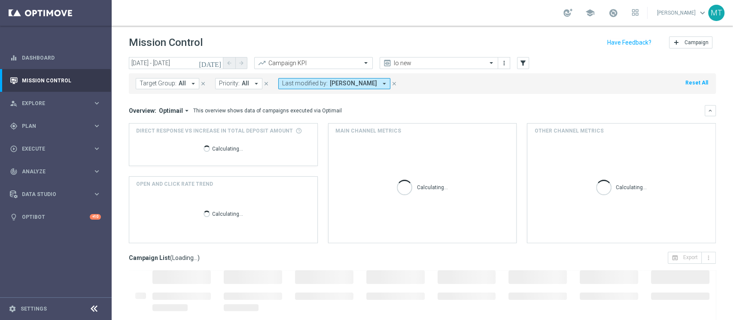
click at [423, 94] on mini-dashboard "Overview: Optimail arrow_drop_down This overview shows data of campaigns execut…" at bounding box center [422, 173] width 587 height 158
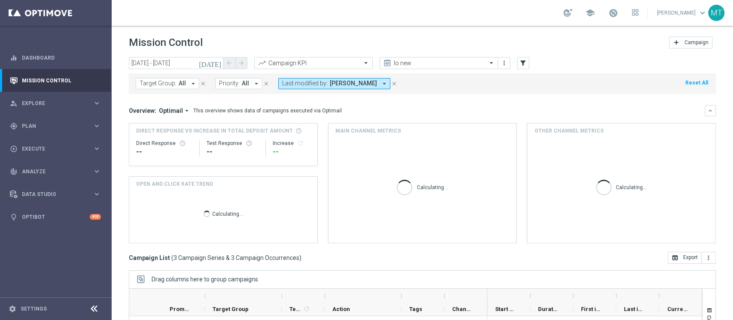
scroll to position [109, 0]
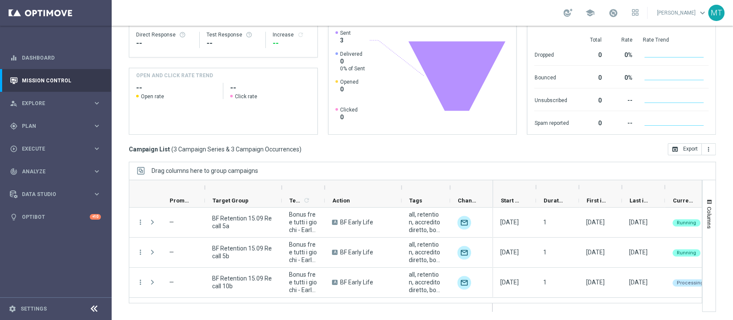
drag, startPoint x: 443, startPoint y: 186, endPoint x: 432, endPoint y: 187, distance: 11.2
click at [448, 188] on div at bounding box center [449, 188] width 3 height 14
drag, startPoint x: 323, startPoint y: 187, endPoint x: 314, endPoint y: 189, distance: 9.3
click at [314, 189] on div at bounding box center [304, 188] width 44 height 14
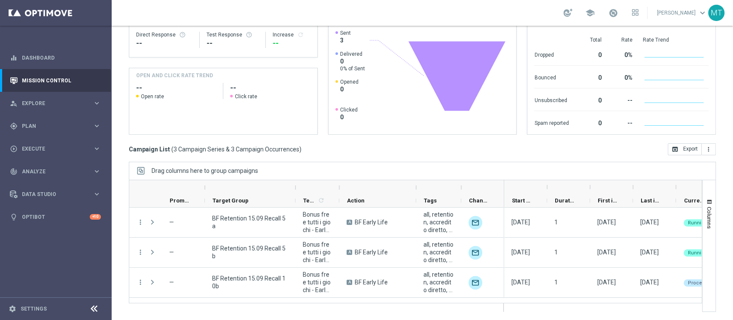
drag, startPoint x: 282, startPoint y: 186, endPoint x: 358, endPoint y: 219, distance: 82.7
click at [256, 189] on div at bounding box center [250, 188] width 91 height 14
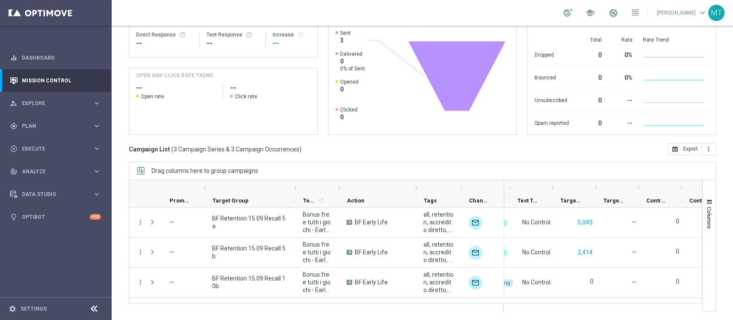
scroll to position [0, 210]
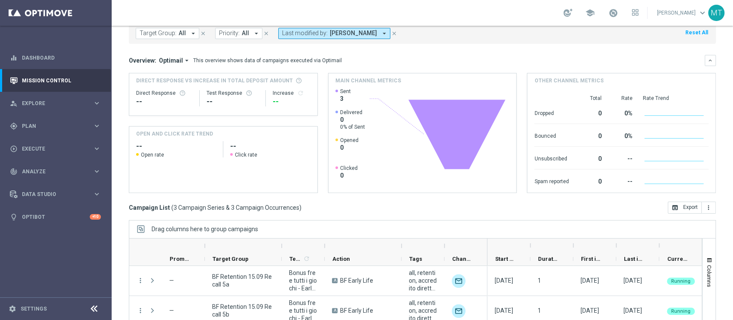
scroll to position [109, 0]
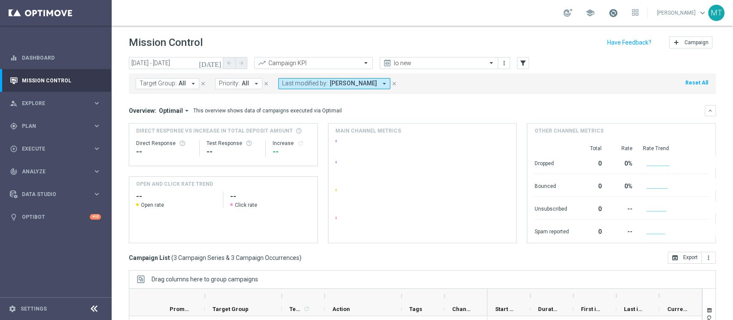
click at [618, 13] on span at bounding box center [613, 12] width 9 height 9
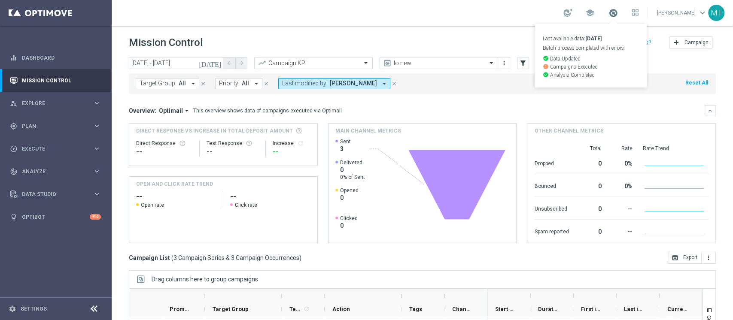
click at [618, 13] on span at bounding box center [613, 12] width 9 height 9
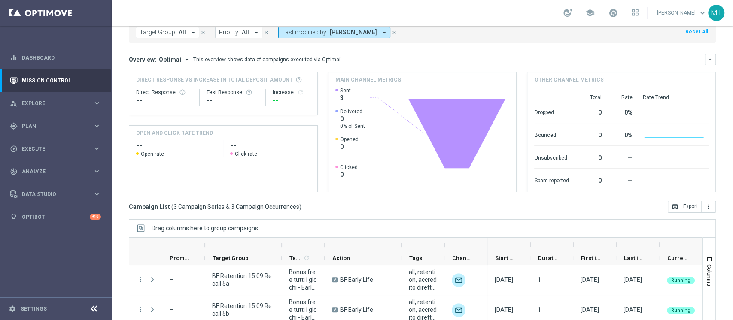
scroll to position [109, 0]
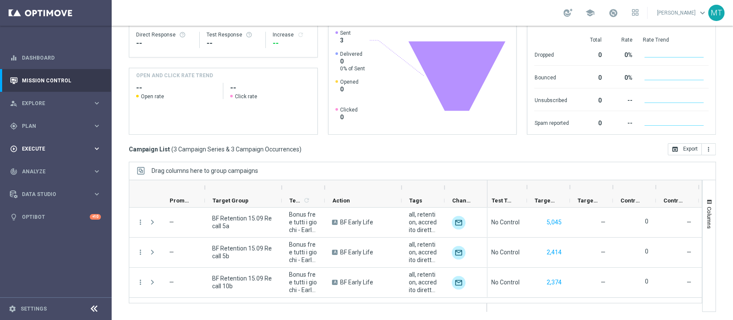
click at [34, 144] on div "play_circle_outline Execute keyboard_arrow_right" at bounding box center [55, 148] width 111 height 23
click at [37, 137] on div "play_circle_outline Execute keyboard_arrow_right" at bounding box center [55, 148] width 111 height 23
click at [34, 124] on span "Plan" at bounding box center [57, 126] width 71 height 5
click at [44, 145] on link "Target Groups" at bounding box center [55, 143] width 67 height 7
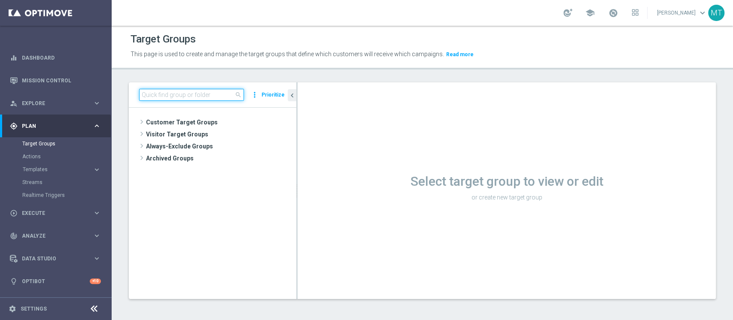
click at [178, 94] on input at bounding box center [191, 95] width 105 height 12
paste input "BF Retention 15.09 Recall 5a"
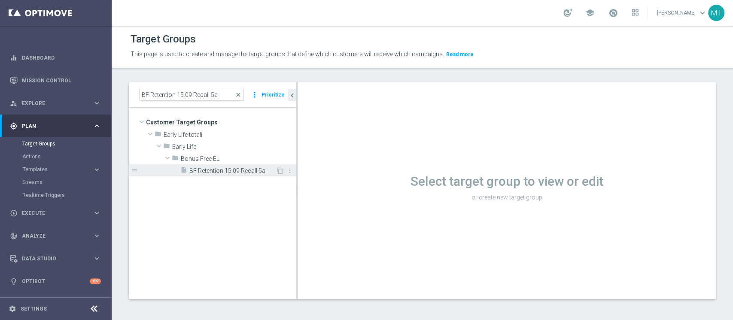
click at [227, 167] on span "BF Retention 15.09 Recall 5a" at bounding box center [232, 170] width 86 height 7
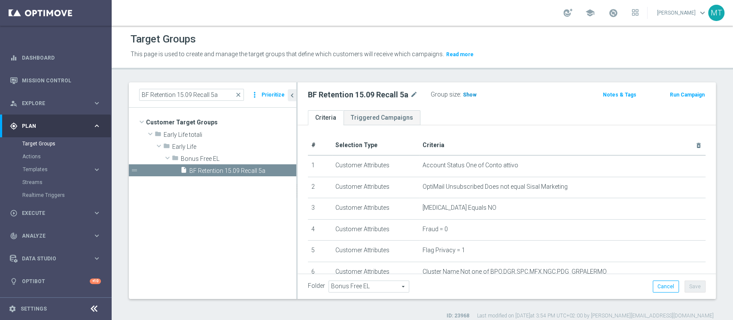
click at [468, 97] on span "Show" at bounding box center [470, 95] width 14 height 6
click at [469, 98] on span "5,043" at bounding box center [470, 96] width 15 height 8
click at [230, 94] on input "BF Retention 15.09 Recall 5a" at bounding box center [191, 95] width 105 height 12
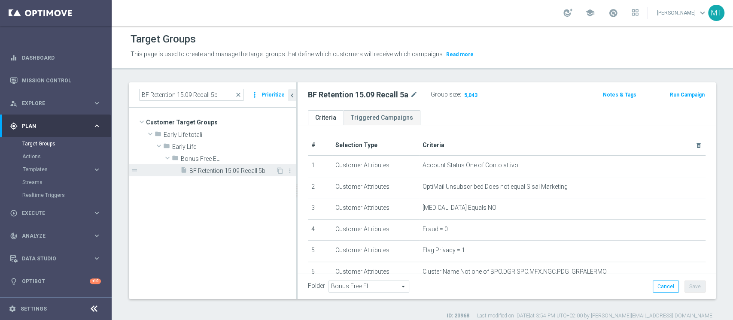
click at [249, 173] on span "BF Retention 15.09 Recall 5b" at bounding box center [232, 170] width 86 height 7
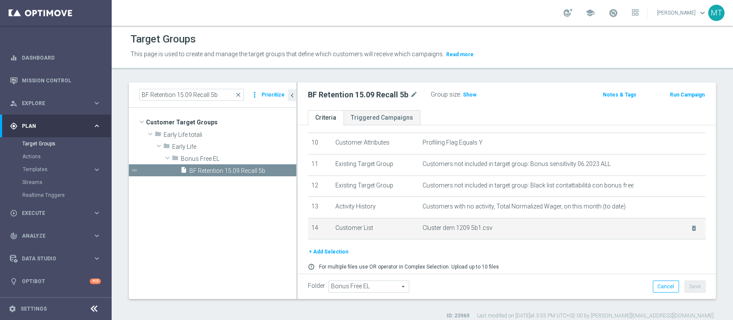
scroll to position [244, 0]
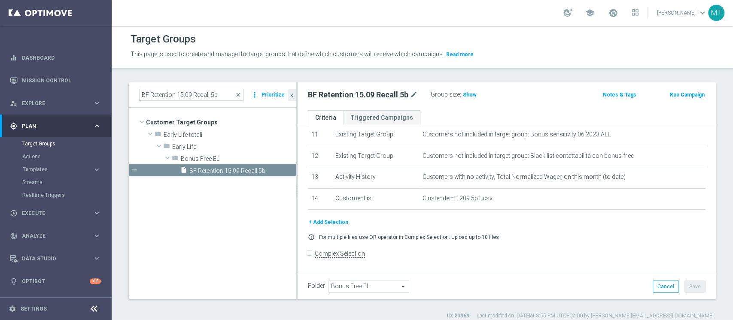
click at [475, 103] on div "BF Retention 15.09 Recall 5b mode_edit Group size : Show Notes & Tags Run Campa…" at bounding box center [507, 96] width 418 height 28
click at [474, 98] on h3 "Show" at bounding box center [469, 94] width 15 height 9
click at [463, 94] on span "2,414" at bounding box center [470, 96] width 15 height 8
click at [231, 94] on input "BF Retention 15.09 Recall 5b" at bounding box center [191, 95] width 105 height 12
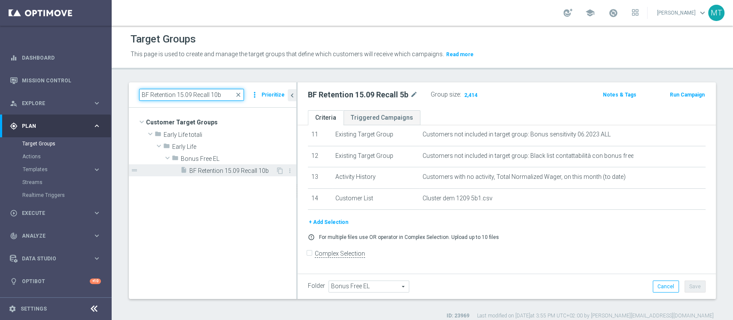
type input "BF Retention 15.09 Recall 10b"
click at [212, 176] on div "insert_drive_file BF Retention 15.09 Recall 10b" at bounding box center [227, 170] width 95 height 12
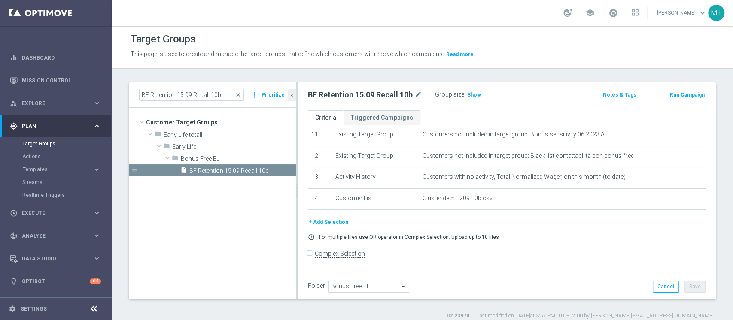
click at [711, 111] on div "BF Retention 15.09 Recall 10b close more_vert Prioritize Customer Target Groups…" at bounding box center [422, 200] width 621 height 237
click at [472, 93] on span "Show" at bounding box center [474, 95] width 14 height 6
click at [472, 95] on span "2,374" at bounding box center [475, 96] width 15 height 8
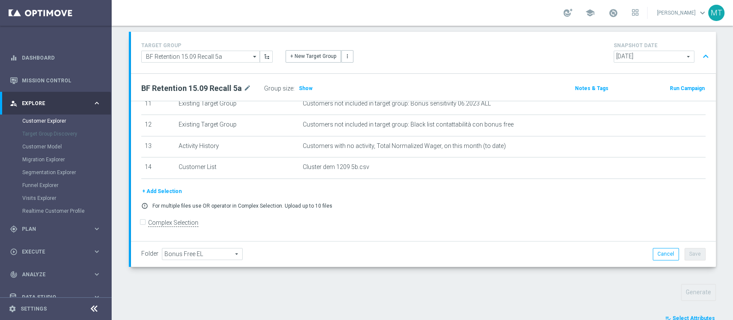
scroll to position [301, 0]
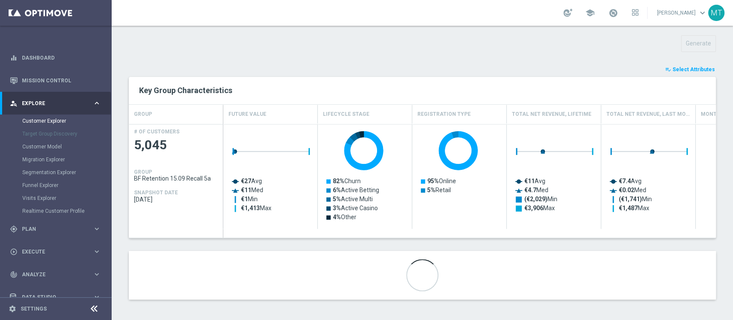
click at [691, 73] on button "playlist_add_check Select Attributes" at bounding box center [690, 69] width 52 height 9
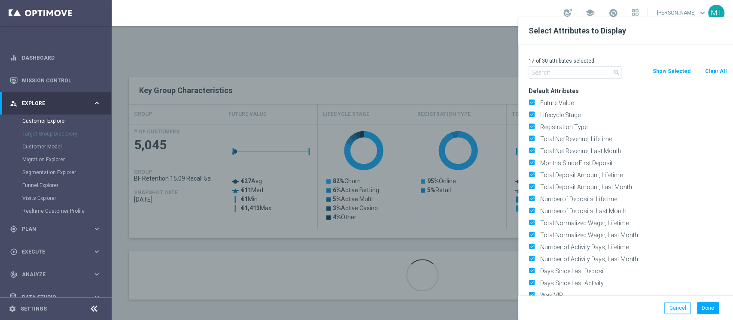
click at [724, 76] on div "search Clear All Show Selected" at bounding box center [627, 73] width 211 height 12
click at [715, 67] on button "Clear All" at bounding box center [715, 71] width 23 height 9
checkbox input "false"
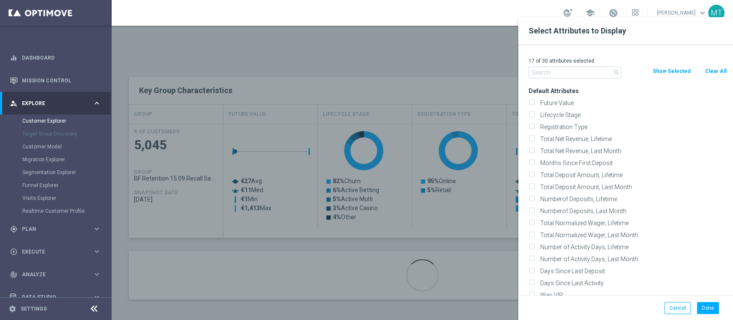
checkbox input "false"
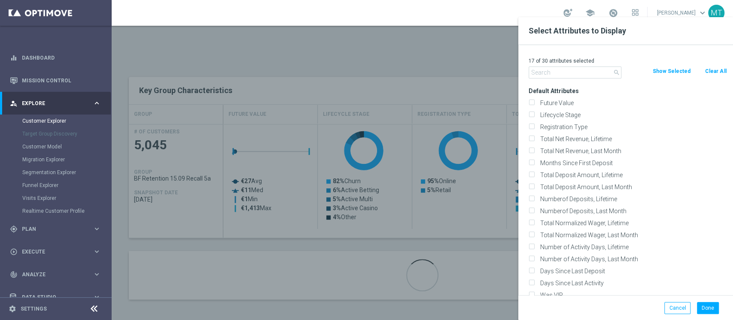
checkbox input "false"
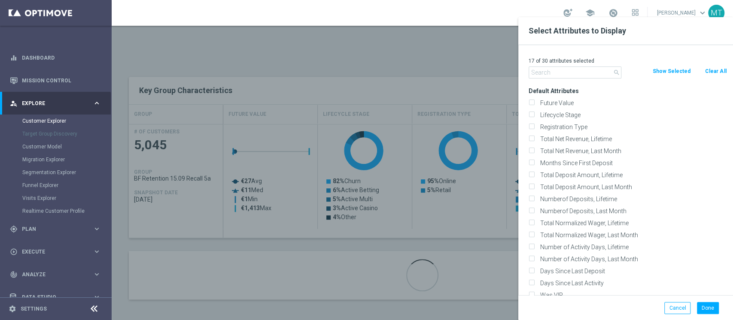
checkbox input "false"
click at [718, 68] on button "Clear All" at bounding box center [715, 71] width 23 height 9
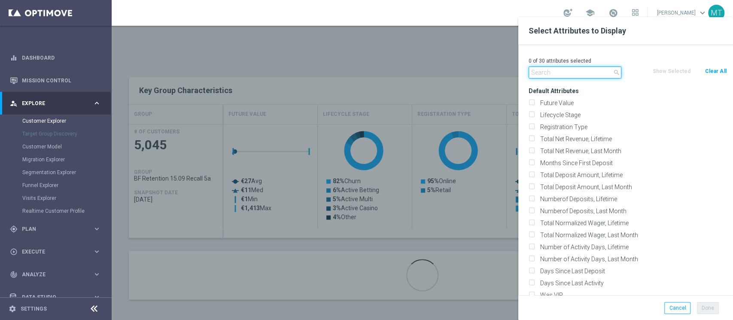
click at [539, 75] on input "text" at bounding box center [575, 73] width 93 height 12
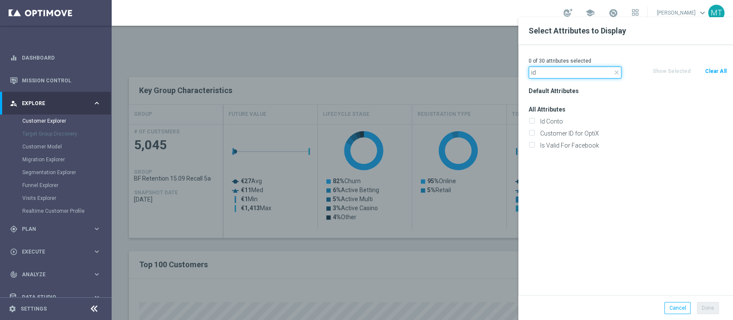
drag, startPoint x: 566, startPoint y: 74, endPoint x: 442, endPoint y: 69, distance: 124.2
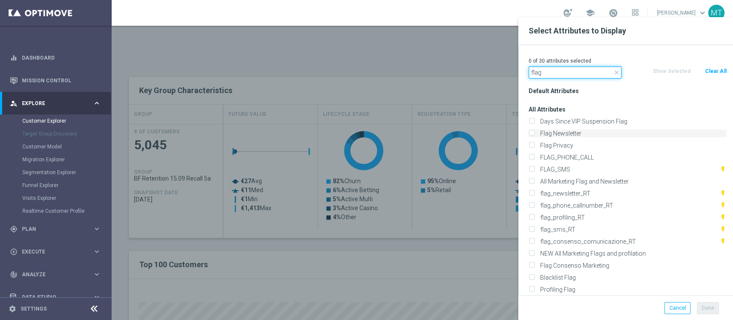
type input "flag"
click at [564, 132] on label "Flag Newsletter" at bounding box center [631, 134] width 189 height 8
click at [534, 132] on input "Flag Newsletter" at bounding box center [532, 135] width 6 height 6
checkbox input "true"
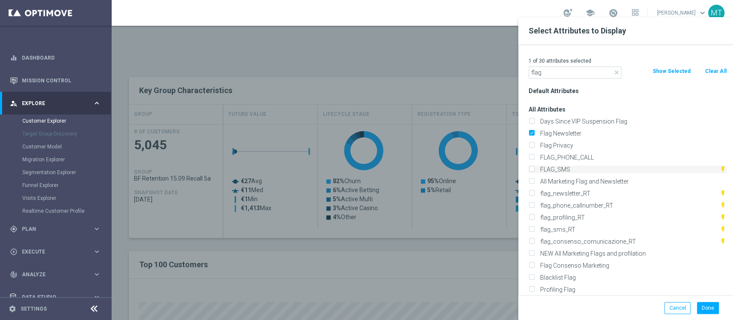
click at [558, 167] on label "FLAG_SMS" at bounding box center [628, 170] width 183 height 8
click at [534, 168] on input "FLAG_SMS" at bounding box center [532, 171] width 6 height 6
checkbox input "true"
click at [563, 289] on label "Profiling Flag" at bounding box center [631, 290] width 189 height 8
click at [534, 289] on input "Profiling Flag" at bounding box center [532, 291] width 6 height 6
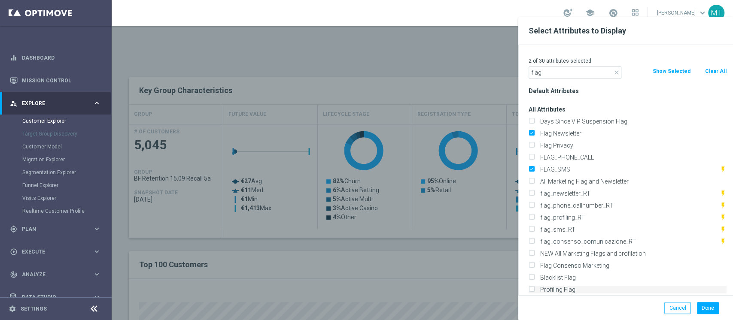
checkbox input "true"
drag, startPoint x: 557, startPoint y: 70, endPoint x: 509, endPoint y: 68, distance: 48.1
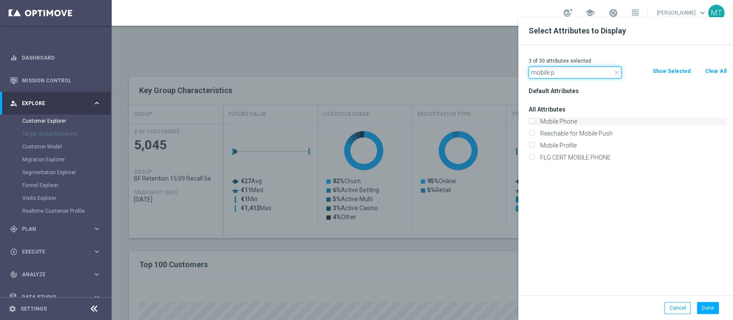
type input "mobile p"
click at [569, 120] on label "Mobile Phone" at bounding box center [631, 122] width 189 height 8
click at [534, 120] on input "Mobile Phone" at bounding box center [532, 123] width 6 height 6
checkbox input "true"
click at [708, 308] on button "Done" at bounding box center [708, 308] width 22 height 12
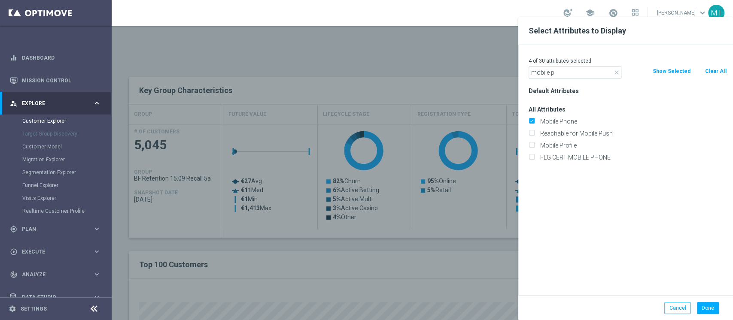
type input "Search"
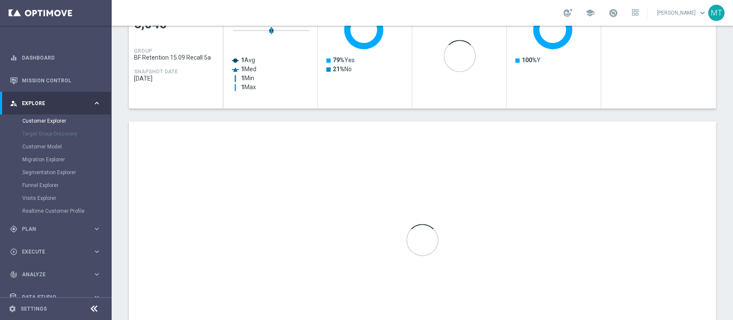
scroll to position [482, 0]
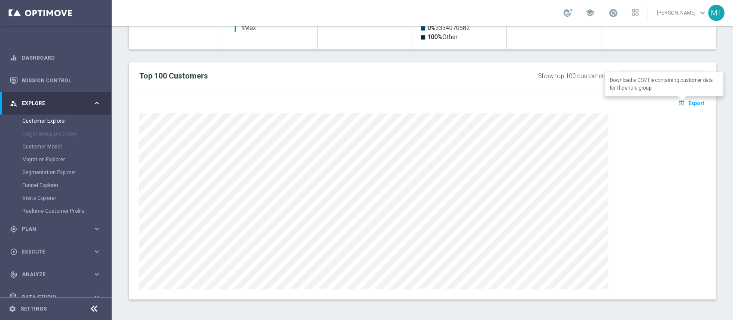
click at [688, 101] on span "Export" at bounding box center [696, 103] width 16 height 6
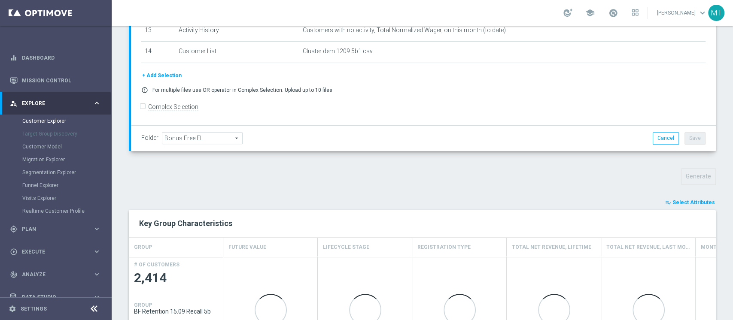
scroll to position [301, 0]
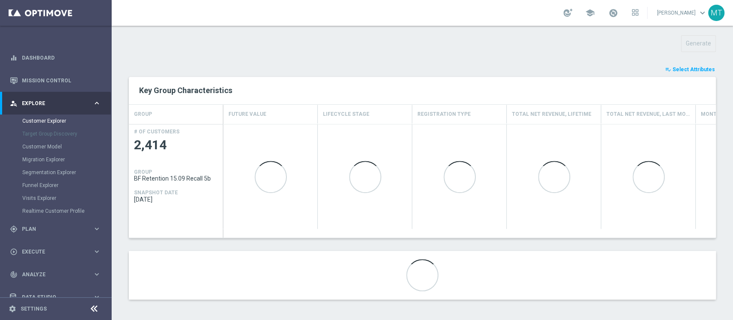
click at [691, 67] on span "Select Attributes" at bounding box center [693, 70] width 43 height 6
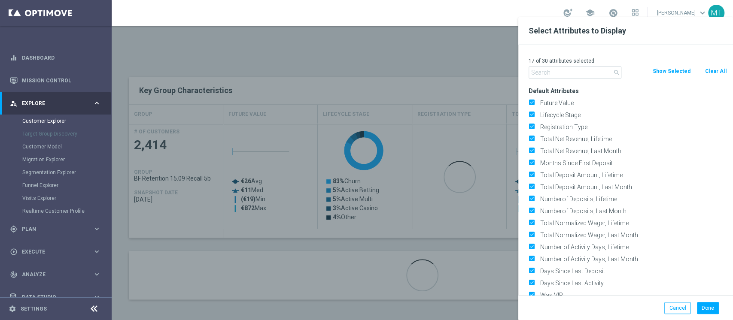
click at [713, 71] on button "Clear All" at bounding box center [715, 71] width 23 height 9
checkbox input "false"
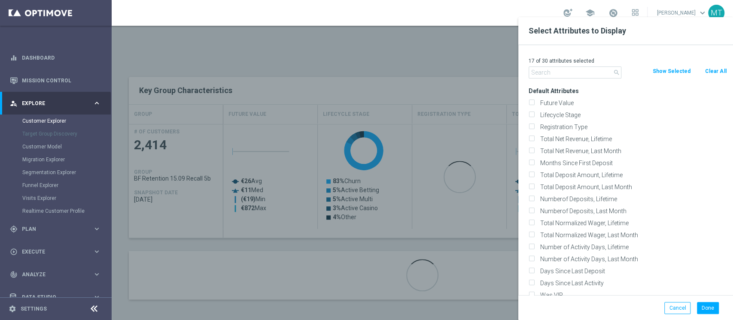
checkbox input "false"
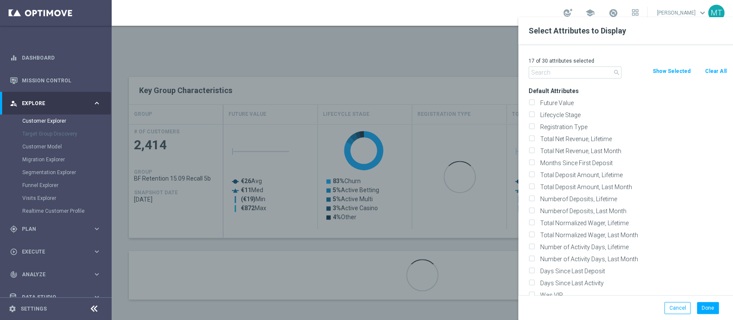
checkbox input "false"
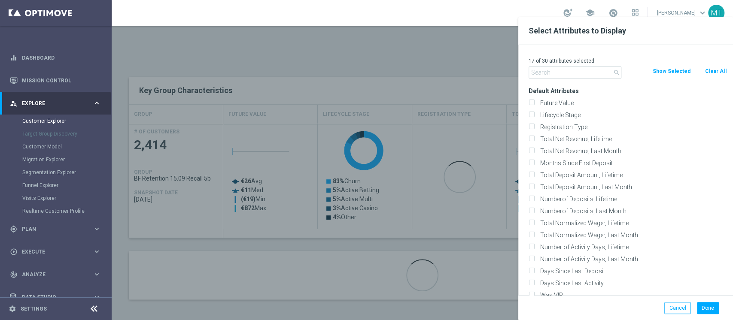
checkbox input "false"
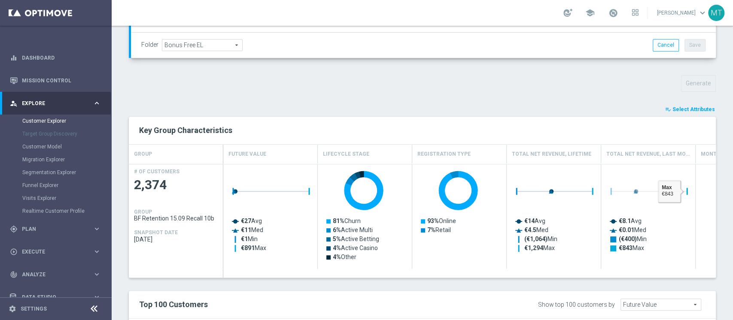
scroll to position [224, 0]
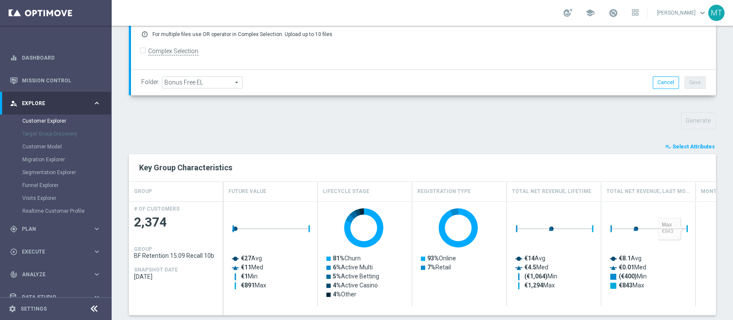
click at [688, 148] on span "Select Attributes" at bounding box center [693, 147] width 43 height 6
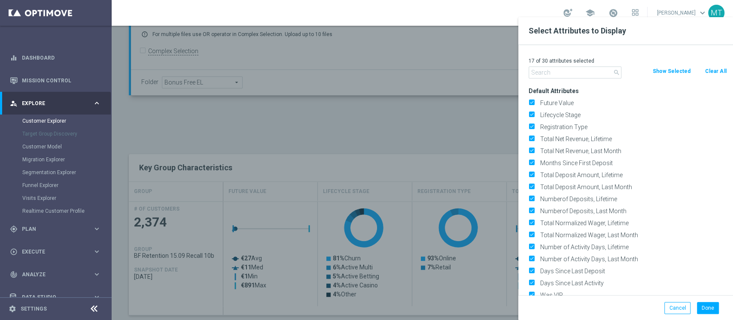
click at [715, 78] on div "search Clear All Show Selected" at bounding box center [627, 73] width 211 height 12
click at [717, 77] on div "search Clear All Show Selected" at bounding box center [627, 73] width 211 height 12
click at [718, 71] on button "Clear All" at bounding box center [715, 71] width 23 height 9
checkbox input "false"
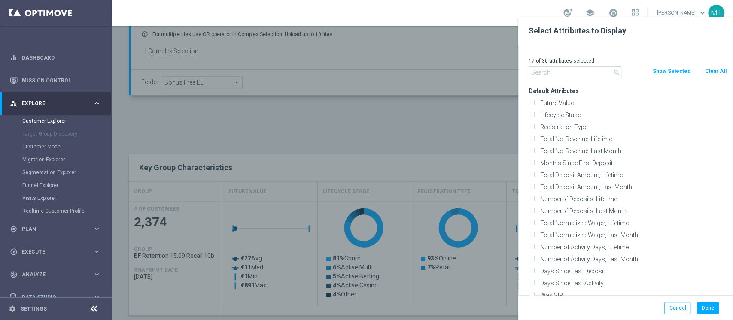
checkbox input "false"
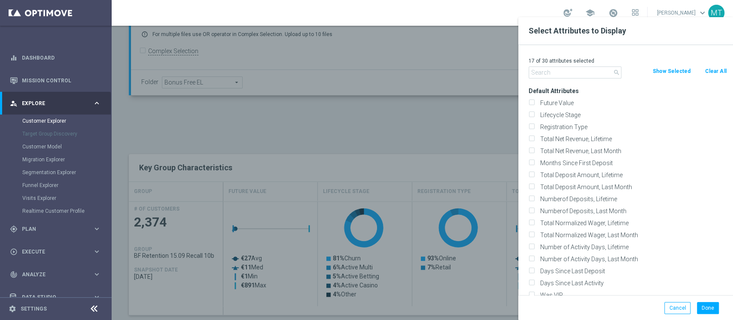
checkbox input "false"
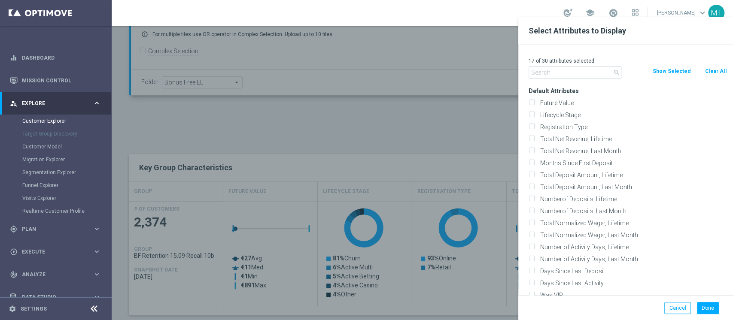
checkbox input "false"
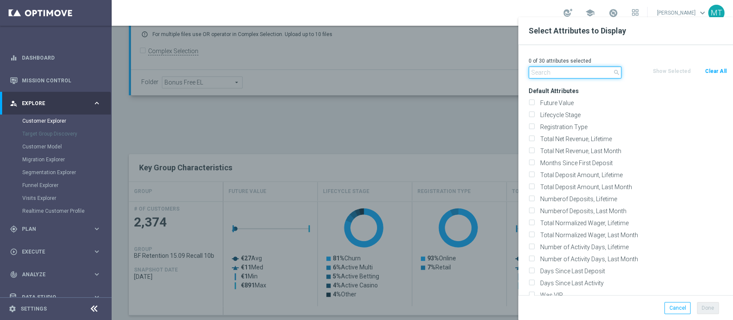
drag, startPoint x: 543, startPoint y: 72, endPoint x: 533, endPoint y: 54, distance: 20.2
click at [545, 72] on input "text" at bounding box center [575, 73] width 93 height 12
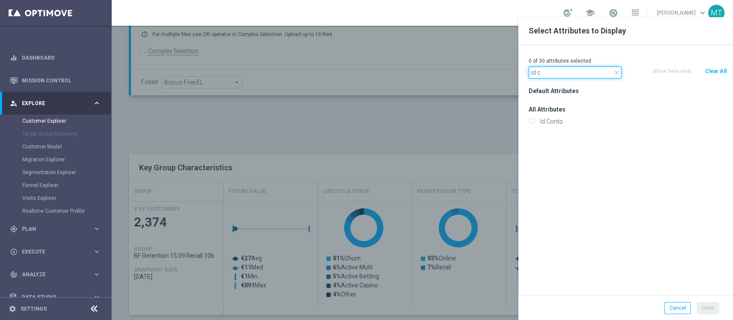
drag, startPoint x: 515, startPoint y: 72, endPoint x: 477, endPoint y: 66, distance: 38.7
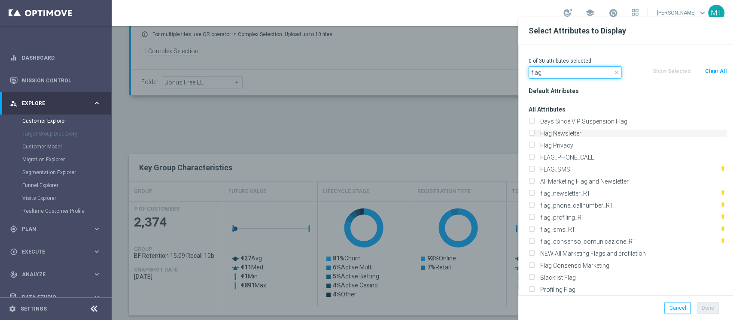
type input "flag"
click at [561, 130] on label "Flag Newsletter" at bounding box center [631, 134] width 189 height 8
click at [534, 132] on input "Flag Newsletter" at bounding box center [532, 135] width 6 height 6
checkbox input "true"
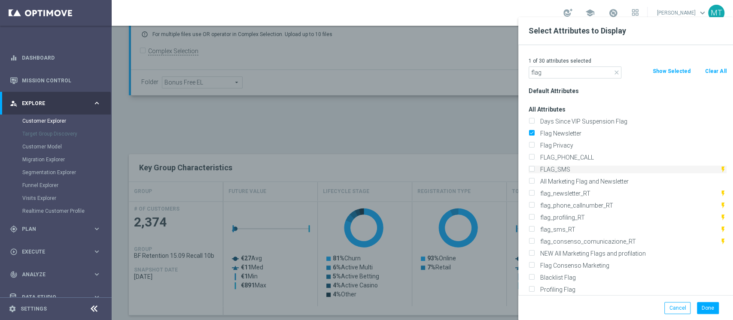
click at [561, 169] on label "FLAG_SMS" at bounding box center [628, 170] width 183 height 8
click at [534, 169] on input "FLAG_SMS" at bounding box center [532, 171] width 6 height 6
checkbox input "true"
click at [563, 286] on div "Profiling Flag" at bounding box center [627, 290] width 211 height 12
click at [564, 290] on label "Profiling Flag" at bounding box center [631, 290] width 189 height 8
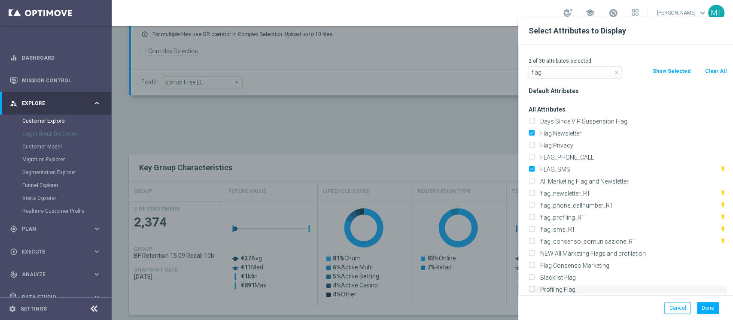
click at [534, 290] on input "Profiling Flag" at bounding box center [532, 291] width 6 height 6
checkbox input "true"
drag, startPoint x: 556, startPoint y: 73, endPoint x: 466, endPoint y: 55, distance: 91.5
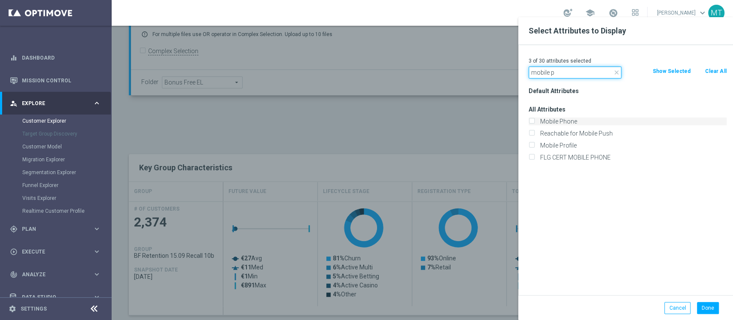
type input "mobile p"
click at [566, 122] on label "Mobile Phone" at bounding box center [631, 122] width 189 height 8
click at [534, 122] on input "Mobile Phone" at bounding box center [532, 123] width 6 height 6
click at [567, 122] on label "Mobile Phone" at bounding box center [631, 122] width 189 height 8
click at [534, 122] on input "Mobile Phone" at bounding box center [532, 123] width 6 height 6
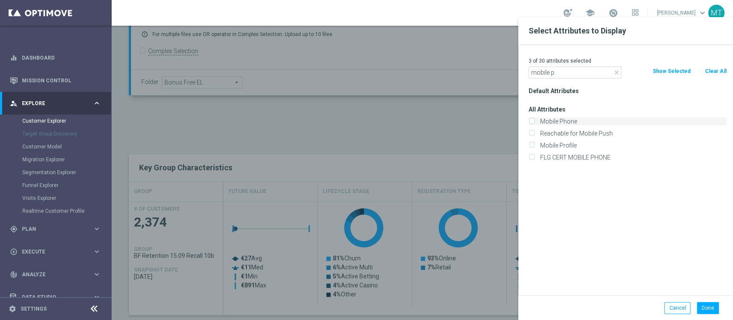
click at [568, 122] on label "Mobile Phone" at bounding box center [631, 122] width 189 height 8
click at [534, 122] on input "Mobile Phone" at bounding box center [532, 123] width 6 height 6
checkbox input "true"
click at [706, 312] on button "Done" at bounding box center [708, 308] width 22 height 12
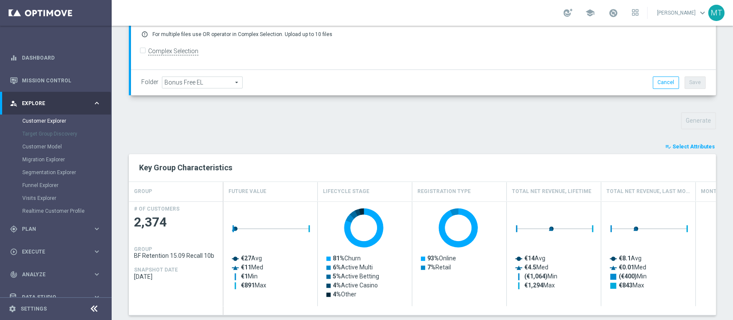
type input "Search"
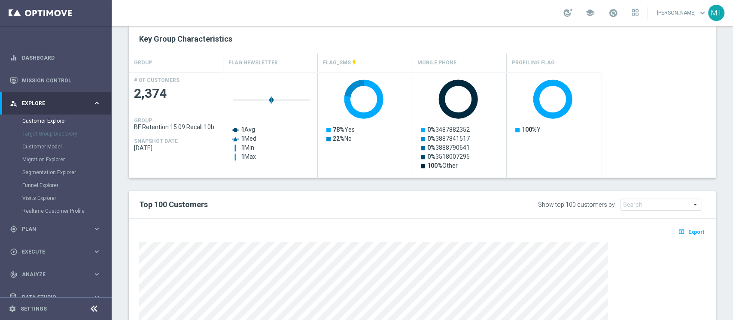
scroll to position [396, 0]
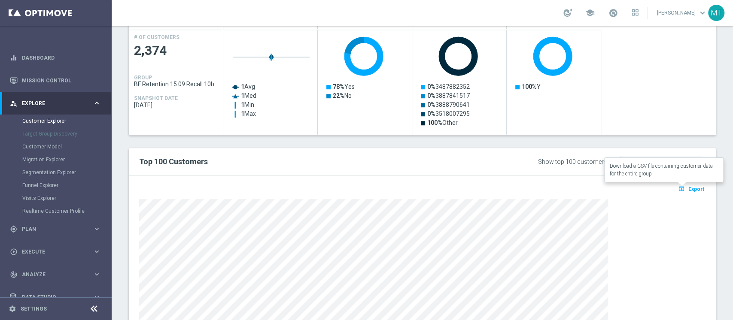
click at [683, 192] on button "open_in_browser Export" at bounding box center [691, 188] width 29 height 11
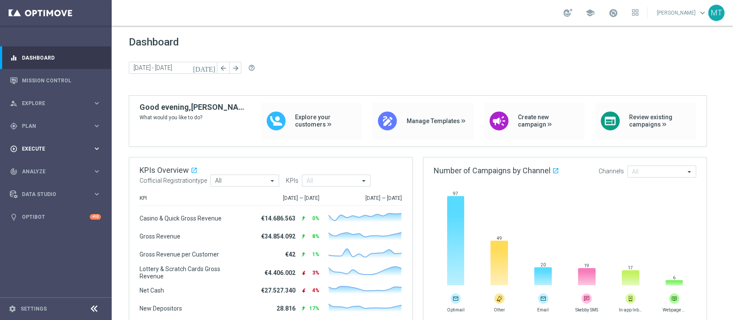
click at [33, 140] on div "play_circle_outline Execute keyboard_arrow_right" at bounding box center [55, 148] width 111 height 23
click at [41, 128] on span "Plan" at bounding box center [57, 126] width 71 height 5
click at [40, 139] on div "Target Groups" at bounding box center [66, 143] width 88 height 13
click at [38, 142] on link "Target Groups" at bounding box center [55, 143] width 67 height 7
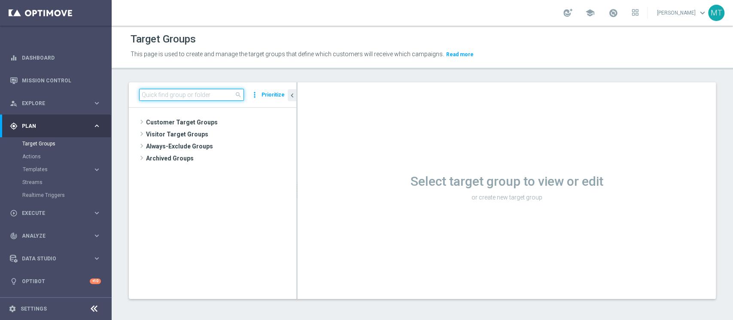
click at [151, 93] on input at bounding box center [191, 95] width 105 height 12
drag, startPoint x: 178, startPoint y: 105, endPoint x: 176, endPoint y: 100, distance: 4.5
click at [177, 103] on div "search more_vert Prioritize" at bounding box center [212, 94] width 167 height 25
click at [176, 99] on input at bounding box center [191, 95] width 105 height 12
paste input "[PERSON_NAME] Casino_Weekly_Si-Si- reg 8-16"
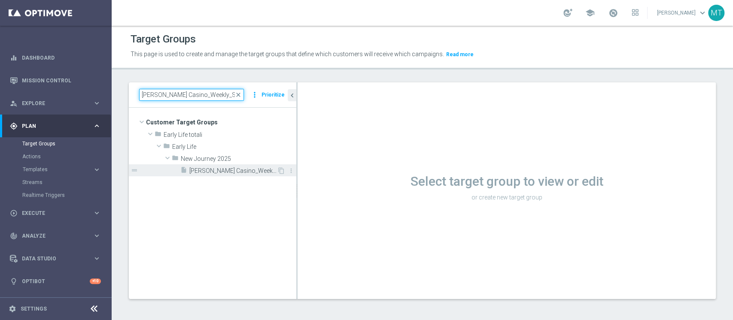
type input "[PERSON_NAME] Casino_Weekly_Si-Si- reg 8-16"
click at [203, 169] on span "[PERSON_NAME] Casino_Weekly_Si-Si- reg 8-16" at bounding box center [233, 170] width 88 height 7
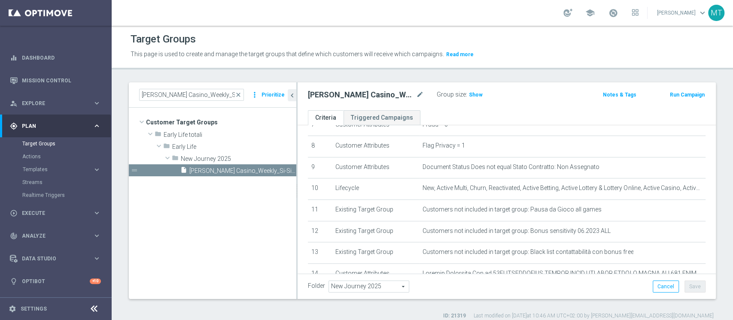
scroll to position [252, 0]
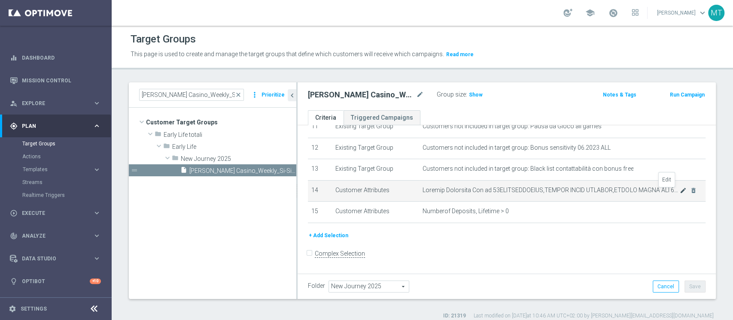
click at [680, 194] on icon "mode_edit" at bounding box center [683, 190] width 7 height 7
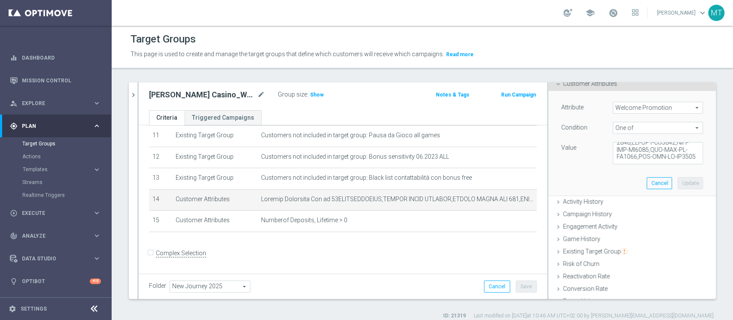
scroll to position [0, 0]
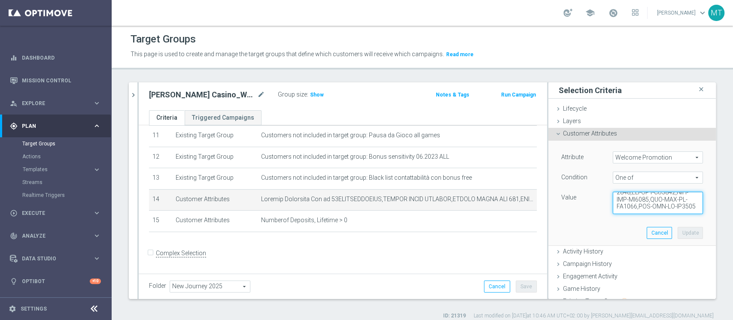
click at [643, 206] on textarea at bounding box center [658, 203] width 90 height 22
paste textarea "PDV-CASINONEW100,WLC CASINO REAL W35"
type textarea "50WELCOMECASINO,CASINO QUICK WELCOME,CASINO QUICK WLC 100,CASINO QUICK WLC 150,…"
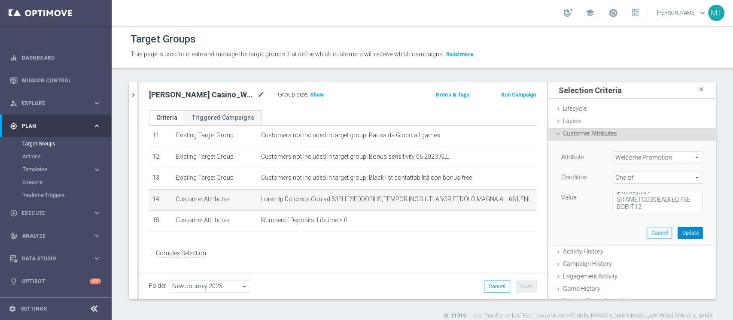
click at [678, 227] on button "Update" at bounding box center [690, 233] width 25 height 12
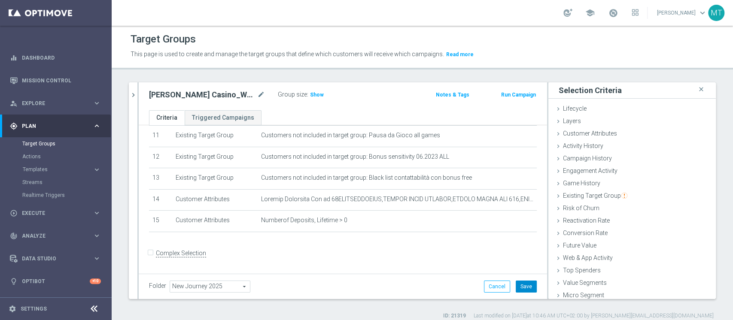
click at [516, 287] on button "Save" at bounding box center [526, 287] width 21 height 12
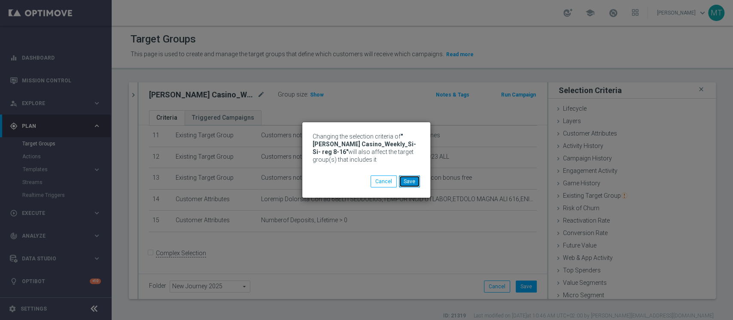
click at [411, 180] on button "Save" at bounding box center [409, 182] width 21 height 12
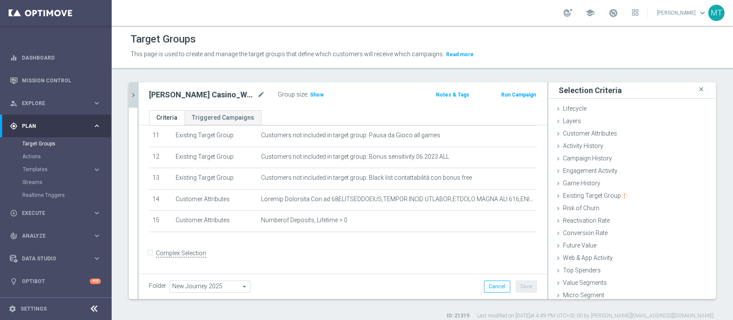
click at [134, 88] on button "chevron_right" at bounding box center [133, 94] width 9 height 25
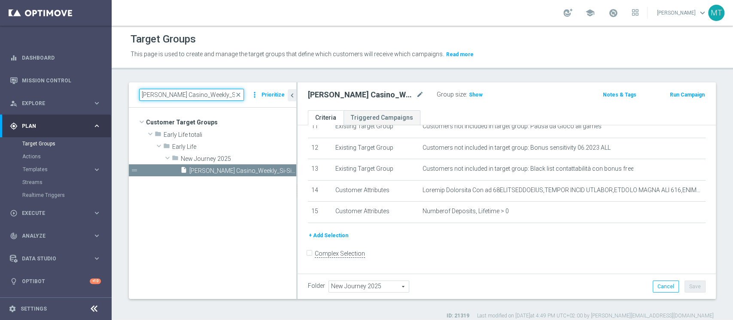
click at [214, 95] on input "[PERSON_NAME] Casino_Weekly_Si-Si- reg 8-16" at bounding box center [191, 95] width 105 height 12
paste input "ourney Casino post WG - Campaign 1"
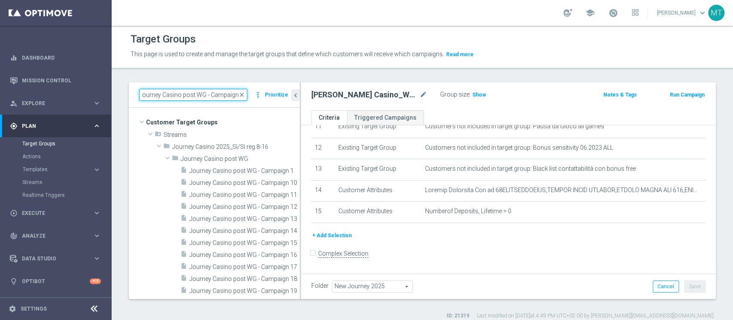
scroll to position [0, 0]
drag, startPoint x: 297, startPoint y: 122, endPoint x: 302, endPoint y: 121, distance: 5.6
click at [302, 121] on div at bounding box center [302, 190] width 1 height 217
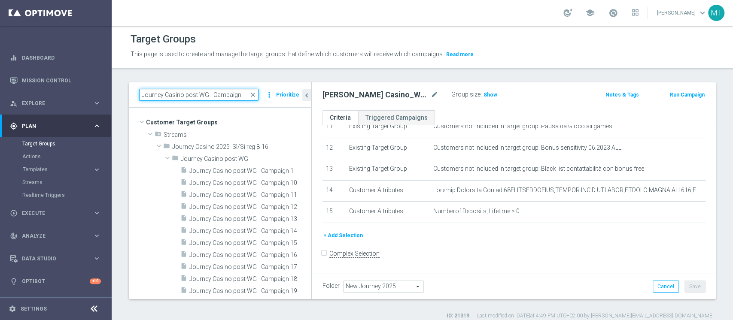
drag, startPoint x: 302, startPoint y: 151, endPoint x: 311, endPoint y: 151, distance: 9.0
click at [311, 151] on div at bounding box center [311, 190] width 1 height 217
type input "Journey Casino post WG - Campaign"
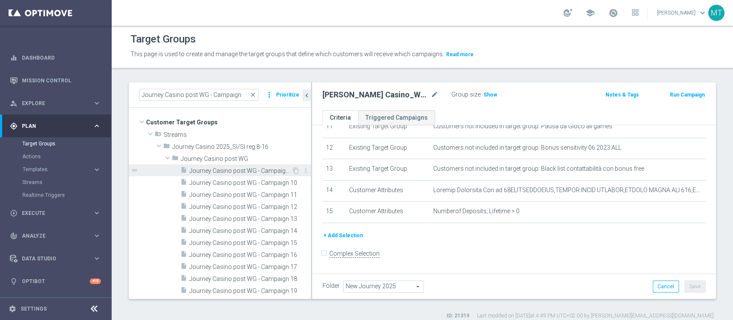
click at [267, 166] on div "insert_drive_file Journey Casino post WG - Campaign 1" at bounding box center [235, 170] width 111 height 12
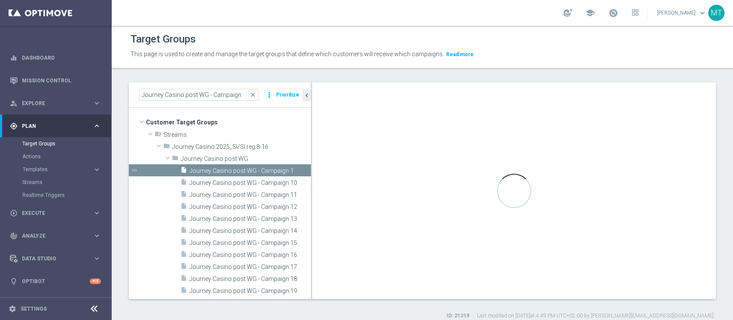
type input "Journey Casino post WG"
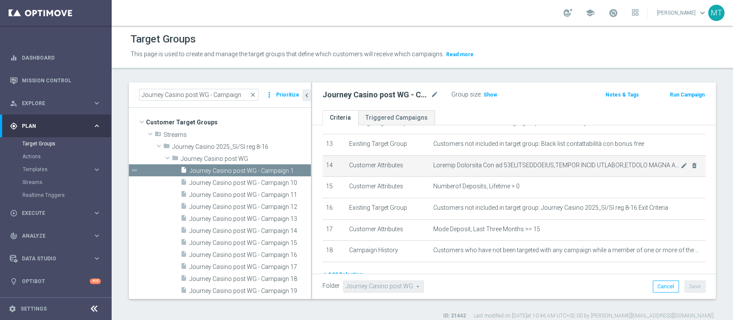
scroll to position [259, 0]
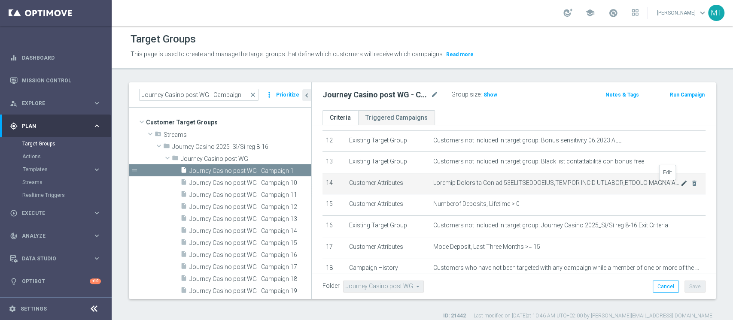
click at [681, 186] on icon "mode_edit" at bounding box center [684, 183] width 7 height 7
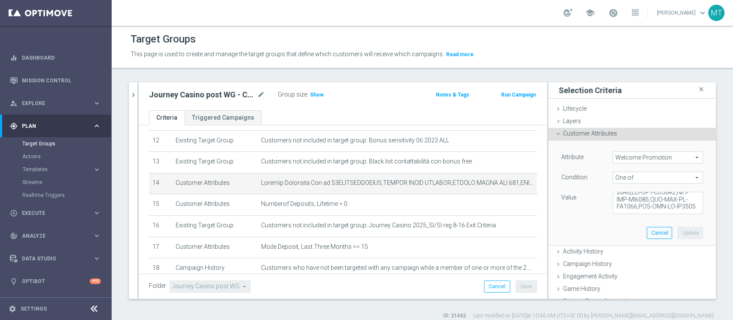
scroll to position [765, 0]
click at [638, 207] on textarea at bounding box center [658, 203] width 90 height 22
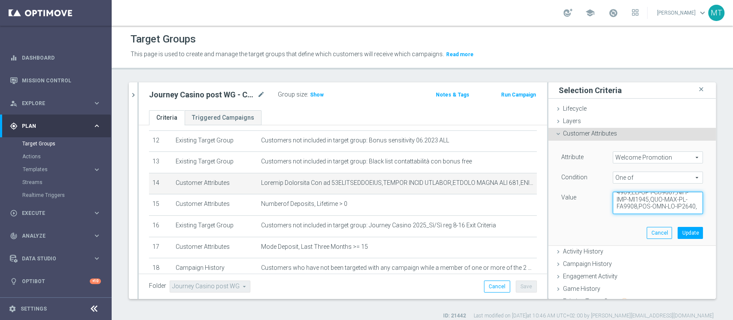
paste textarea "PDV-CASINONEW100,WLC CASINO REAL W35"
type textarea "50WELCOMECASINO,CASINO QUICK WELCOME,CASINO QUICK WLC 100,CASINO QUICK WLC 150,…"
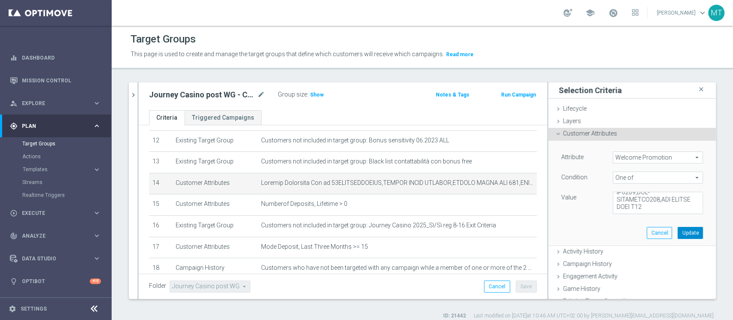
click at [678, 229] on button "Update" at bounding box center [690, 233] width 25 height 12
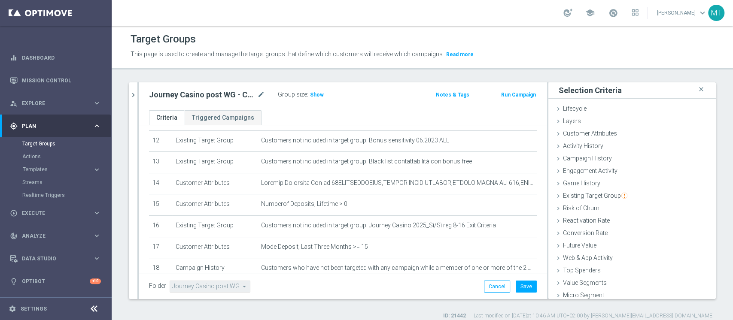
click at [528, 289] on div "Folder Journey Casino post WG Journey Casino post WG arrow_drop_down search Can…" at bounding box center [343, 286] width 408 height 25
click at [523, 288] on button "Save" at bounding box center [526, 287] width 21 height 12
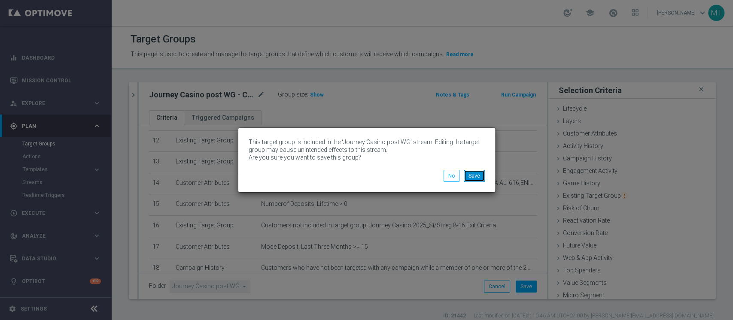
click at [474, 175] on button "Save" at bounding box center [474, 176] width 21 height 12
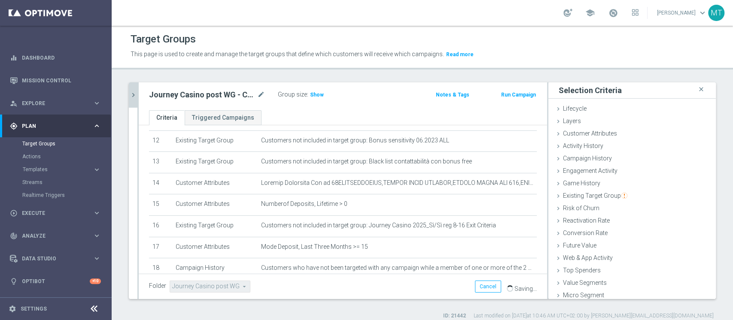
click at [131, 91] on icon "chevron_right" at bounding box center [133, 95] width 8 height 8
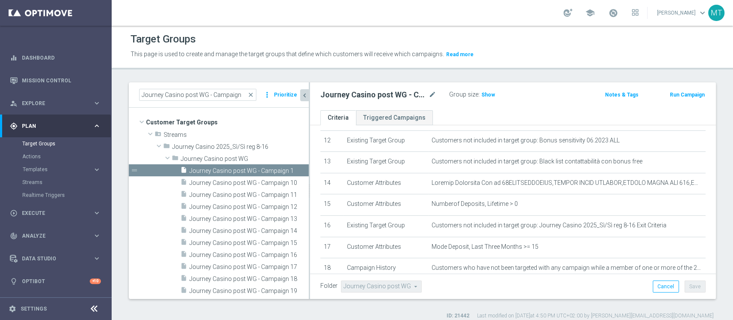
drag, startPoint x: 297, startPoint y: 155, endPoint x: 309, endPoint y: 156, distance: 12.1
click at [309, 156] on div at bounding box center [309, 190] width 1 height 217
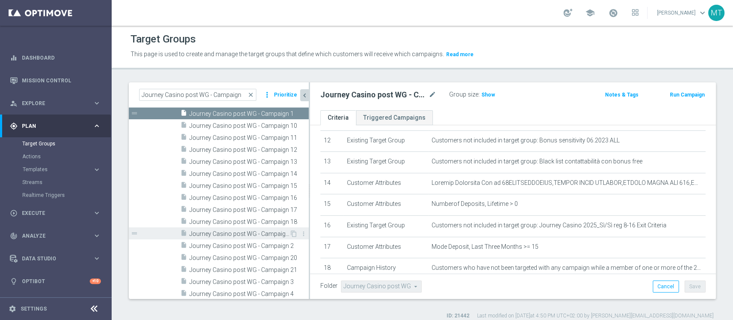
scroll to position [114, 0]
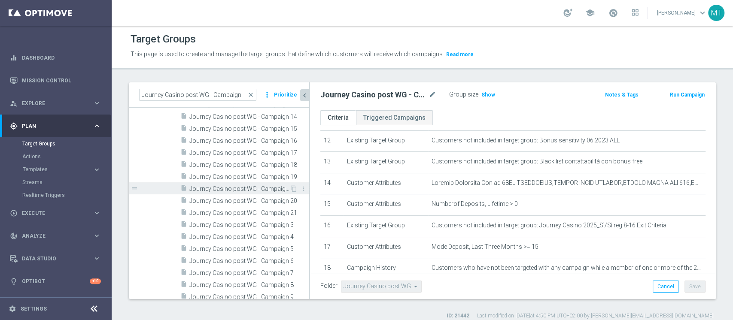
click at [263, 189] on span "Journey Casino post WG - Campaign 2" at bounding box center [239, 189] width 100 height 7
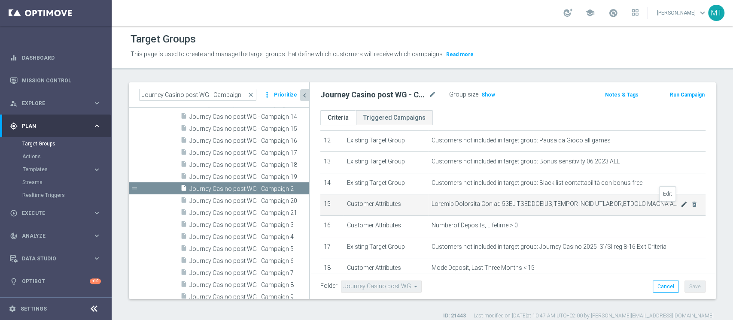
click at [681, 208] on icon "mode_edit" at bounding box center [684, 204] width 7 height 7
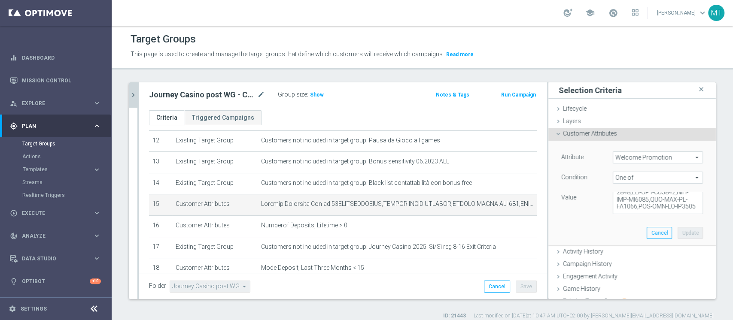
scroll to position [765, 0]
drag, startPoint x: 645, startPoint y: 204, endPoint x: 640, endPoint y: 202, distance: 5.6
click at [646, 206] on textarea at bounding box center [658, 203] width 90 height 22
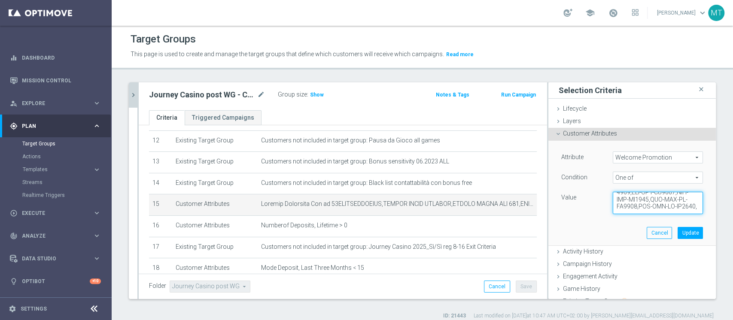
paste textarea "PDV-CASINONEW100,WLC CASINO REAL W35"
type textarea "50WELCOMECASINO,CASINO QUICK WELCOME,CASINO QUICK WLC 100,CASINO QUICK WLC 150,…"
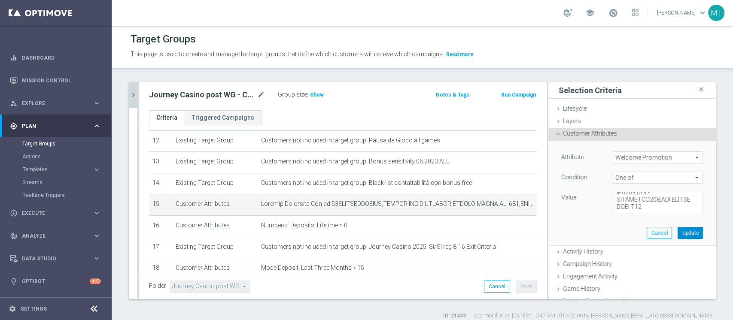
click at [678, 229] on button "Update" at bounding box center [690, 233] width 25 height 12
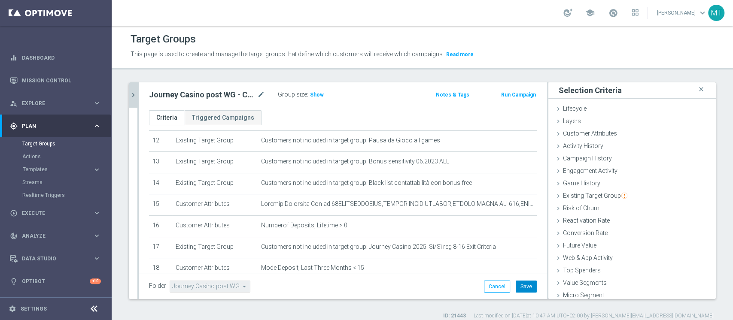
click at [524, 288] on button "Save" at bounding box center [526, 287] width 21 height 12
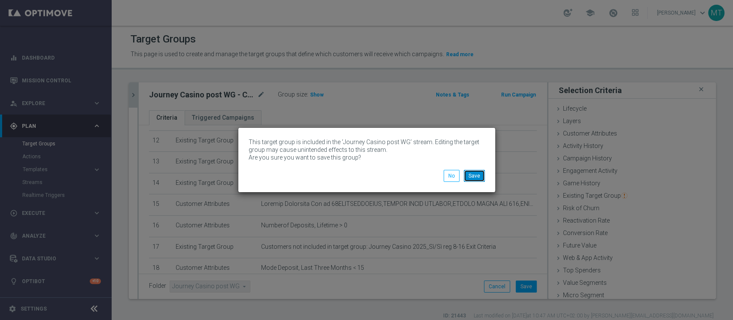
click at [475, 174] on button "Save" at bounding box center [474, 176] width 21 height 12
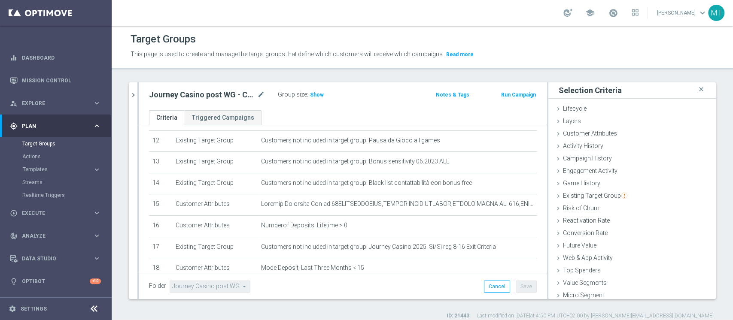
click at [134, 84] on button "chevron_right" at bounding box center [133, 94] width 9 height 25
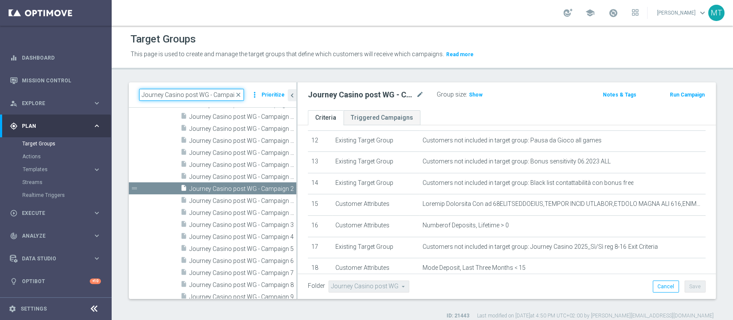
click at [147, 99] on input "Journey Casino post WG - Campaign" at bounding box center [191, 95] width 105 height 12
paste input ". Lotterie_Weekly_Si-Si-reg 8-16"
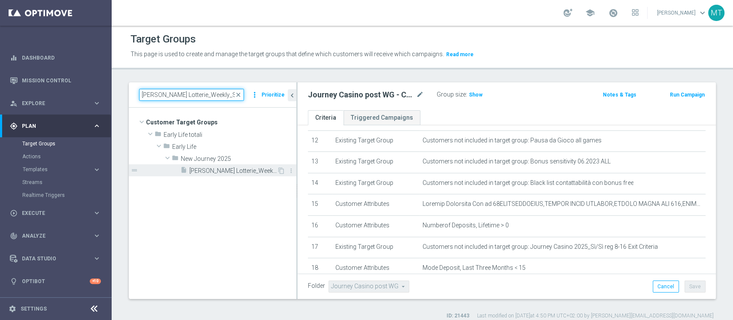
type input "[PERSON_NAME] Lotterie_Weekly_Si-Si-reg 8-16"
click at [241, 174] on span "[PERSON_NAME] Lotterie_Weekly_Si-Si-reg 8-16" at bounding box center [233, 170] width 88 height 7
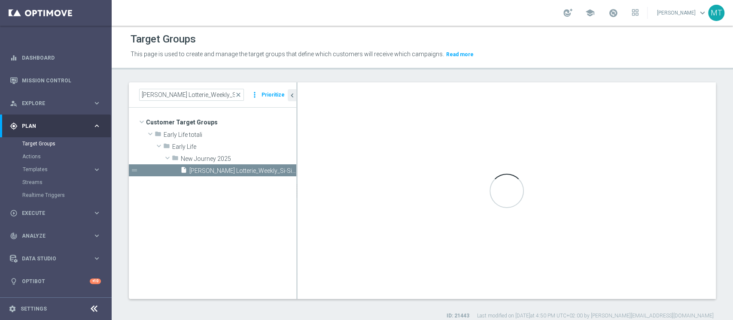
type input "New Journey 2025"
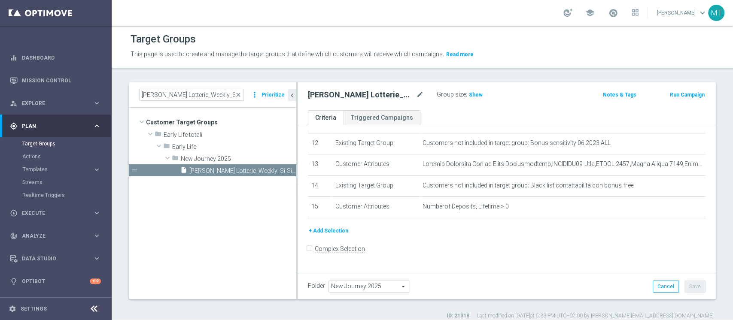
scroll to position [252, 0]
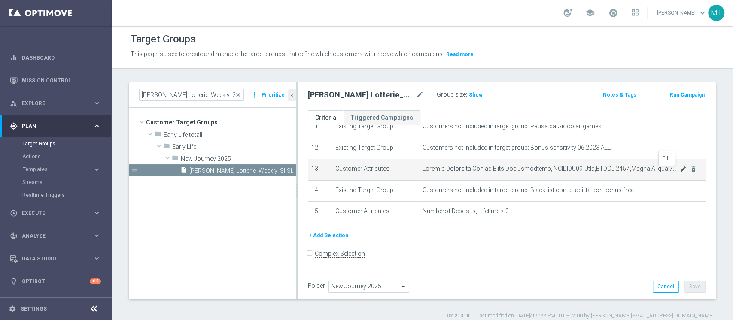
click at [680, 170] on icon "mode_edit" at bounding box center [683, 169] width 7 height 7
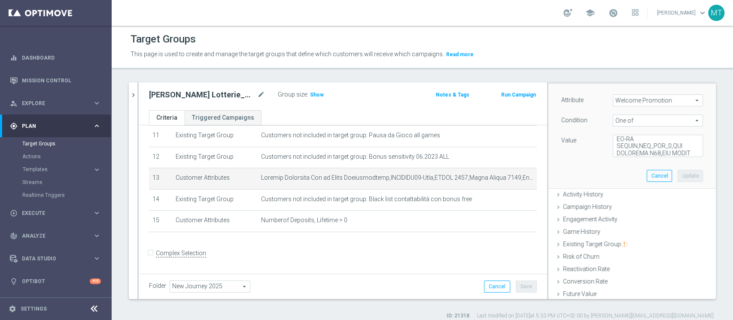
scroll to position [621, 0]
click at [657, 149] on textarea at bounding box center [658, 146] width 90 height 22
paste textarea "WLC LOTTERIE W34,WLC PROMO AUTUMN,PDV-LOTTERYNEW100"
type textarea "Gioca Superenalotto,LOTTERIE50-Sito,LOTTO 2013,Lotto Mobile 2014,Lotto_Mobile,L…"
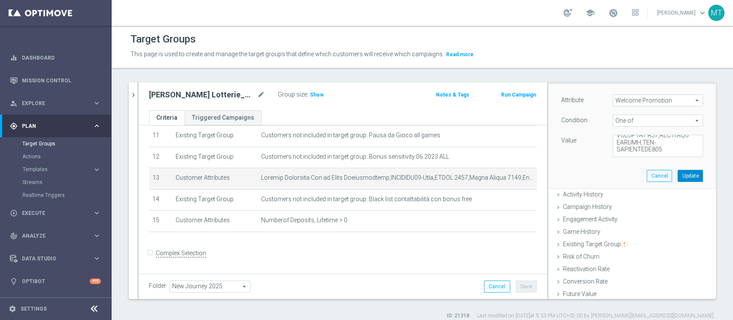
click at [678, 170] on button "Update" at bounding box center [690, 176] width 25 height 12
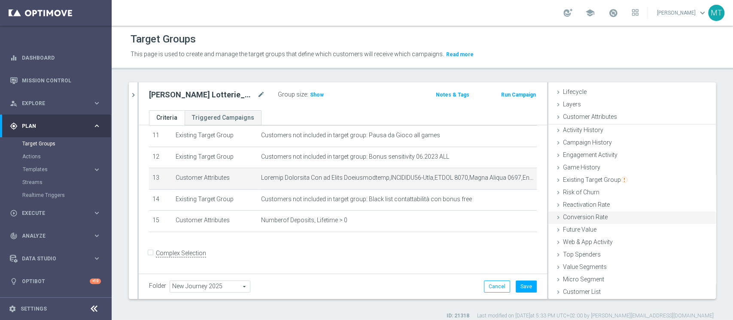
scroll to position [16, 0]
click at [517, 281] on button "Save" at bounding box center [526, 287] width 21 height 12
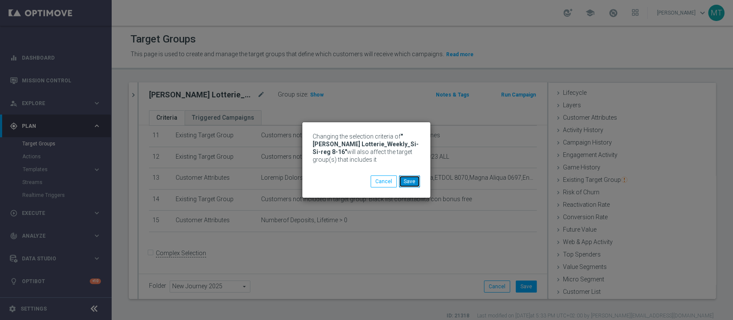
click at [408, 184] on button "Save" at bounding box center [409, 182] width 21 height 12
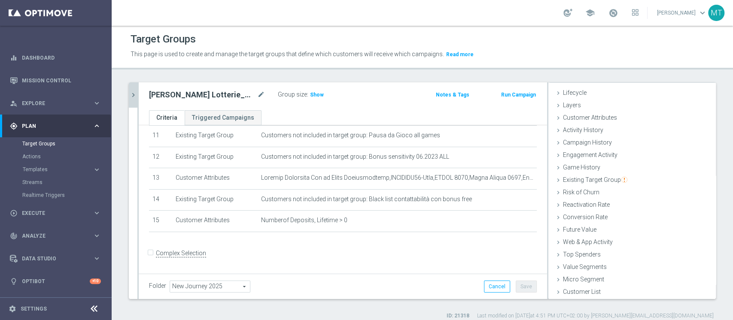
click at [135, 91] on icon "chevron_right" at bounding box center [133, 95] width 8 height 8
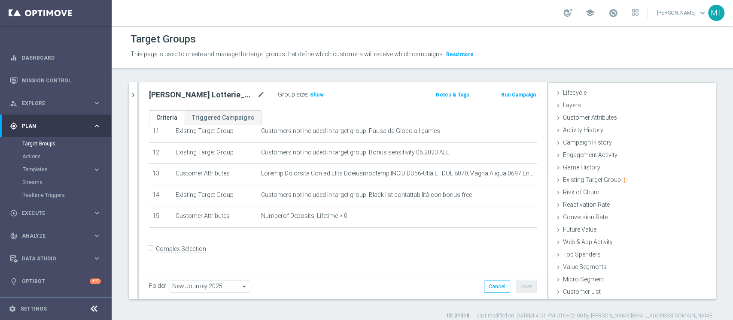
scroll to position [32, 0]
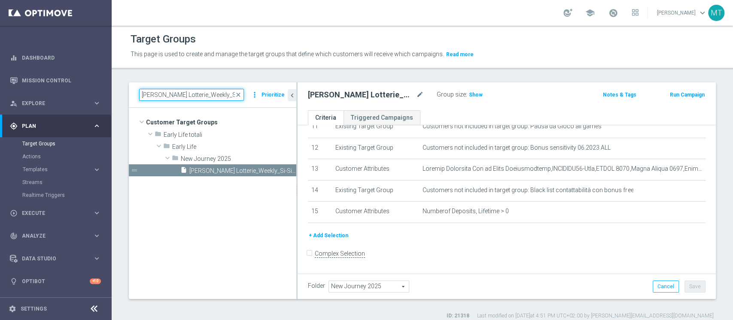
click at [195, 98] on input "[PERSON_NAME] Lotterie_Weekly_Si-Si-reg 8-16" at bounding box center [191, 95] width 105 height 12
click at [193, 98] on input "[PERSON_NAME] Lotterie_Weekly_Si-Si-reg 8-16" at bounding box center [191, 95] width 105 height 12
paste input "ourney Lotterie post WG - Campaign 1"
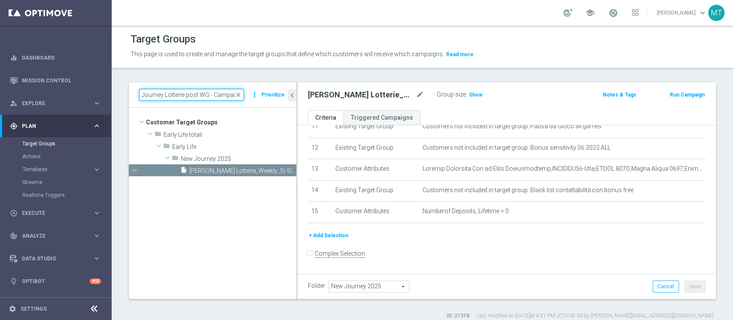
scroll to position [0, 8]
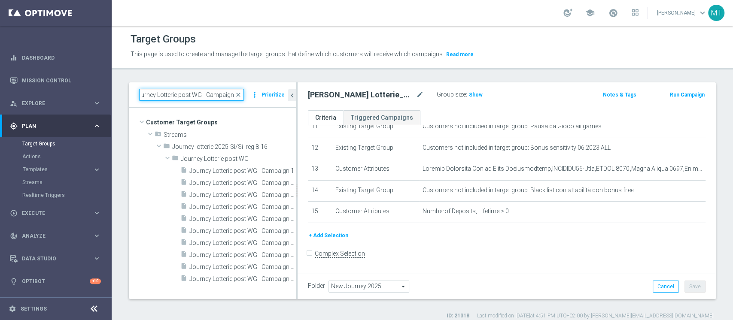
type input "Journey Lotterie post WG - Campaign 1"
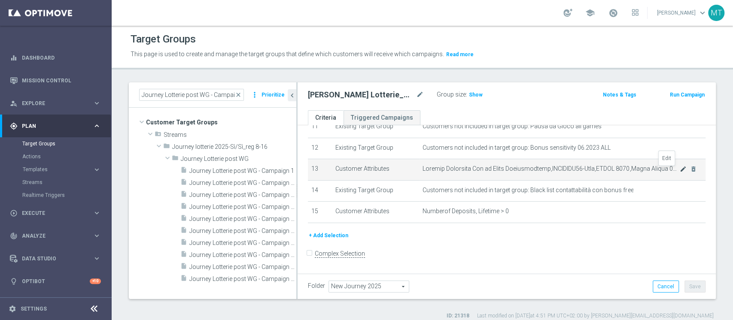
click at [680, 173] on icon "mode_edit" at bounding box center [683, 169] width 7 height 7
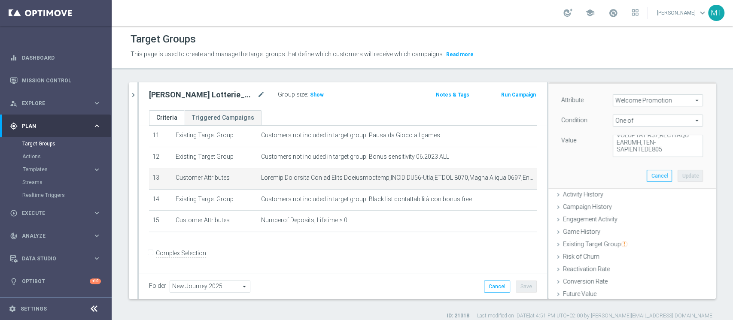
scroll to position [642, 0]
click at [664, 149] on textarea at bounding box center [658, 146] width 90 height 22
paste textarea "WLC LOTTERIE W34,WLC PROMO AUTUMN,PDV-LOTTERYNEW100"
type textarea "Gioca Superenalotto,LOTTERIE50-Sito,LOTTO 2013,Lotto Mobile 2014,Lotto_Mobile,L…"
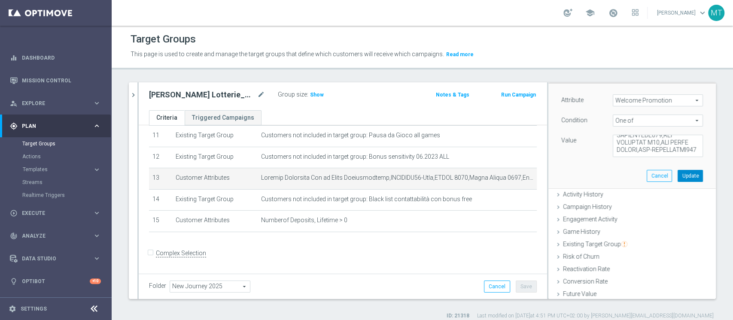
click at [678, 176] on button "Update" at bounding box center [690, 176] width 25 height 12
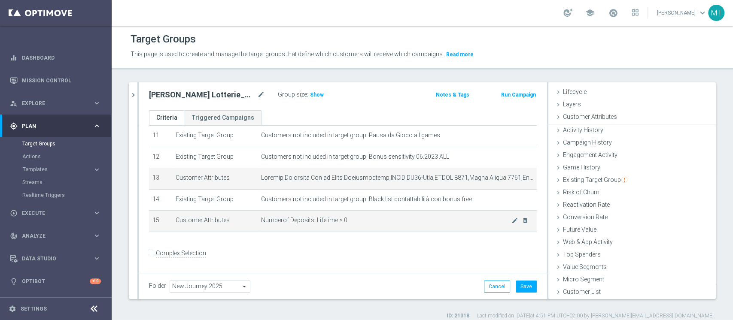
scroll to position [16, 0]
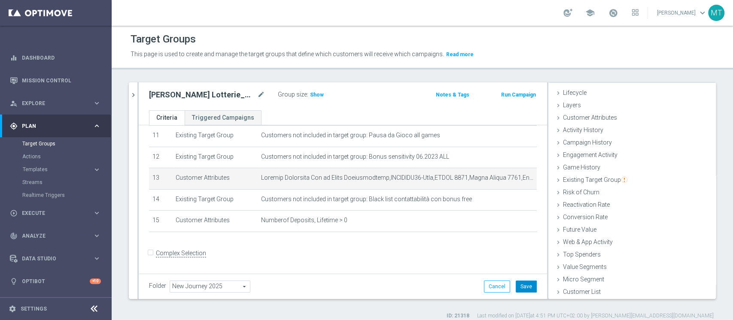
click at [525, 288] on button "Save" at bounding box center [526, 287] width 21 height 12
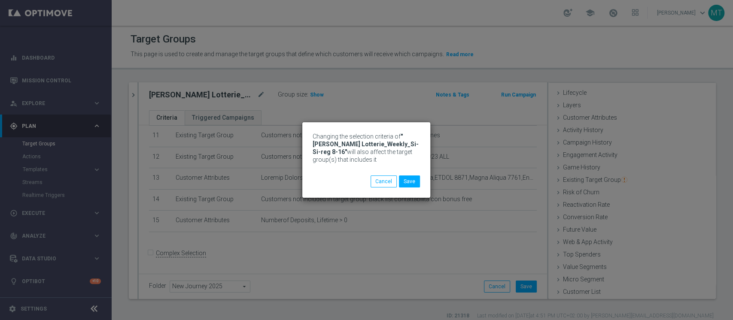
click at [409, 173] on div "Changing the selection criteria of "J. Lotterie_Weekly_Si-Si-reg 8-16" will als…" at bounding box center [366, 154] width 107 height 43
click at [410, 177] on button "Save" at bounding box center [409, 182] width 21 height 12
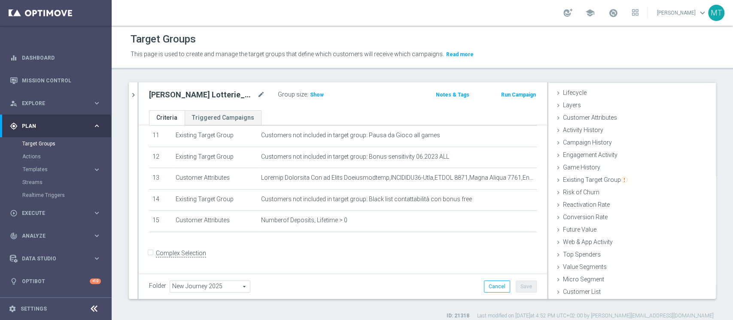
click at [127, 94] on div "Journey Lotterie post WG - Campaign 1 close more_vert Prioritize Customer Targe…" at bounding box center [422, 200] width 621 height 237
click at [129, 91] on icon "chevron_right" at bounding box center [133, 95] width 8 height 8
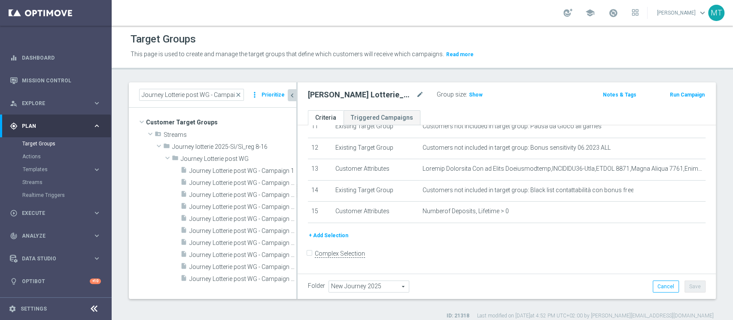
scroll to position [32, 0]
click at [188, 98] on input "Journey Lotterie post WG - Campaign 1" at bounding box center [191, 95] width 105 height 12
paste input ". Betting_weekly_si-si reg 8-16"
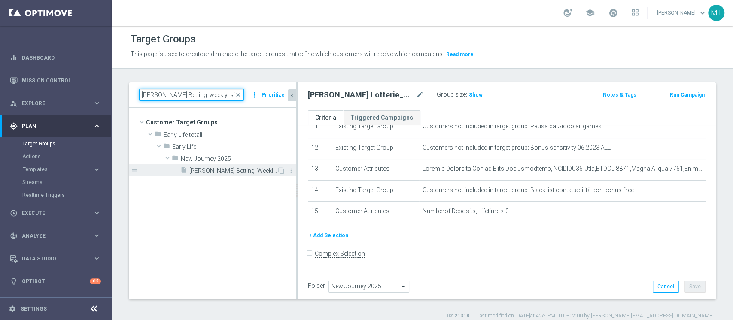
type input "[PERSON_NAME] Betting_weekly_si-si reg 8-16"
drag, startPoint x: 229, startPoint y: 167, endPoint x: 249, endPoint y: 9, distance: 158.9
click at [229, 167] on div "insert_drive_file J. Betting_Weekly_Si-Si reg 8-16" at bounding box center [238, 170] width 116 height 12
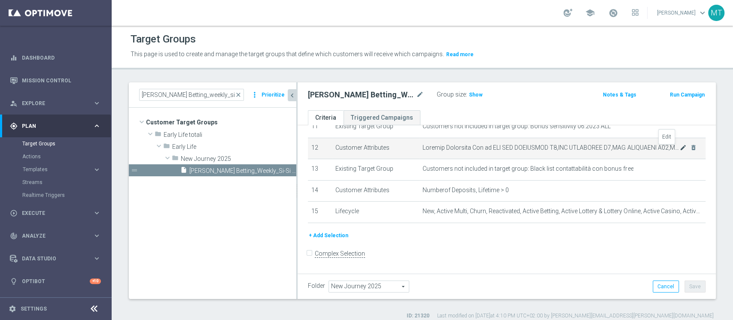
click at [680, 148] on icon "mode_edit" at bounding box center [683, 147] width 7 height 7
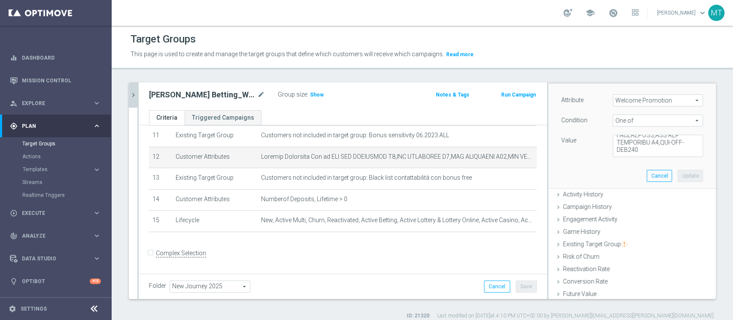
scroll to position [1450, 0]
click at [652, 147] on textarea at bounding box center [658, 146] width 90 height 22
paste textarea "PDV-MAGGIORATA 2025,PDV-SPORTNEW100,PDV-MAGGIORATA2025L,PDV-MAGGIORATA25025T"
type textarea "WLC APP SCOMMESSE W4,WLC SCOMMESSE W4,WLC SCOMMESSE W48,WLC APP MP - BT-VR,WLC …"
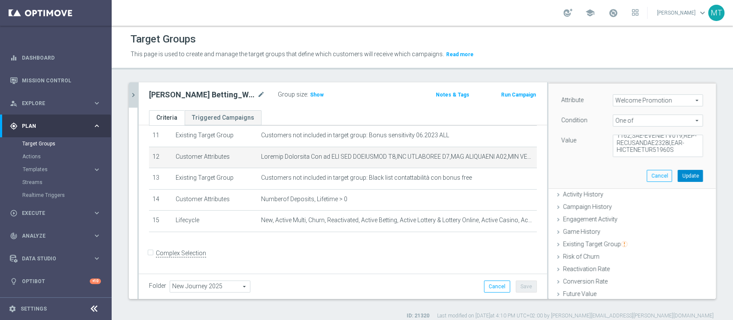
click at [682, 173] on button "Update" at bounding box center [690, 176] width 25 height 12
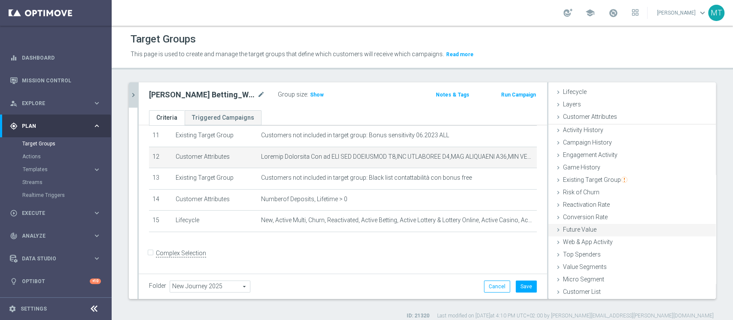
scroll to position [16, 0]
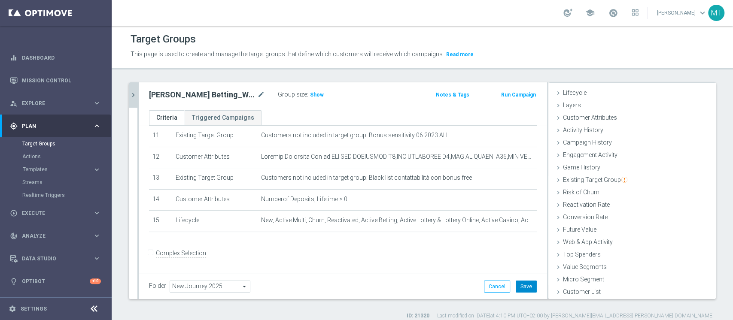
click at [523, 281] on button "Save" at bounding box center [526, 287] width 21 height 12
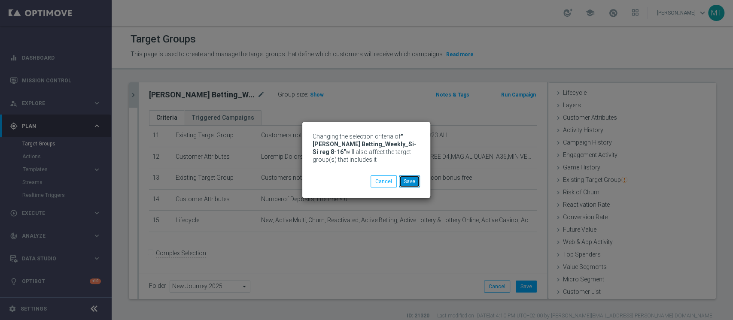
drag, startPoint x: 414, startPoint y: 177, endPoint x: 379, endPoint y: 15, distance: 165.2
click at [413, 177] on button "Save" at bounding box center [409, 182] width 21 height 12
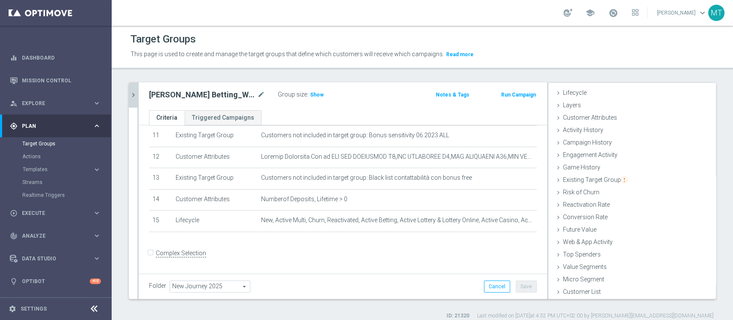
click at [128, 91] on div "[PERSON_NAME] Betting_weekly_si-si reg 8-16 close more_vert Prioritize Customer…" at bounding box center [422, 200] width 621 height 237
click at [131, 91] on icon "chevron_right" at bounding box center [133, 95] width 8 height 8
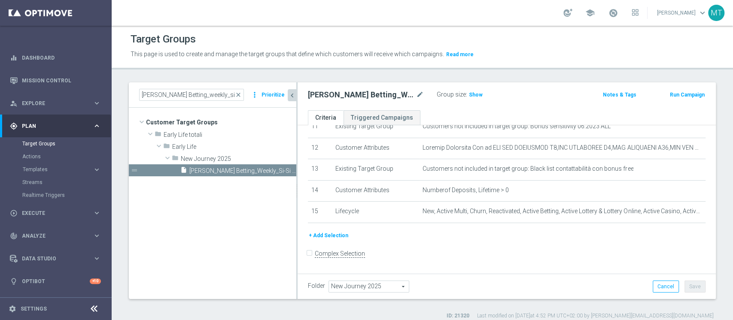
scroll to position [32, 0]
click at [201, 98] on input "[PERSON_NAME] Betting_weekly_si-si reg 8-16" at bounding box center [191, 95] width 105 height 12
paste input "BETTING NO CEI - Campaign 1"
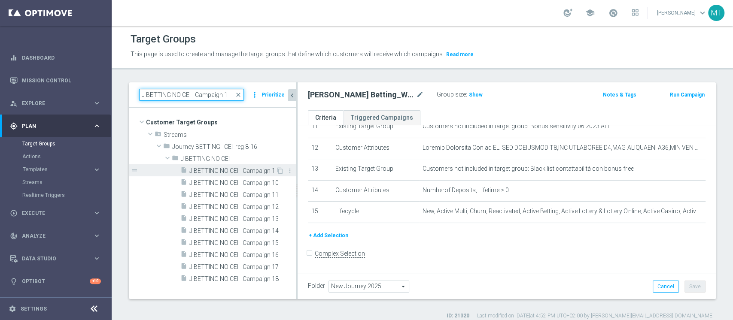
type input "J BETTING NO CEI - Campaign 1"
click at [251, 172] on span "J BETTING NO CEI - Campaign 1" at bounding box center [232, 170] width 86 height 7
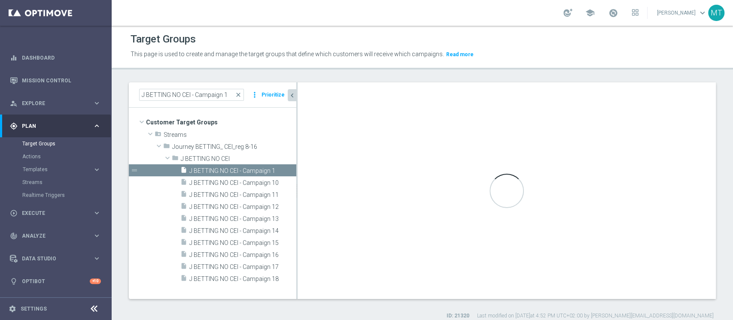
type input "J BETTING NO CEI"
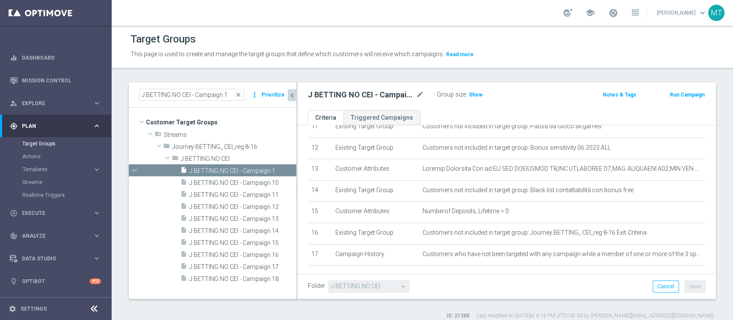
scroll to position [259, 0]
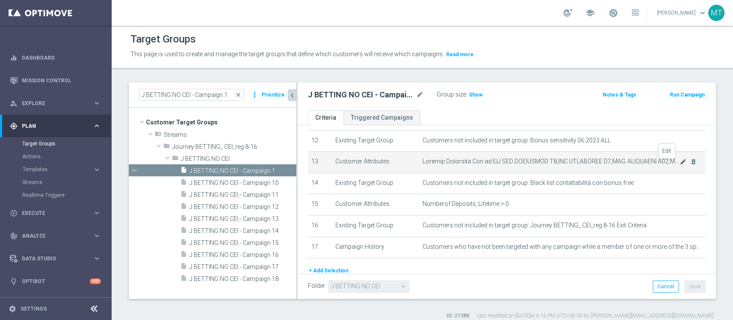
click at [680, 164] on icon "mode_edit" at bounding box center [683, 161] width 7 height 7
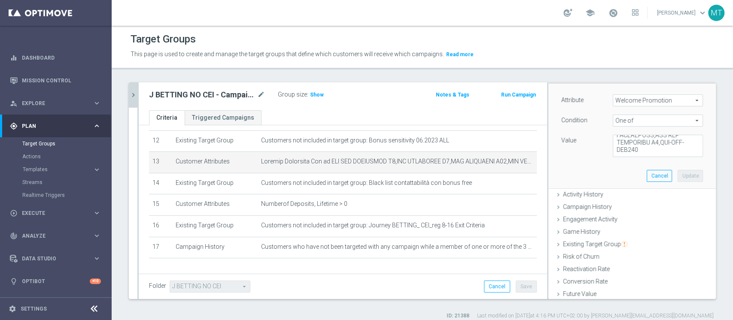
scroll to position [1450, 0]
click at [657, 153] on textarea at bounding box center [658, 146] width 90 height 22
paste textarea "PDV-MAGGIORATA 2025,PDV-SPORTNEW100,PDV-MAGGIORATA2025L,PDV-MAGGIORATA25025T"
type textarea "WLC APP SCOMMESSE W4,WLC SCOMMESSE W4,WLC SCOMMESSE W48,WLC APP MP - BT-VR,WLC …"
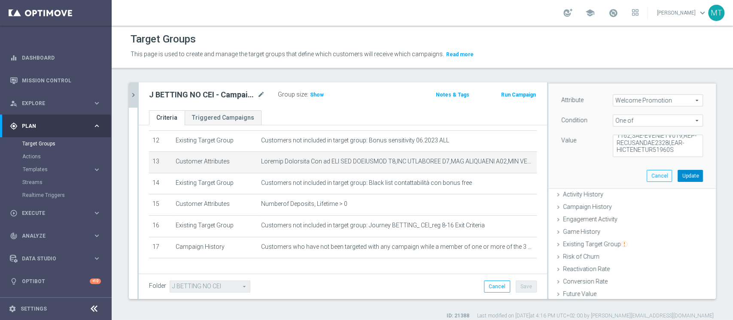
click at [678, 173] on button "Update" at bounding box center [690, 176] width 25 height 12
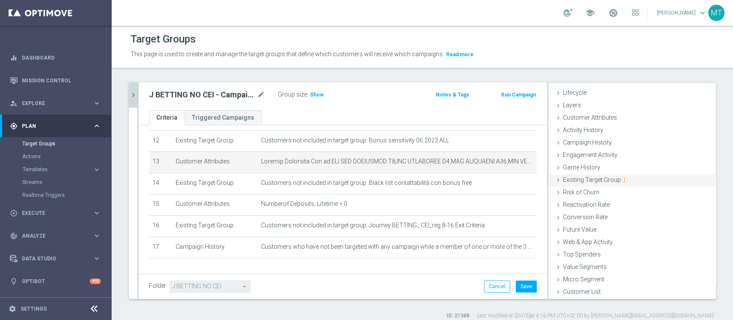
scroll to position [16, 0]
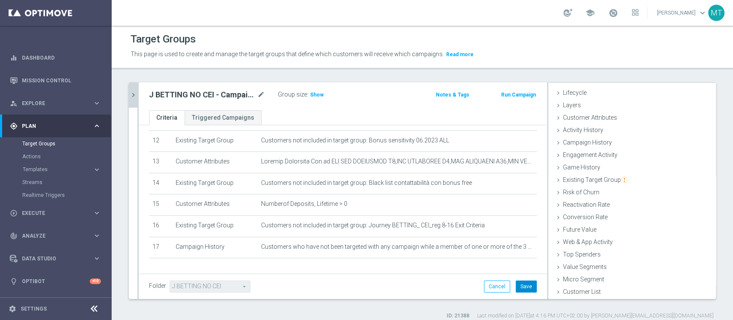
click at [522, 282] on button "Save" at bounding box center [526, 287] width 21 height 12
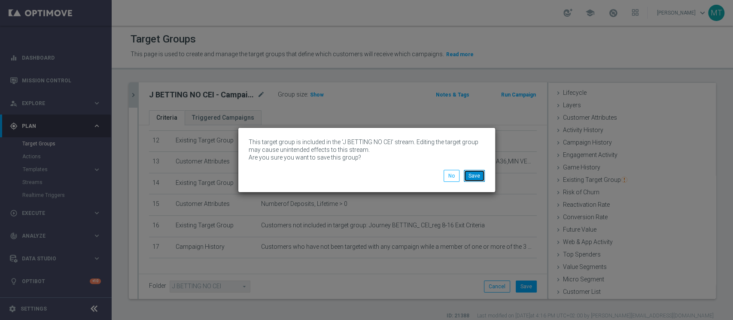
click at [478, 177] on button "Save" at bounding box center [474, 176] width 21 height 12
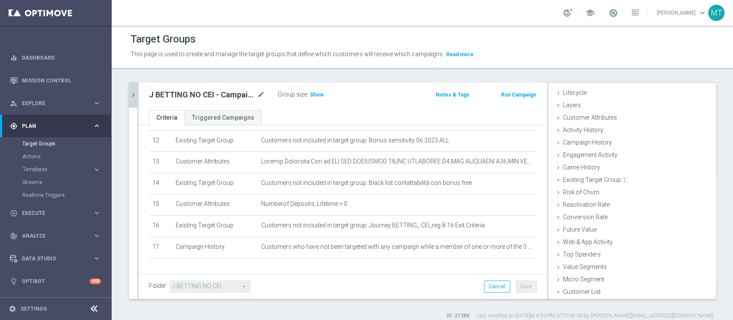
click at [129, 93] on icon "chevron_right" at bounding box center [133, 95] width 8 height 8
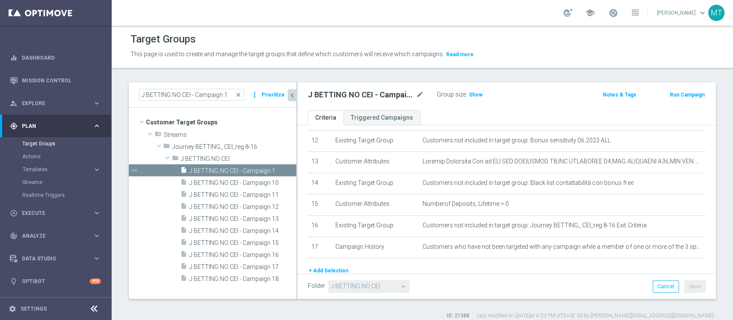
scroll to position [32, 0]
click at [174, 96] on input "J BETTING NO CEI - Campaign 1" at bounding box center [191, 95] width 105 height 12
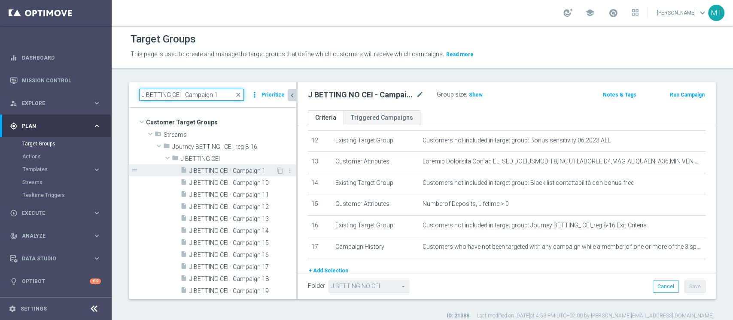
type input "J BETTING CEI - Campaign 1"
click at [223, 168] on span "J BETTING CEI - Campaign 1" at bounding box center [232, 170] width 86 height 7
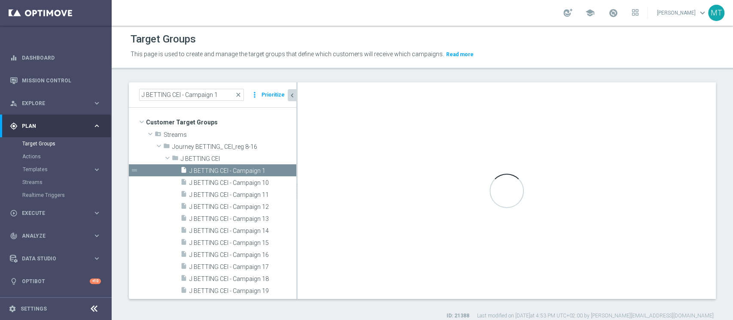
type input "J BETTING CEI"
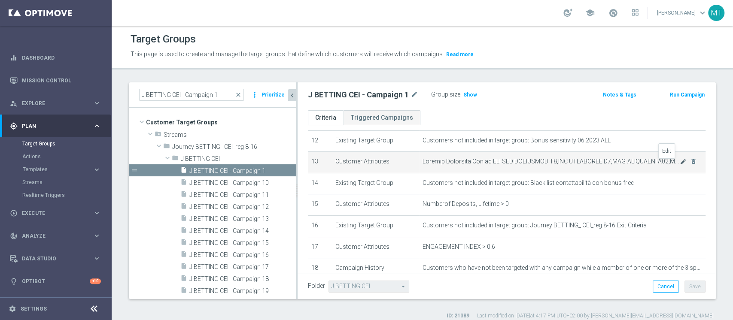
click at [680, 165] on icon "mode_edit" at bounding box center [683, 161] width 7 height 7
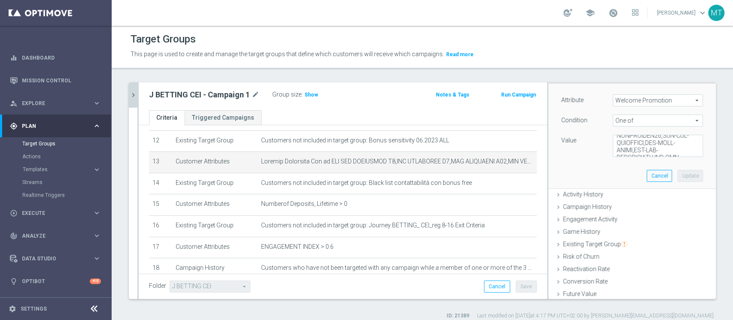
scroll to position [1450, 0]
click at [653, 146] on textarea at bounding box center [658, 146] width 90 height 22
paste textarea "PDV-MAGGIORATA 2025,PDV-SPORTNEW100,PDV-MAGGIORATA2025L,PDV-MAGGIORATA25025T"
type textarea "WLC APP SCOMMESSE W4,WLC SCOMMESSE W4,WLC SCOMMESSE W48,WLC APP MP - BT-VR,WLC …"
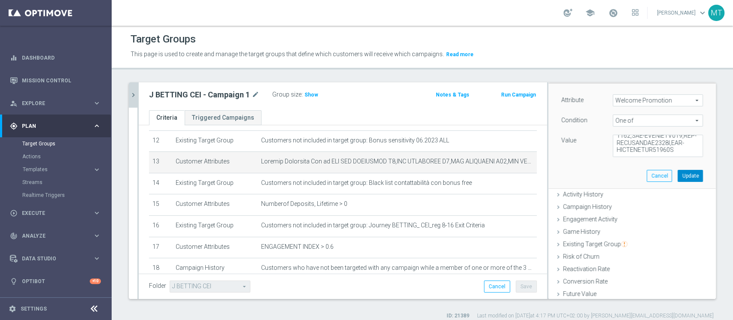
click at [678, 174] on button "Update" at bounding box center [690, 176] width 25 height 12
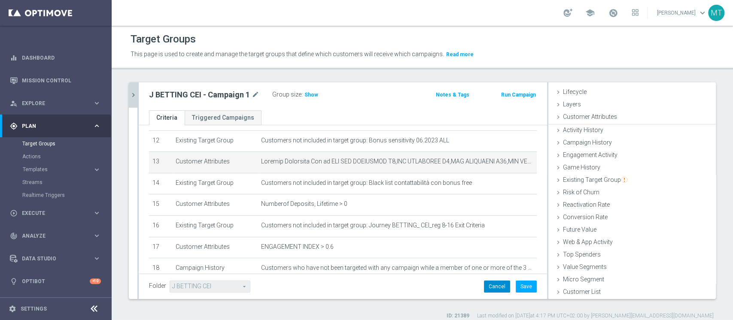
scroll to position [16, 0]
click at [516, 288] on button "Save" at bounding box center [526, 287] width 21 height 12
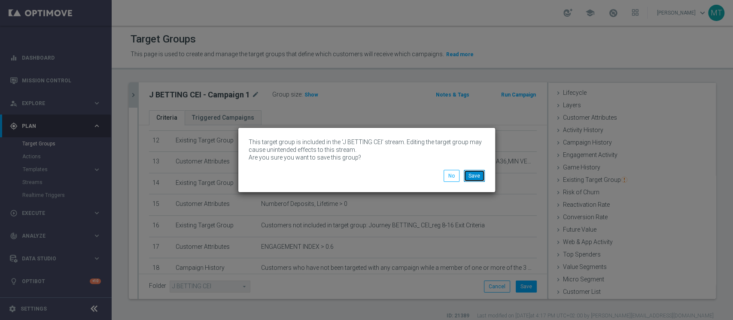
click at [476, 177] on button "Save" at bounding box center [474, 176] width 21 height 12
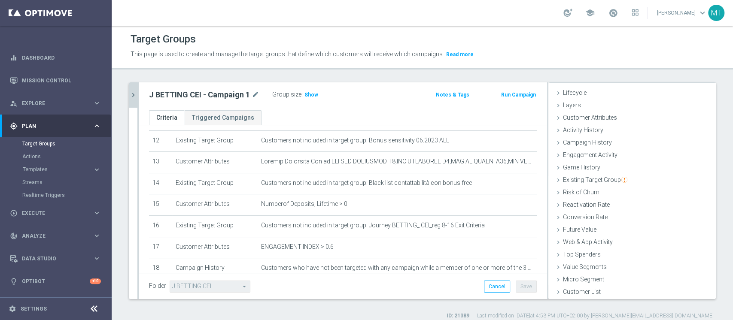
click at [134, 94] on icon "chevron_right" at bounding box center [133, 95] width 8 height 8
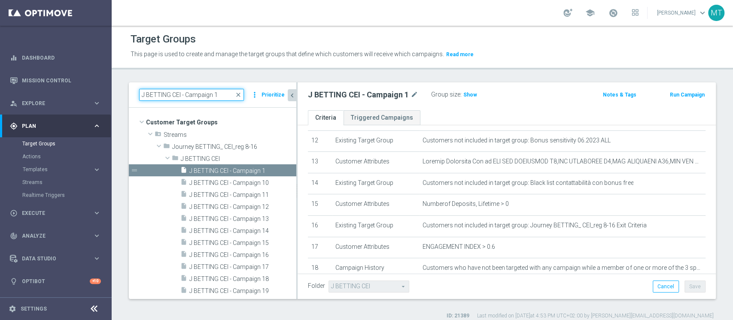
click at [228, 94] on input "J BETTING CEI - Campaign 1" at bounding box center [191, 95] width 105 height 12
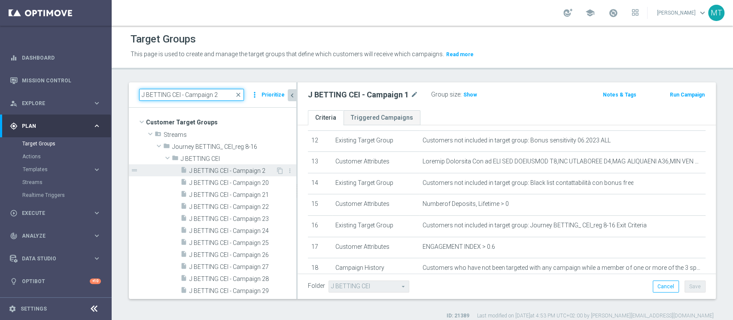
type input "J BETTING CEI - Campaign 2"
click at [243, 172] on span "J BETTING CEI - Campaign 2" at bounding box center [232, 170] width 86 height 7
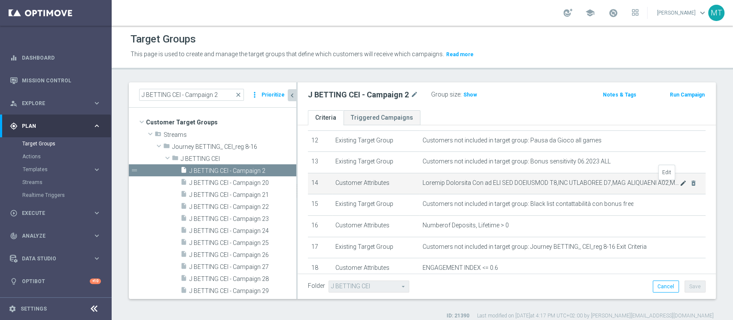
click at [680, 184] on icon "mode_edit" at bounding box center [683, 183] width 7 height 7
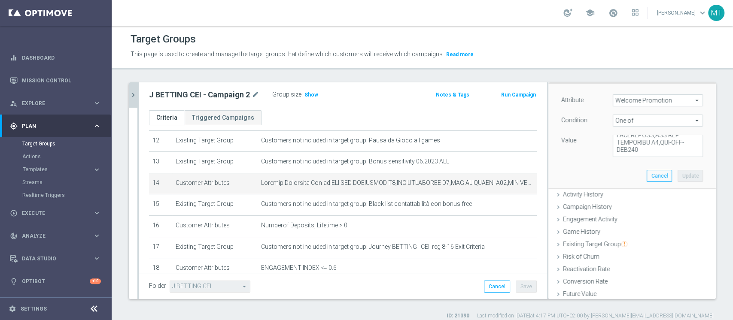
scroll to position [1450, 0]
click at [648, 149] on textarea at bounding box center [658, 146] width 90 height 22
paste textarea "PDV-MAGGIORATA 2025,PDV-SPORTNEW100,PDV-MAGGIORATA2025L,PDV-MAGGIORATA25025T"
type textarea "WLC APP SCOMMESSE W4,WLC SCOMMESSE W4,WLC SCOMMESSE W48,WLC APP MP - BT-VR,WLC …"
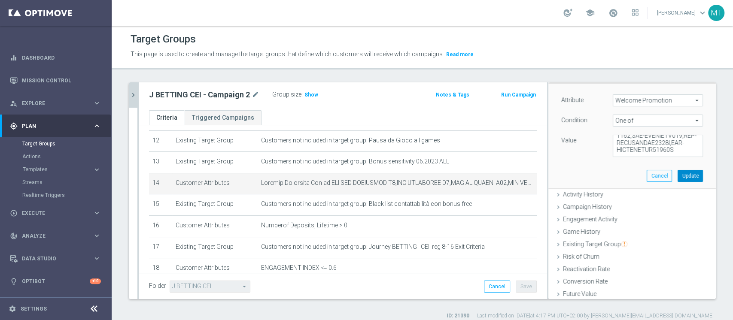
click at [678, 176] on button "Update" at bounding box center [690, 176] width 25 height 12
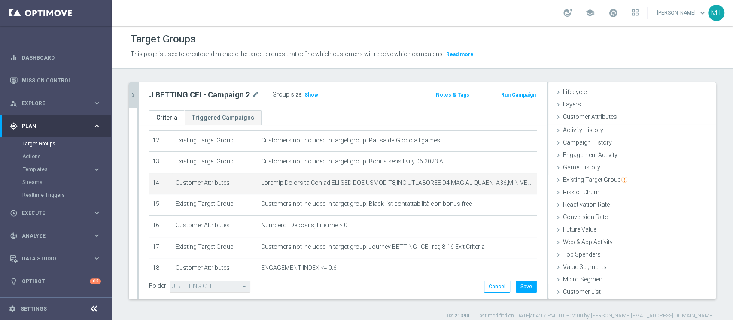
scroll to position [16, 0]
click at [525, 287] on button "Save" at bounding box center [526, 287] width 21 height 12
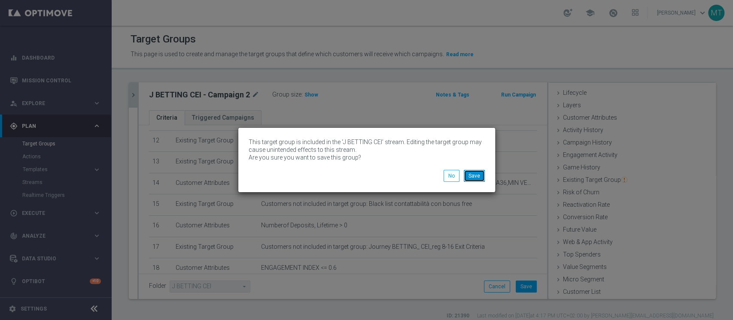
click at [478, 176] on button "Save" at bounding box center [474, 176] width 21 height 12
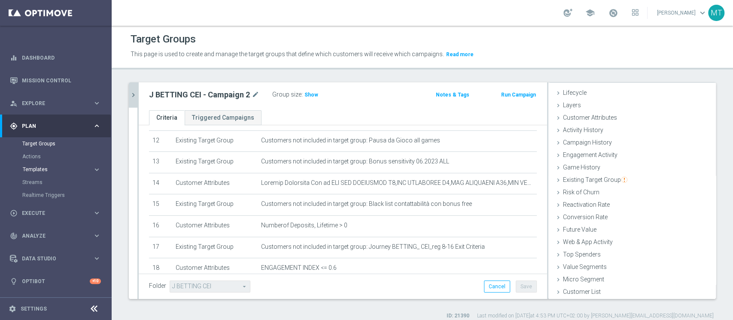
click at [45, 173] on button "Templates keyboard_arrow_right" at bounding box center [61, 169] width 79 height 7
click at [41, 177] on div "Optimail" at bounding box center [69, 182] width 84 height 13
click at [40, 182] on link "Optimail" at bounding box center [58, 182] width 63 height 7
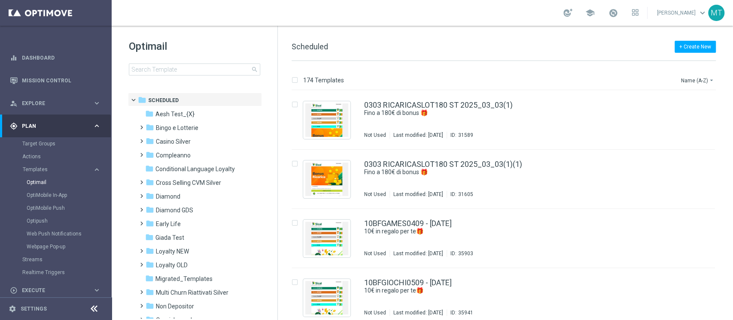
click at [43, 166] on button "Templates keyboard_arrow_right" at bounding box center [61, 169] width 79 height 7
click at [38, 183] on link "Streams" at bounding box center [55, 182] width 67 height 7
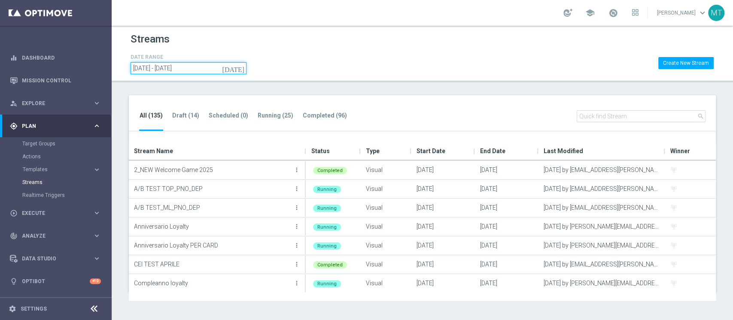
click at [205, 70] on input "16 Sep 2024 - 16 Sep 2026" at bounding box center [189, 68] width 116 height 12
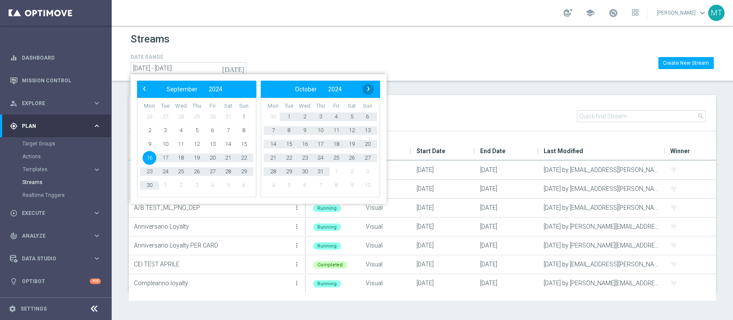
click at [372, 85] on span "›" at bounding box center [368, 88] width 11 height 11
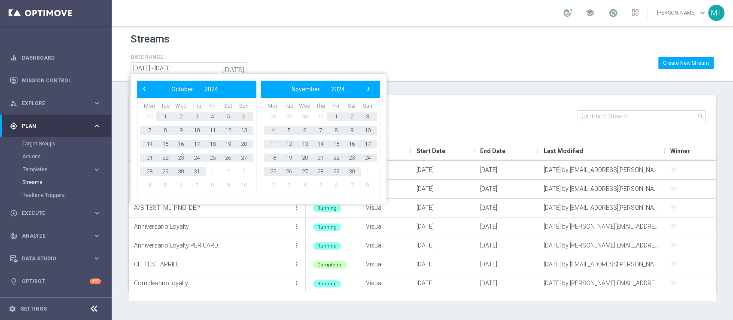
click at [371, 86] on span "›" at bounding box center [368, 88] width 11 height 11
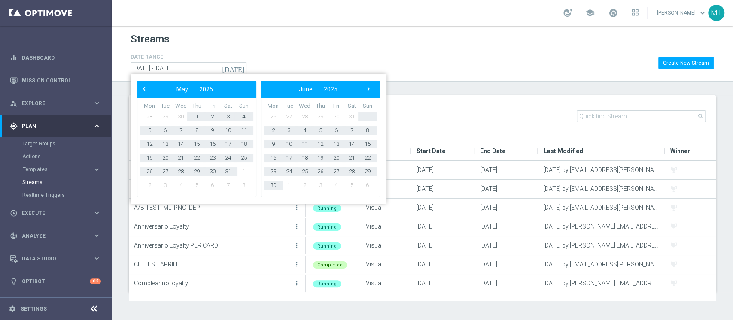
click at [371, 86] on span "›" at bounding box center [368, 88] width 11 height 11
click at [165, 118] on span "1" at bounding box center [165, 117] width 14 height 14
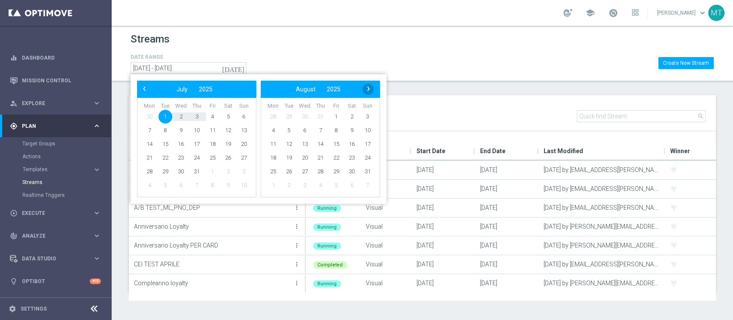
click at [371, 89] on span "›" at bounding box center [368, 88] width 11 height 11
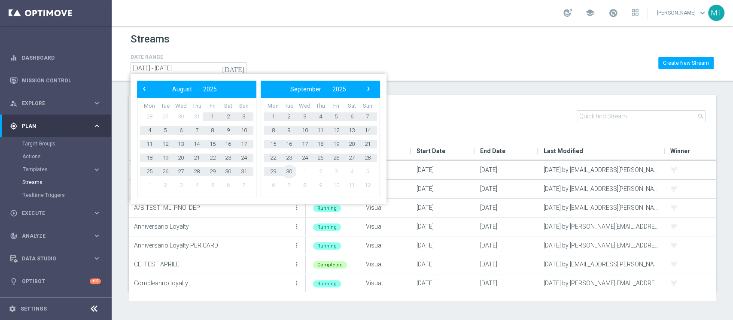
click at [291, 171] on span "30" at bounding box center [289, 172] width 14 height 14
type input "01 Jul 2025 - 30 Sep 2025"
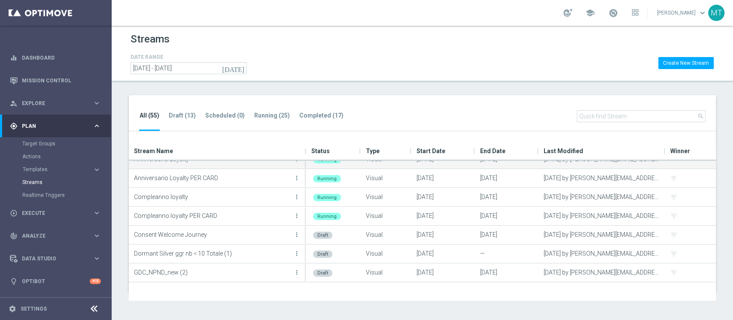
scroll to position [57, 0]
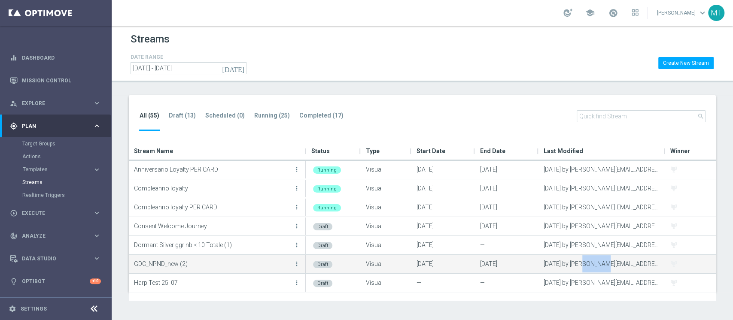
drag, startPoint x: 595, startPoint y: 262, endPoint x: 604, endPoint y: 263, distance: 8.7
click at [604, 263] on div "19 Aug 2024 by serena.piraino@sisal.it" at bounding box center [602, 264] width 127 height 18
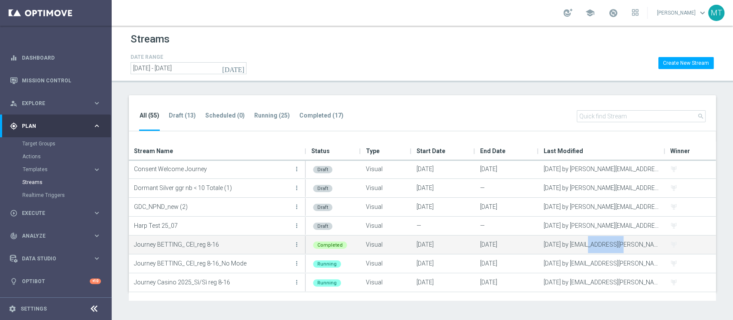
drag, startPoint x: 590, startPoint y: 245, endPoint x: 619, endPoint y: 245, distance: 28.8
click at [619, 245] on div "14 Aug 2025 by mariagrazia.garofalo@sisal.it" at bounding box center [602, 245] width 127 height 18
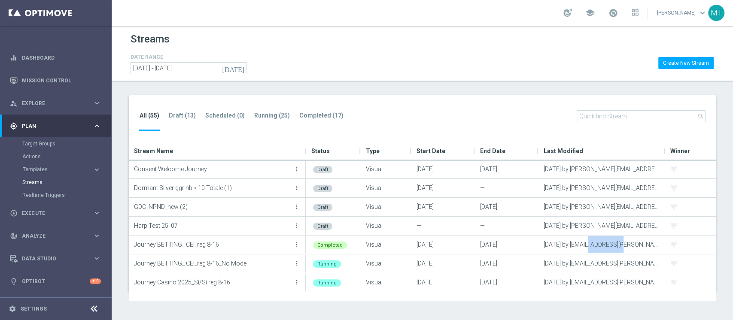
click at [582, 151] on div "Last Modified" at bounding box center [599, 151] width 110 height 19
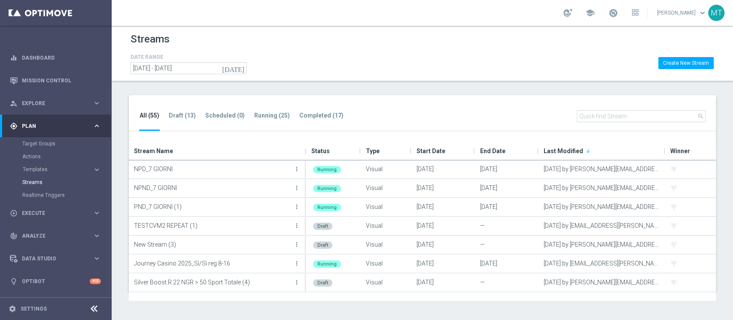
click at [212, 151] on div "Stream Name" at bounding box center [214, 151] width 160 height 19
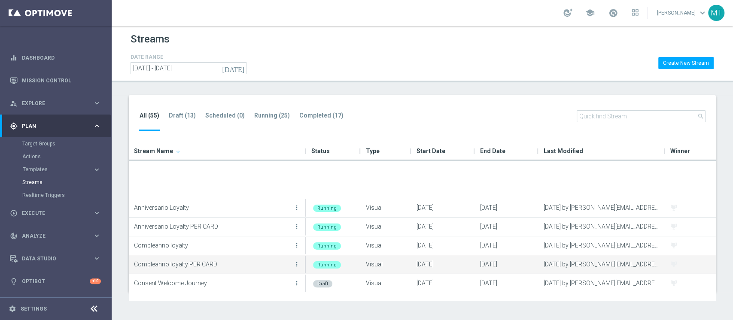
scroll to position [57, 0]
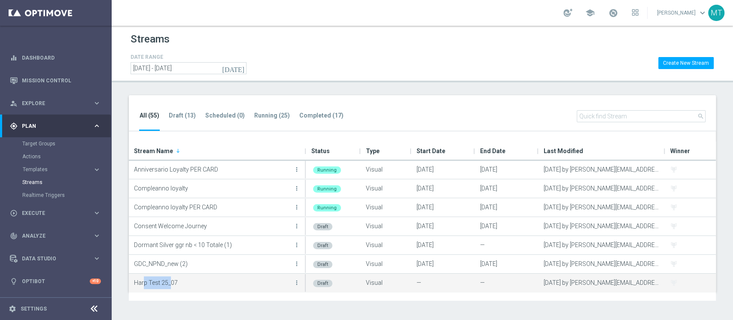
drag, startPoint x: 149, startPoint y: 283, endPoint x: 170, endPoint y: 283, distance: 21.0
click at [170, 283] on p "Harp Test 25_07" at bounding box center [213, 283] width 158 height 13
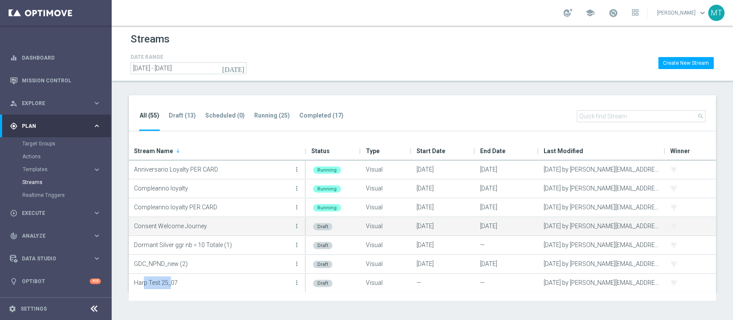
scroll to position [172, 0]
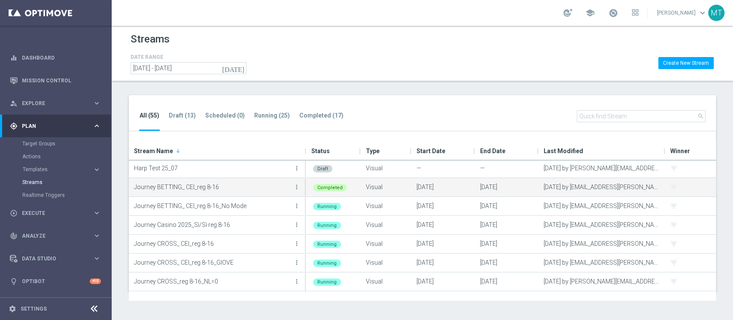
click at [178, 188] on p "Journey BETTING_ CEI_reg 8-16" at bounding box center [213, 187] width 158 height 13
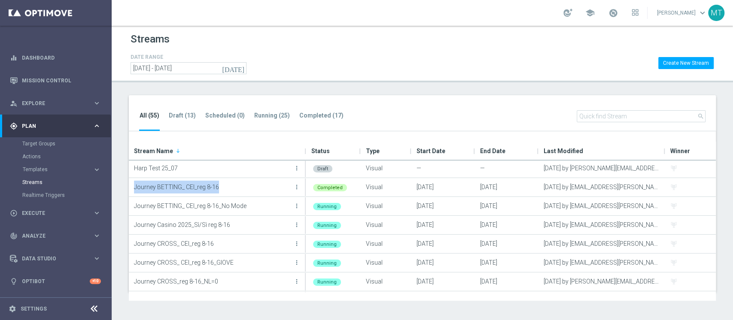
copy stream-manage-grid-cell-with-overflow-menu "Journey BETTING_ CEI_reg 8-16 more_vert"
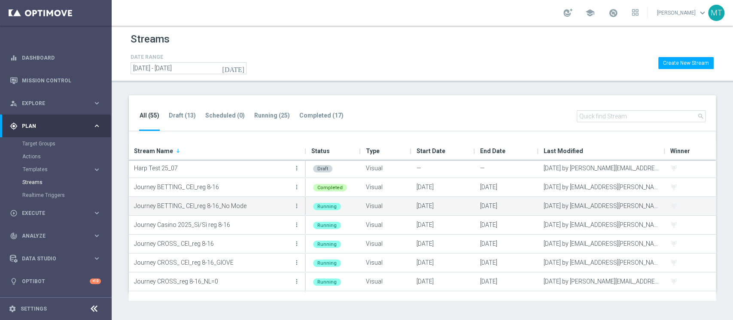
click at [220, 203] on p "Journey BETTING_ CEI_reg 8-16_No Mode" at bounding box center [213, 206] width 158 height 13
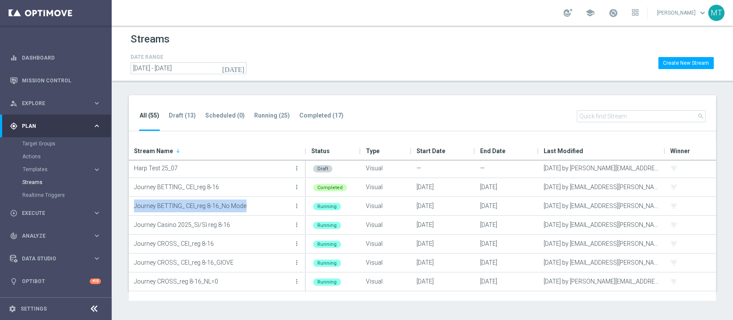
copy stream-manage-grid-cell-with-overflow-menu "Journey BETTING_ CEI_reg 8-16_No Mode more_vert"
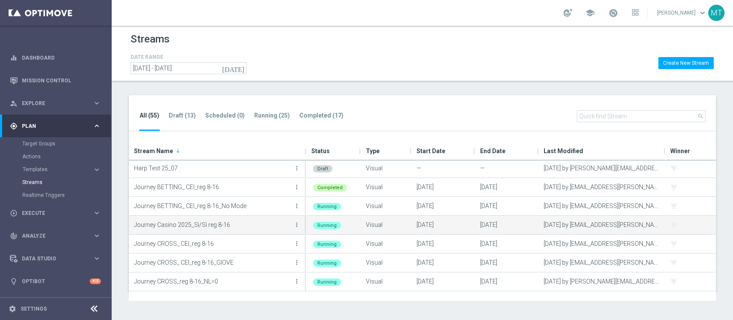
click at [178, 224] on p "Journey Casino 2025_Sì/Sì reg 8-16" at bounding box center [213, 225] width 158 height 13
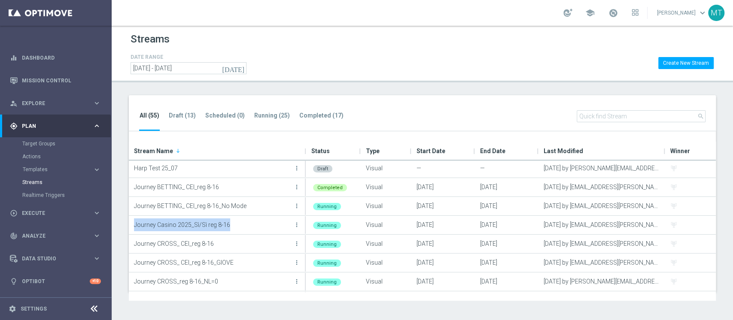
copy stream-manage-grid-cell-with-overflow-menu "Journey Casino 2025_Sì/Sì reg 8-16 more_vert"
click at [198, 222] on p "Journey Casino 2025_Sì/Sì reg 8-16" at bounding box center [213, 225] width 158 height 13
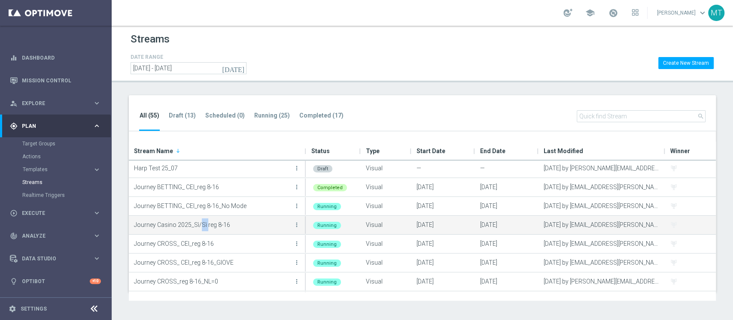
click at [198, 222] on p "Journey Casino 2025_Sì/Sì reg 8-16" at bounding box center [213, 225] width 158 height 13
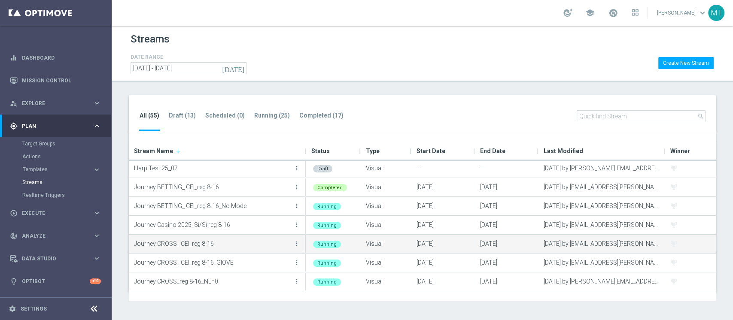
click at [195, 240] on p "Journey CROSS_ CEI_reg 8-16" at bounding box center [213, 243] width 158 height 13
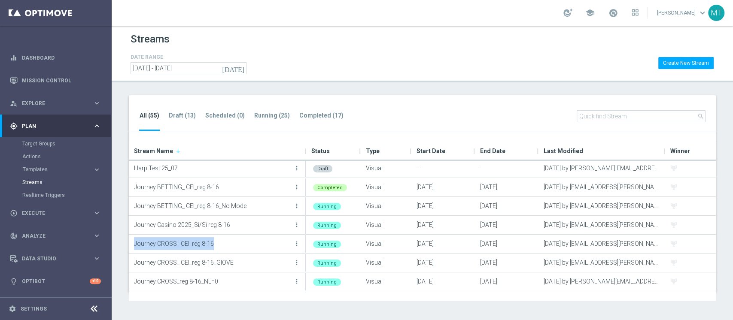
copy stream-manage-grid-cell-with-overflow-menu "Journey CROSS_ CEI_reg 8-16 more_vert"
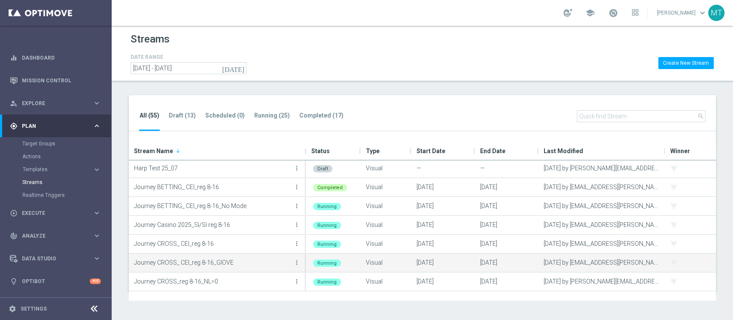
click at [206, 262] on p "Journey CROSS_ CEI_reg 8-16_GIOVE" at bounding box center [213, 262] width 158 height 13
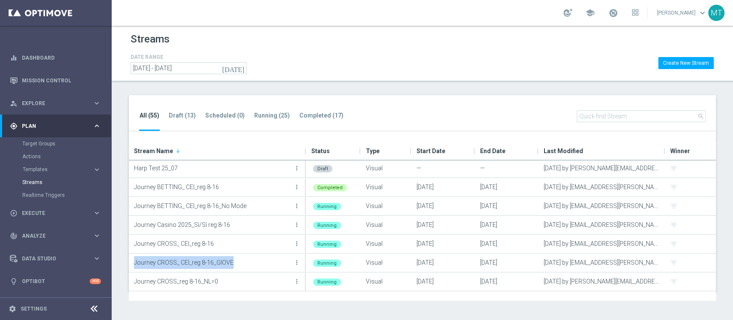
copy stream-manage-grid-cell-with-overflow-menu "Journey CROSS_ CEI_reg 8-16_GIOVE more_vert"
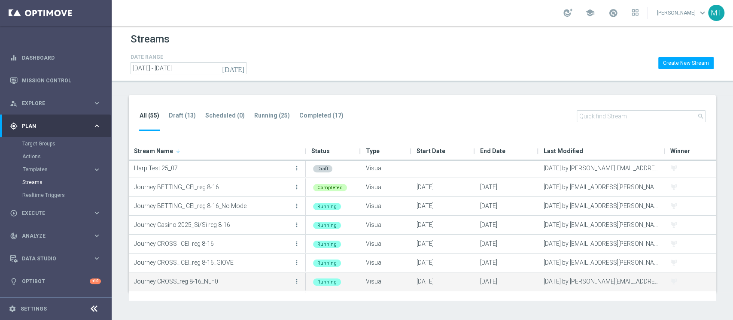
click at [187, 282] on p "Journey CROSS_reg 8-16_NL=0" at bounding box center [213, 281] width 158 height 13
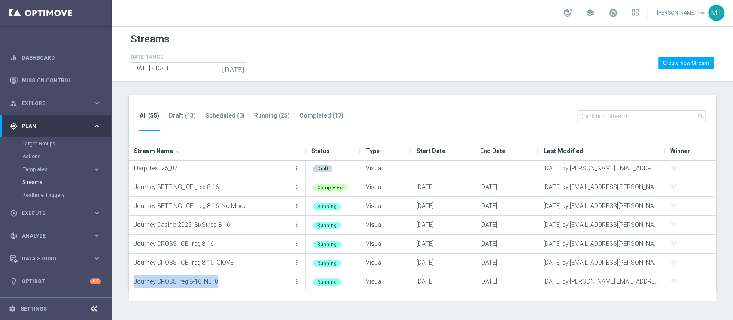
copy stream-manage-grid-cell-with-overflow-menu "Journey CROSS_reg 8-16_NL=0 more_vert"
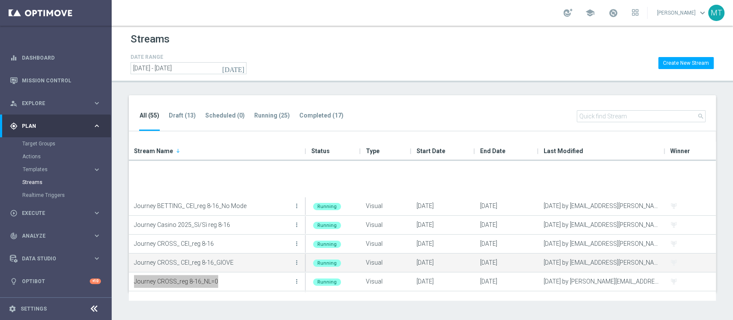
scroll to position [229, 0]
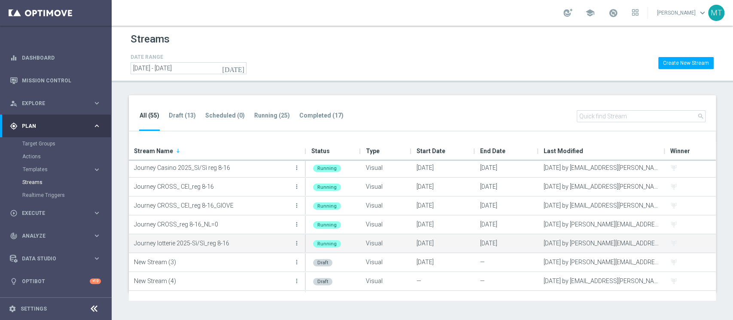
click at [182, 245] on p "Journey lotterie 2025-Sì/Sì_reg 8-16" at bounding box center [213, 243] width 158 height 13
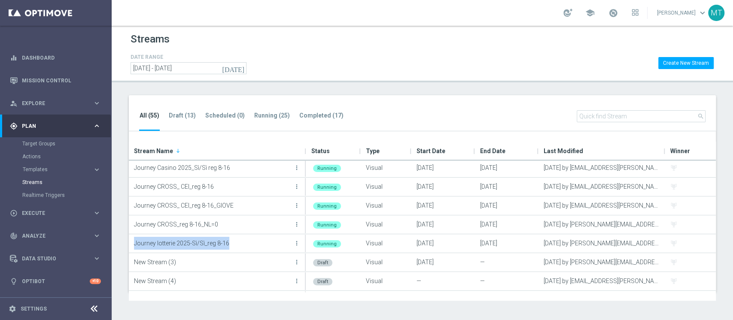
copy stream-manage-grid-cell-with-overflow-menu "Journey lotterie 2025-Sì/Sì_reg 8-16 more_vert"
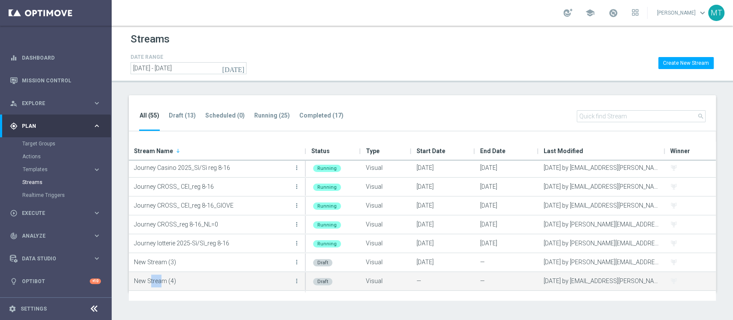
drag, startPoint x: 150, startPoint y: 277, endPoint x: 162, endPoint y: 279, distance: 12.1
click at [162, 279] on p "New Stream (4)" at bounding box center [213, 281] width 158 height 13
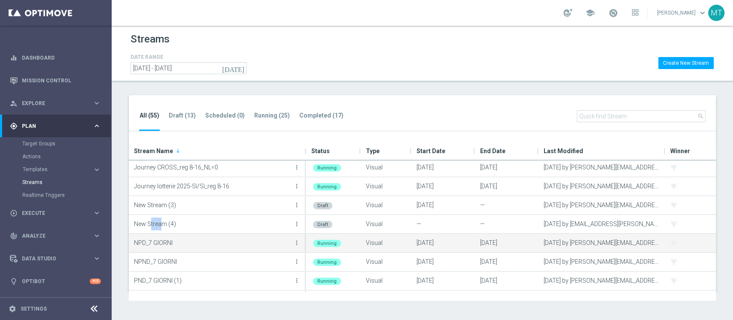
scroll to position [344, 0]
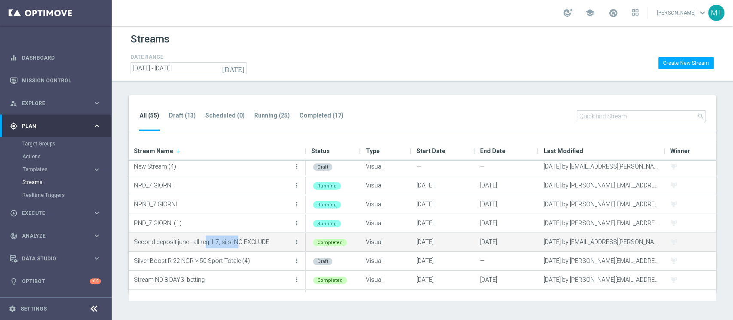
drag, startPoint x: 234, startPoint y: 243, endPoint x: 191, endPoint y: 244, distance: 43.8
click at [203, 238] on p "Second deposit june - all reg 1-7, si-si NO EXCLUDE" at bounding box center [213, 242] width 158 height 13
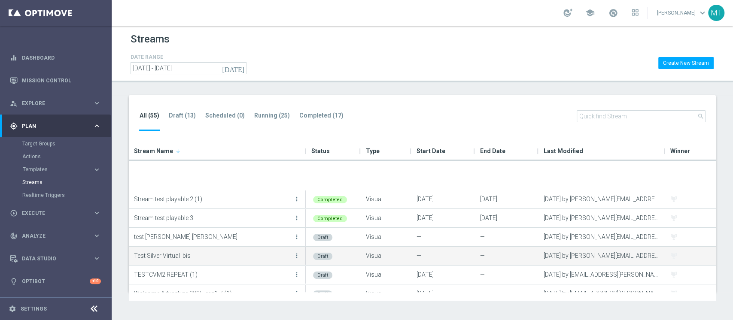
scroll to position [908, 0]
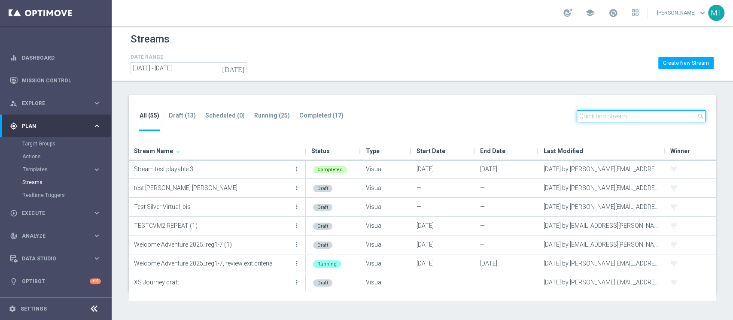
click at [591, 119] on input "text" at bounding box center [641, 116] width 129 height 12
paste input "Journey BETTING_ CEI_reg 8-16"
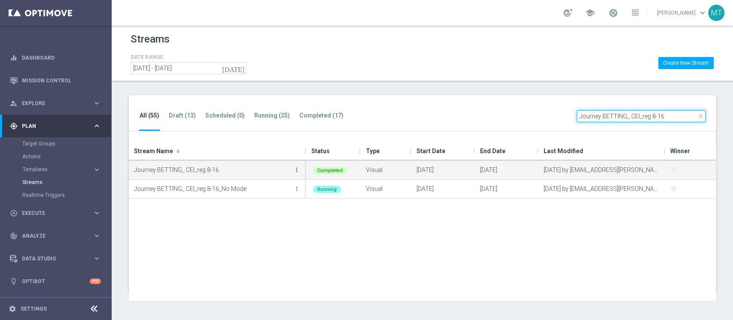
type input "Journey BETTING_ CEI_reg 8-16"
click at [298, 169] on icon "more_vert" at bounding box center [296, 170] width 7 height 7
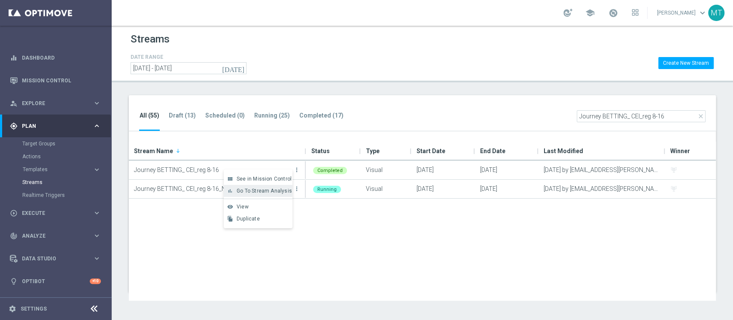
click at [268, 192] on span "Go To Stream Analysis" at bounding box center [264, 191] width 55 height 6
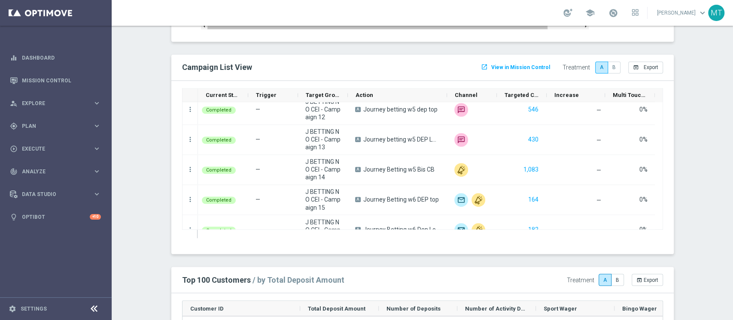
scroll to position [344, 0]
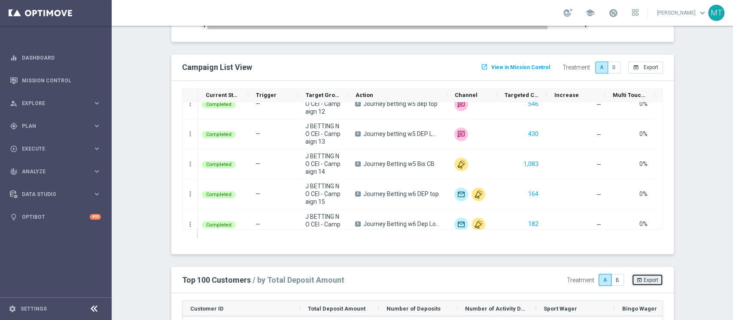
click at [644, 277] on span "Export" at bounding box center [651, 280] width 15 height 6
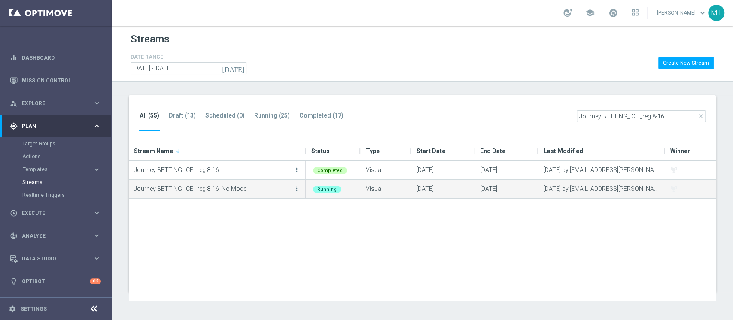
click at [300, 183] on button "more_vert" at bounding box center [296, 188] width 9 height 17
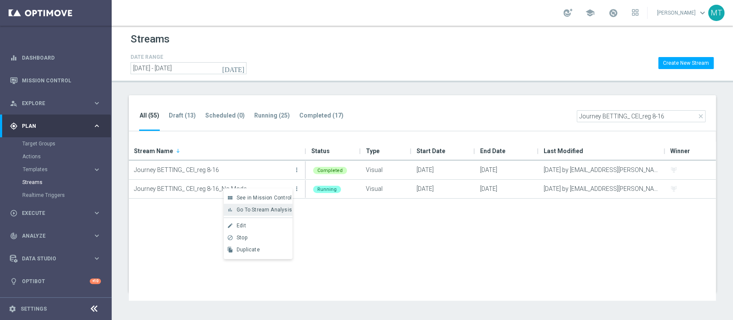
click at [262, 213] on span "Go To Stream Analysis" at bounding box center [264, 210] width 55 height 6
click at [213, 74] on header "Streams DATE RANGE [DATE] [DATE] - [DATE] Create New Stream" at bounding box center [422, 54] width 621 height 57
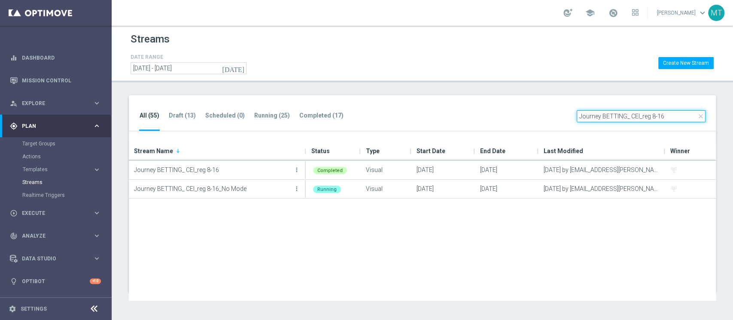
click at [648, 119] on input "Journey BETTING_ CEI_reg 8-16" at bounding box center [641, 116] width 129 height 12
paste input "lotterie 2025-Sì/Sì"
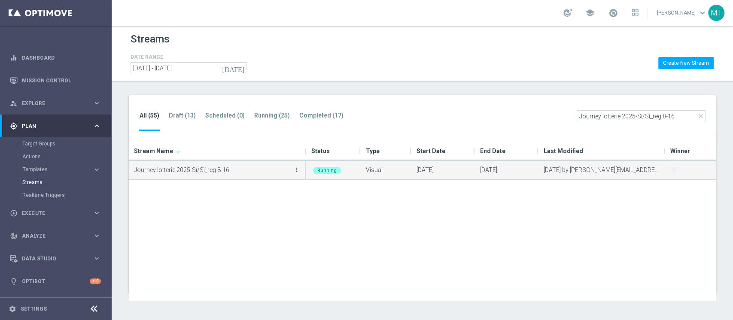
click at [296, 171] on icon "more_vert" at bounding box center [296, 170] width 7 height 7
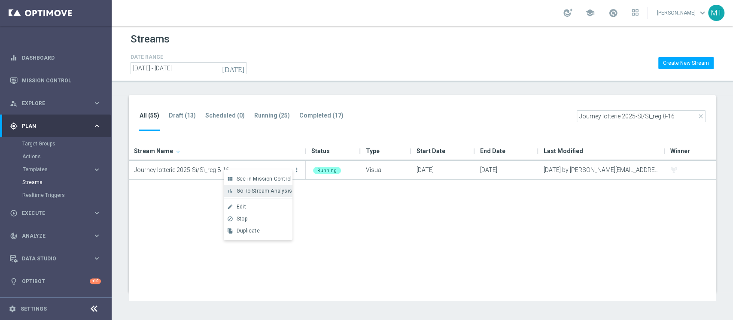
click at [256, 190] on span "Go To Stream Analysis" at bounding box center [264, 191] width 55 height 6
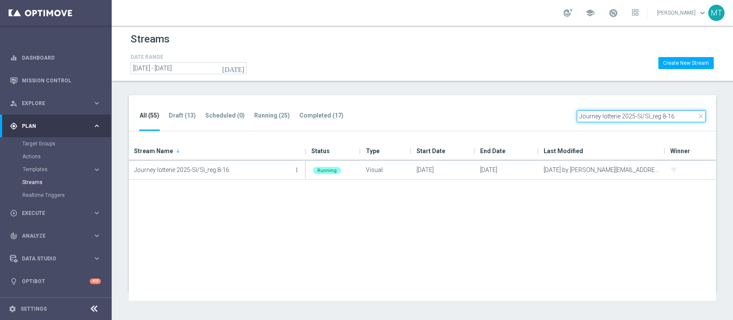
click at [609, 116] on input "Journey lotterie 2025-Sì/Sì_reg 8-16" at bounding box center [641, 116] width 129 height 12
click at [610, 116] on input "Journey lotterie 2025-Sì/Sì_reg 8-16" at bounding box center [641, 116] width 129 height 12
paste input "Casino 2025_Sì/Sì"
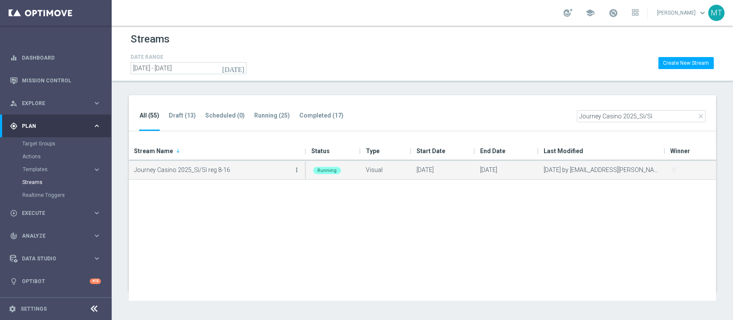
click at [293, 170] on icon "more_vert" at bounding box center [296, 170] width 7 height 7
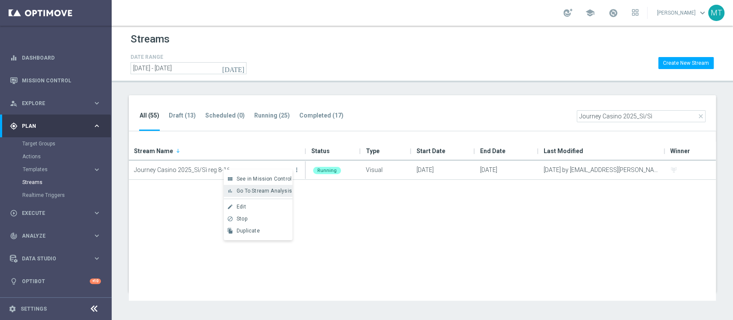
click at [256, 192] on span "Go To Stream Analysis" at bounding box center [264, 191] width 55 height 6
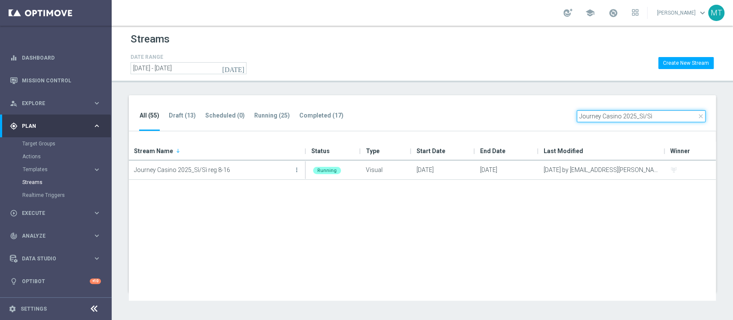
click at [633, 113] on input "Journey Casino 2025_Sì/Sì" at bounding box center [641, 116] width 129 height 12
paste input "ROSS_ CEI_reg 8-16"
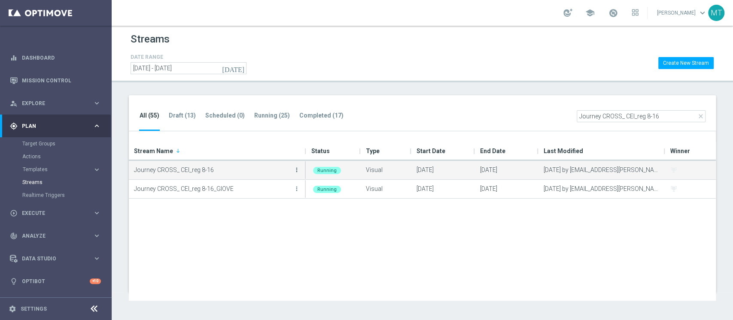
click at [294, 167] on icon "more_vert" at bounding box center [296, 170] width 7 height 7
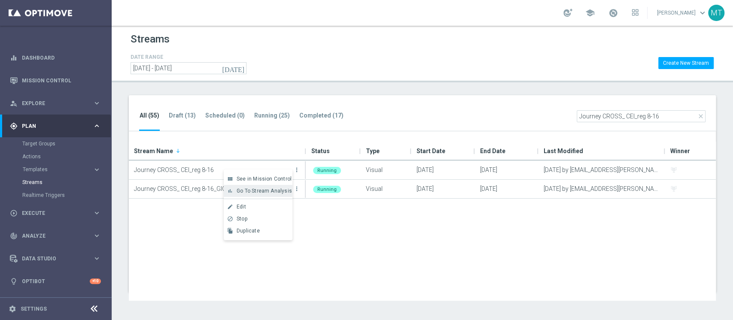
click at [277, 188] on span "Go To Stream Analysis" at bounding box center [264, 191] width 55 height 6
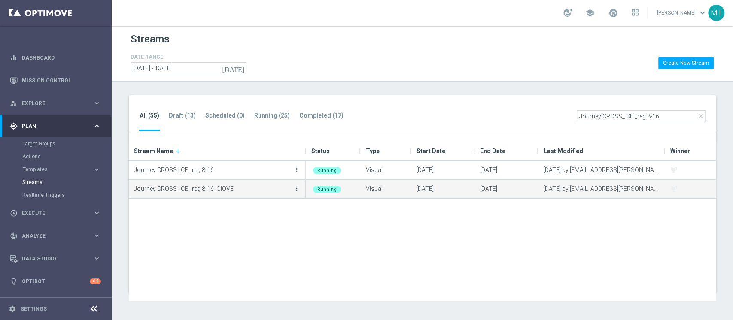
click at [296, 186] on icon "more_vert" at bounding box center [296, 189] width 7 height 7
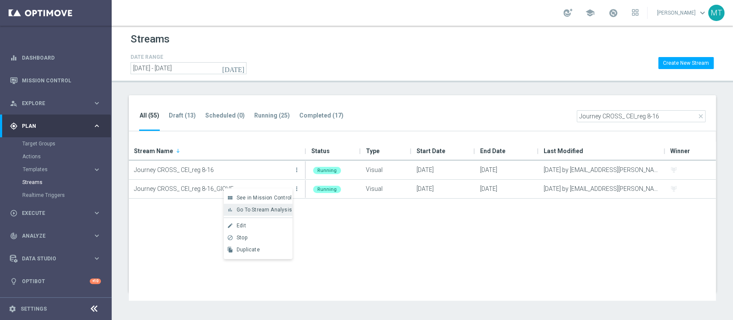
click at [247, 208] on span "Go To Stream Analysis" at bounding box center [264, 210] width 55 height 6
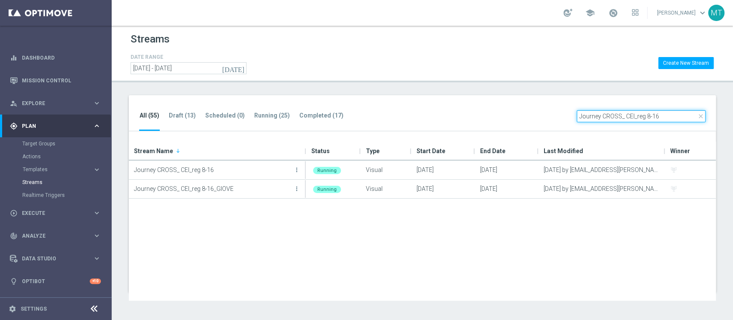
drag, startPoint x: 661, startPoint y: 115, endPoint x: 469, endPoint y: 115, distance: 192.8
click at [469, 115] on div "All (55) Draft (13) Scheduled (0) Running (25) Completed (17) close Journey CRO…" at bounding box center [422, 113] width 587 height 37
paste input "reg 8-16_NL=0"
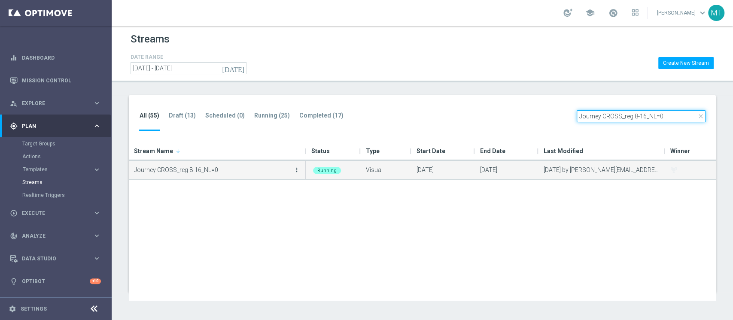
type input "Journey CROSS_reg 8-16_NL=0"
click at [297, 173] on icon "more_vert" at bounding box center [296, 170] width 7 height 7
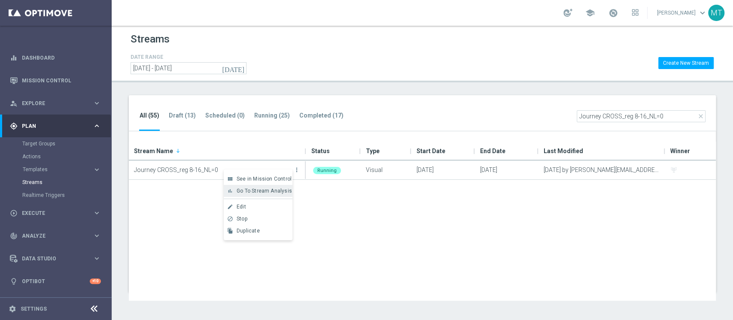
click at [257, 194] on span "Go To Stream Analysis" at bounding box center [264, 191] width 55 height 6
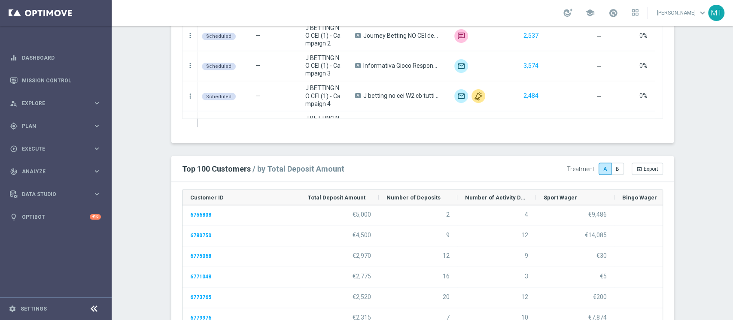
scroll to position [1031, 0]
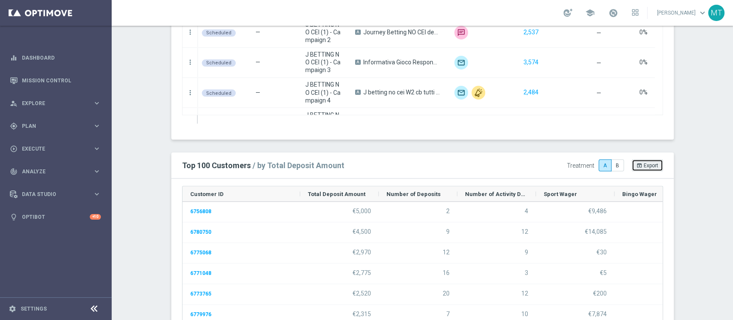
click at [650, 168] on button "open_in_browser Export" at bounding box center [647, 165] width 31 height 12
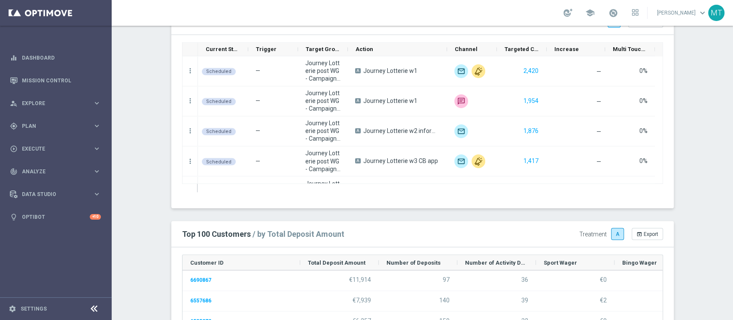
scroll to position [1088, 0]
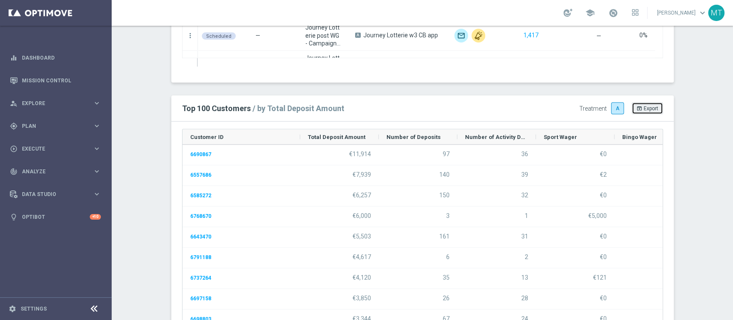
click at [646, 109] on span "Export" at bounding box center [651, 108] width 15 height 6
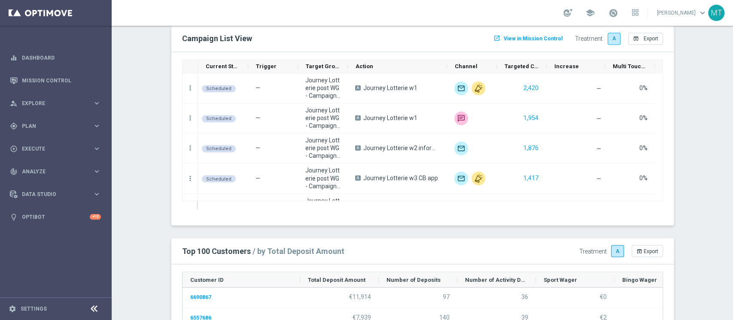
scroll to position [744, 0]
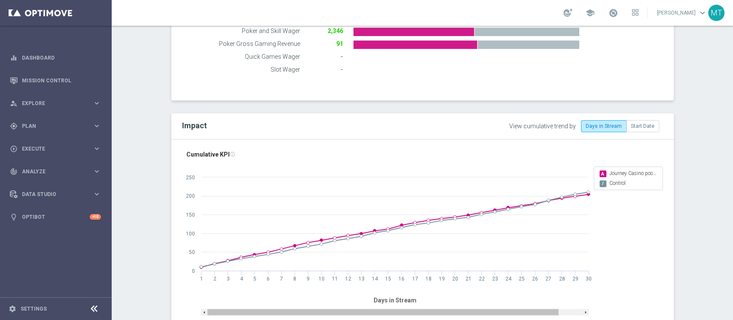
scroll to position [916, 0]
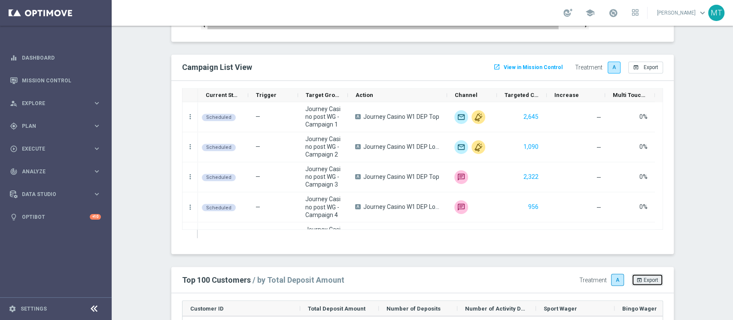
click at [656, 279] on button "open_in_browser Export" at bounding box center [647, 280] width 31 height 12
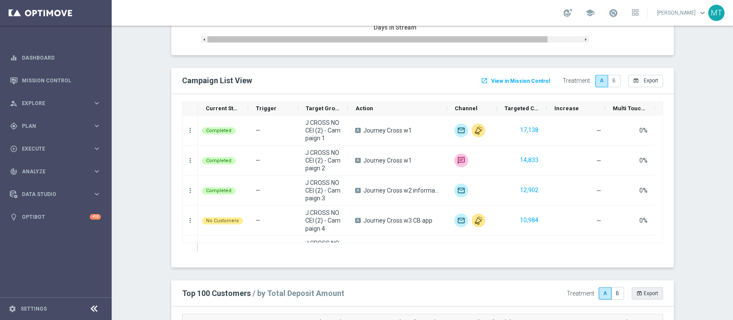
scroll to position [916, 0]
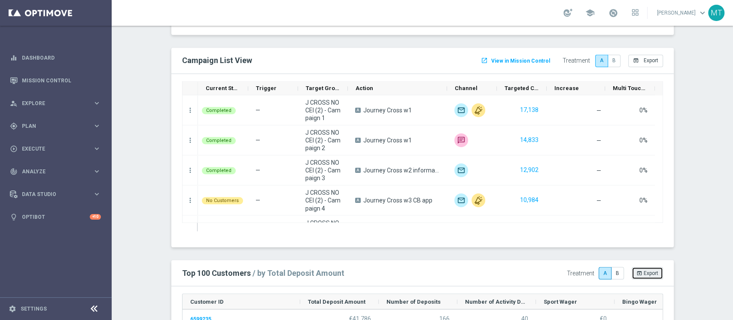
click at [646, 277] on button "open_in_browser Export" at bounding box center [647, 273] width 31 height 12
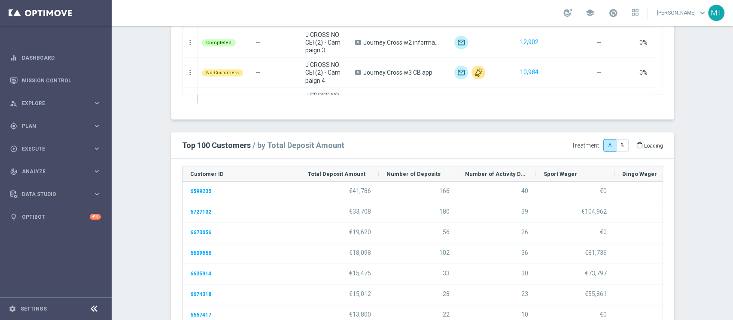
scroll to position [1138, 0]
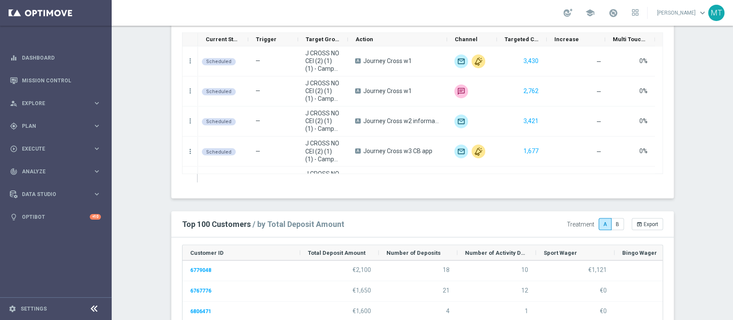
scroll to position [1145, 0]
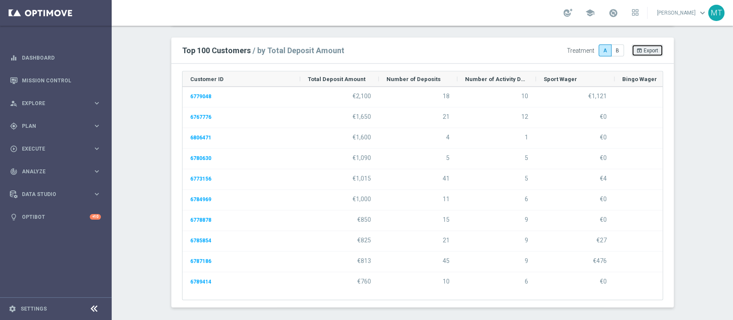
click at [649, 52] on span "Export" at bounding box center [651, 51] width 15 height 6
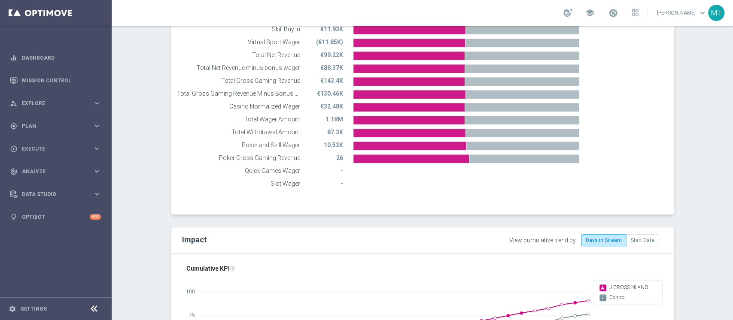
scroll to position [744, 0]
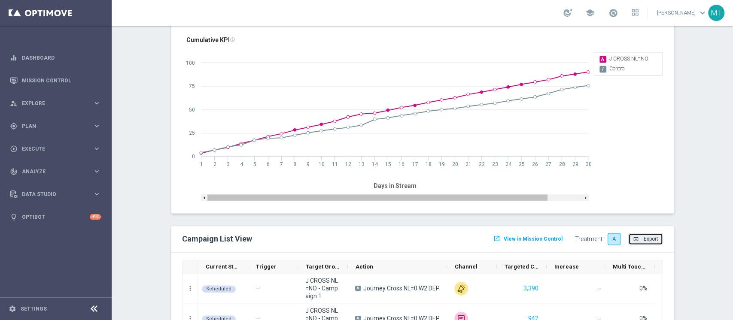
click at [637, 233] on button "open_in_browser Export" at bounding box center [645, 239] width 35 height 12
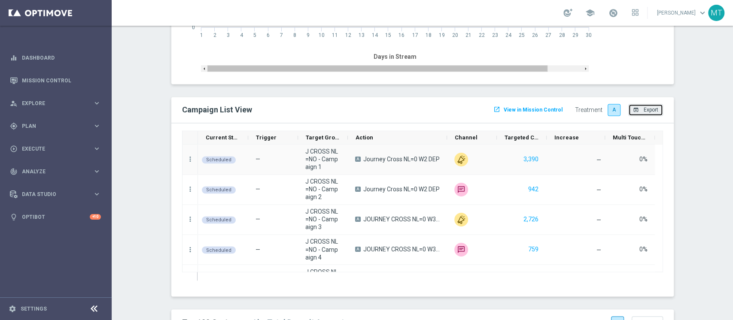
scroll to position [1138, 0]
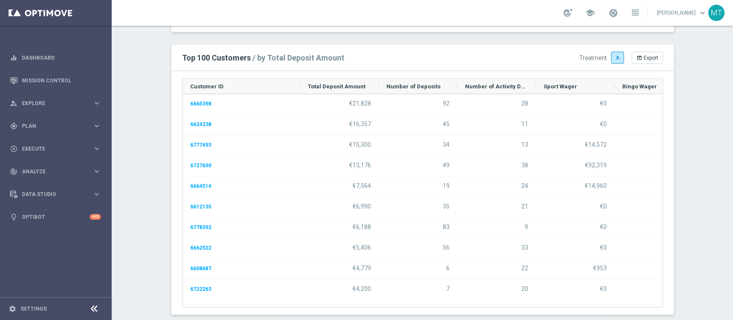
click at [643, 57] on span "Treatment A open_in_browser Export" at bounding box center [621, 58] width 105 height 30
click at [645, 53] on button "open_in_browser Export" at bounding box center [647, 58] width 31 height 12
